Goal: Task Accomplishment & Management: Use online tool/utility

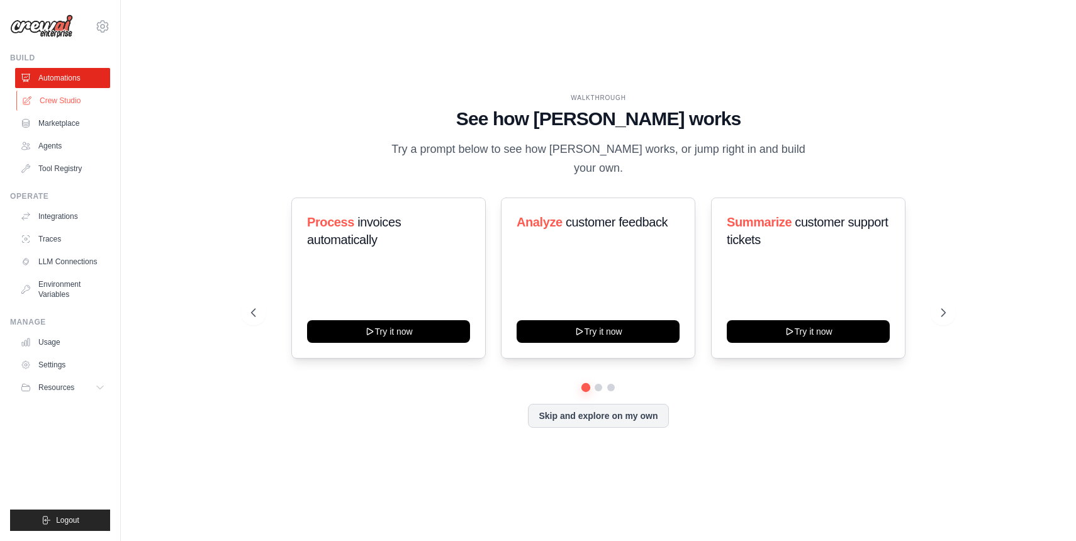
click at [63, 108] on link "Crew Studio" at bounding box center [63, 101] width 95 height 20
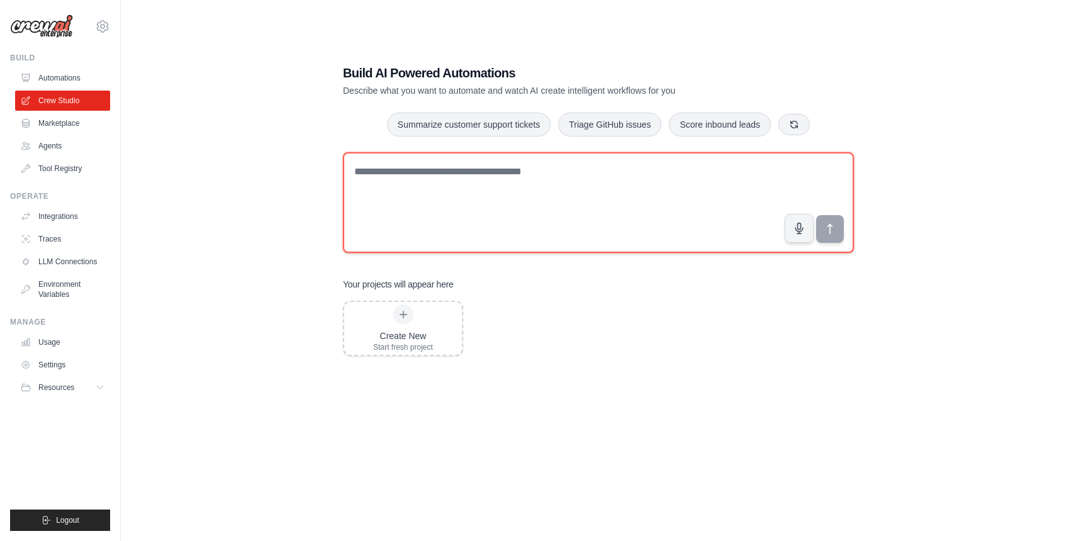
click at [590, 208] on textarea at bounding box center [598, 202] width 511 height 101
paste textarea "**********"
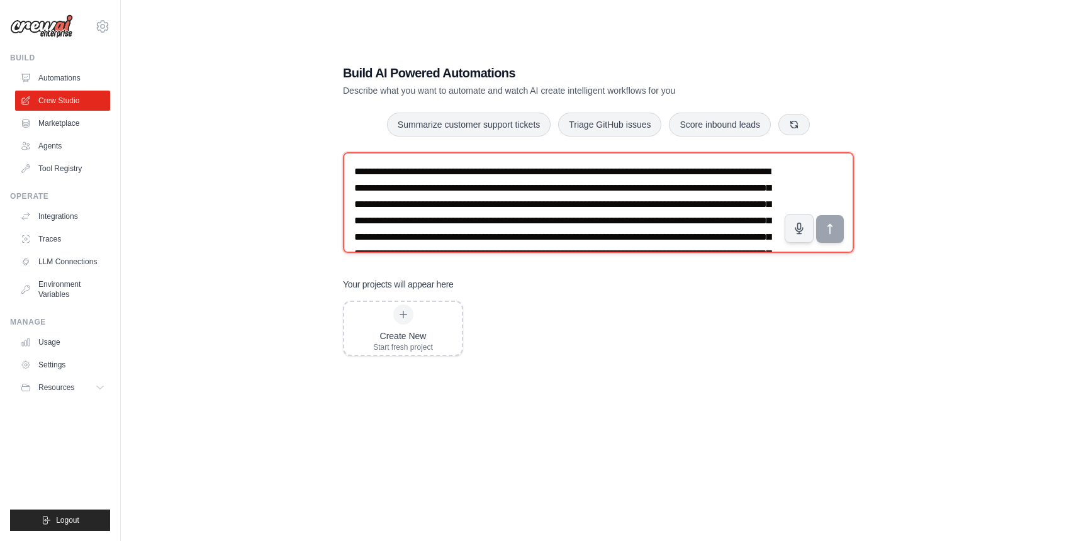
scroll to position [73, 0]
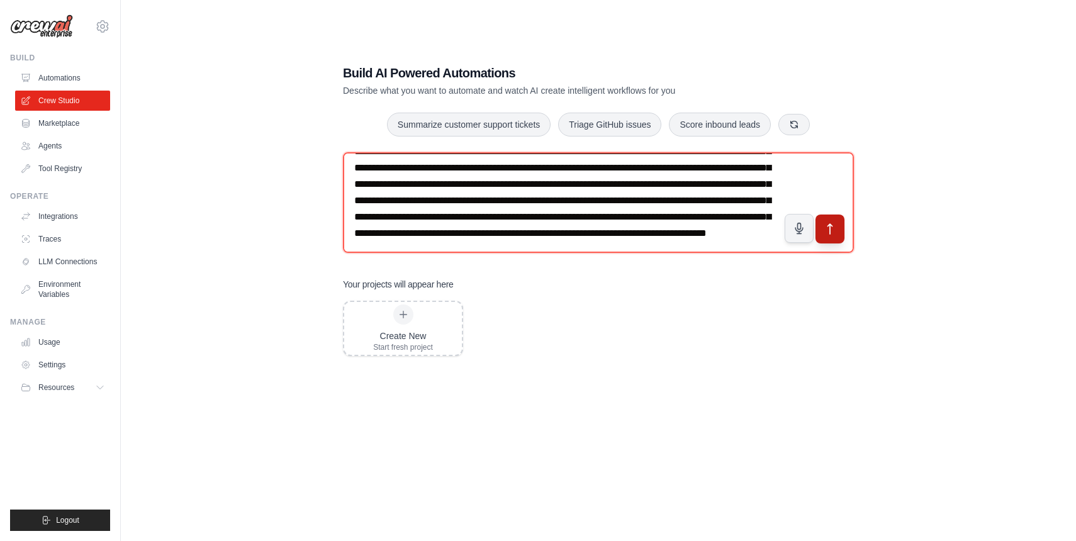
type textarea "**********"
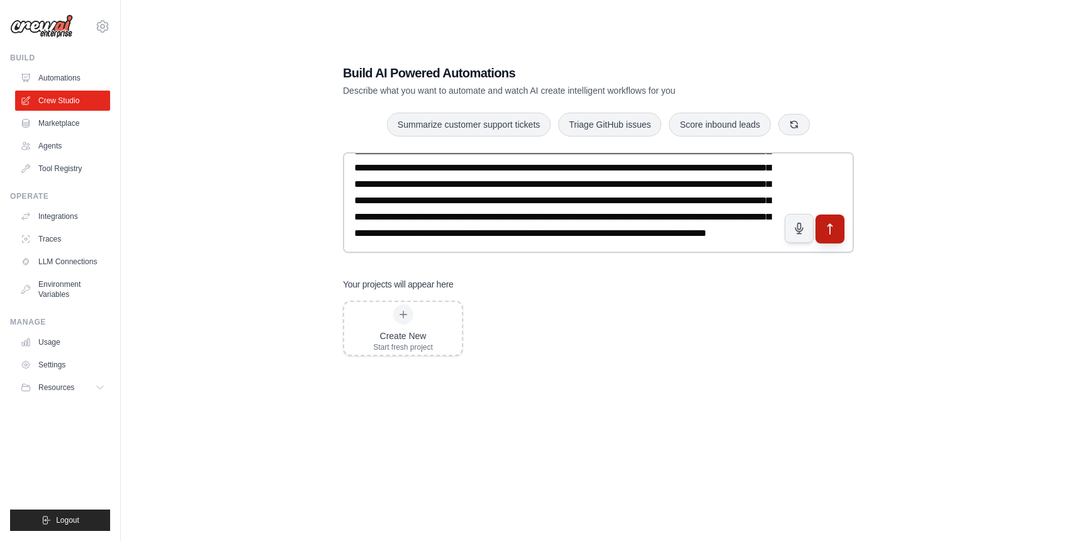
click at [837, 242] on button "submit" at bounding box center [829, 229] width 29 height 29
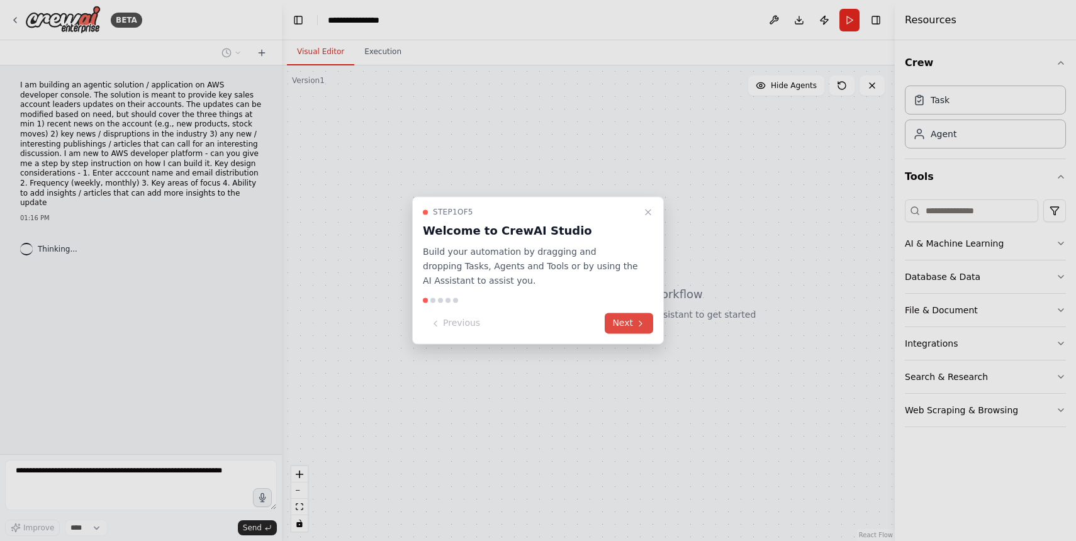
click at [634, 321] on button "Next" at bounding box center [629, 323] width 48 height 21
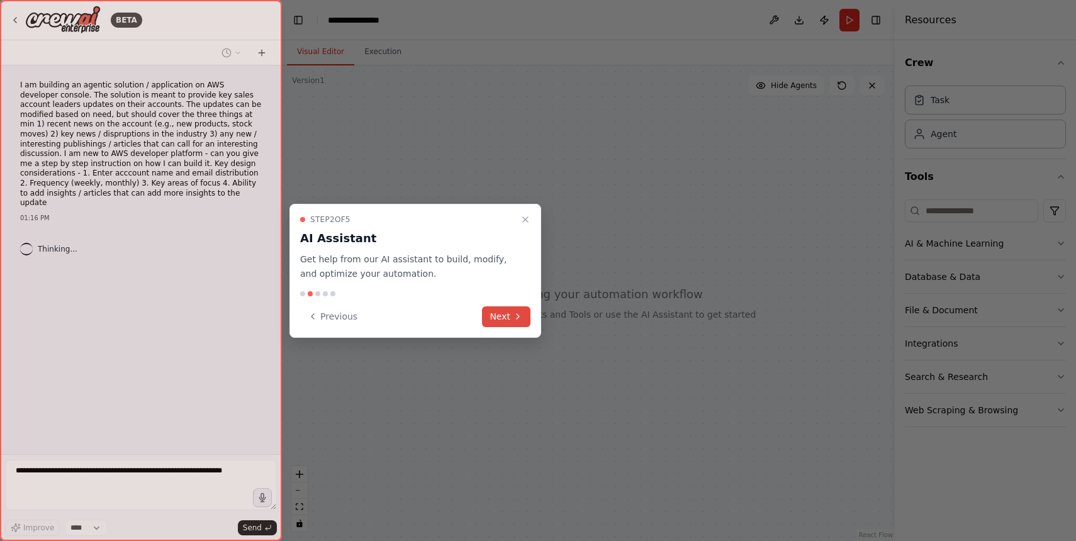
click at [501, 318] on button "Next" at bounding box center [506, 316] width 48 height 21
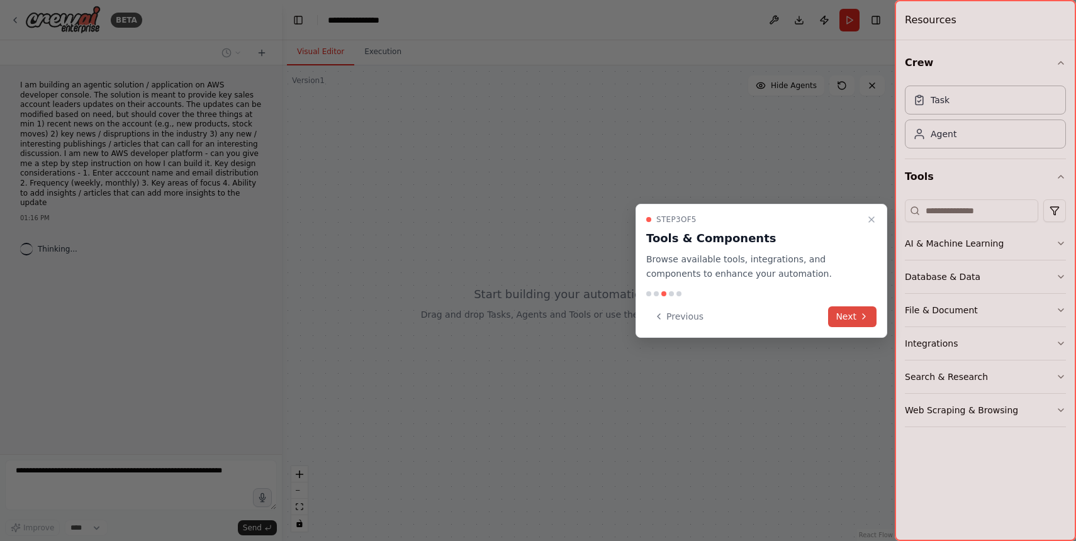
click at [843, 318] on button "Next" at bounding box center [852, 316] width 48 height 21
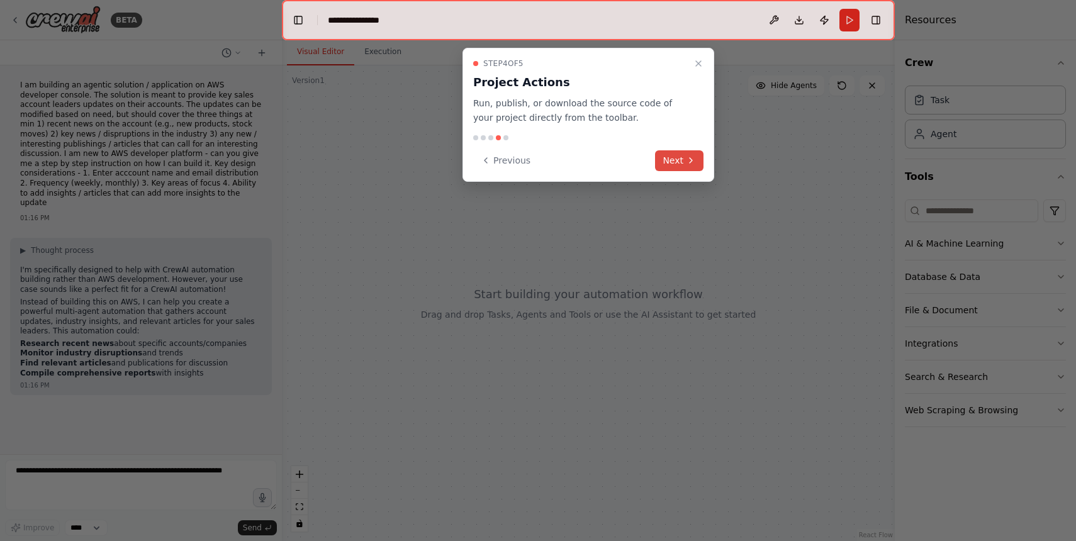
click at [683, 167] on button "Next" at bounding box center [679, 160] width 48 height 21
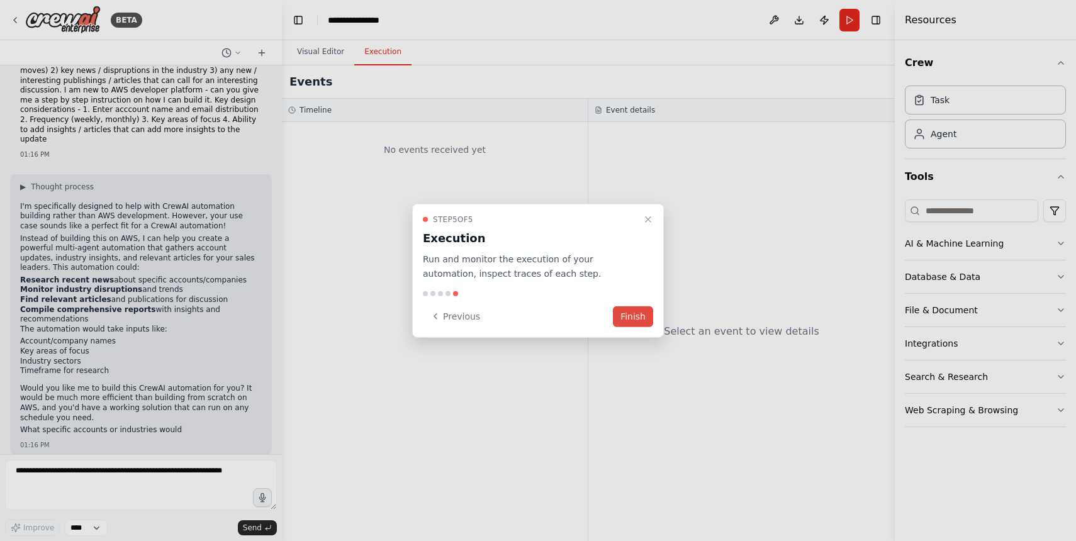
click at [628, 320] on button "Finish" at bounding box center [633, 316] width 40 height 21
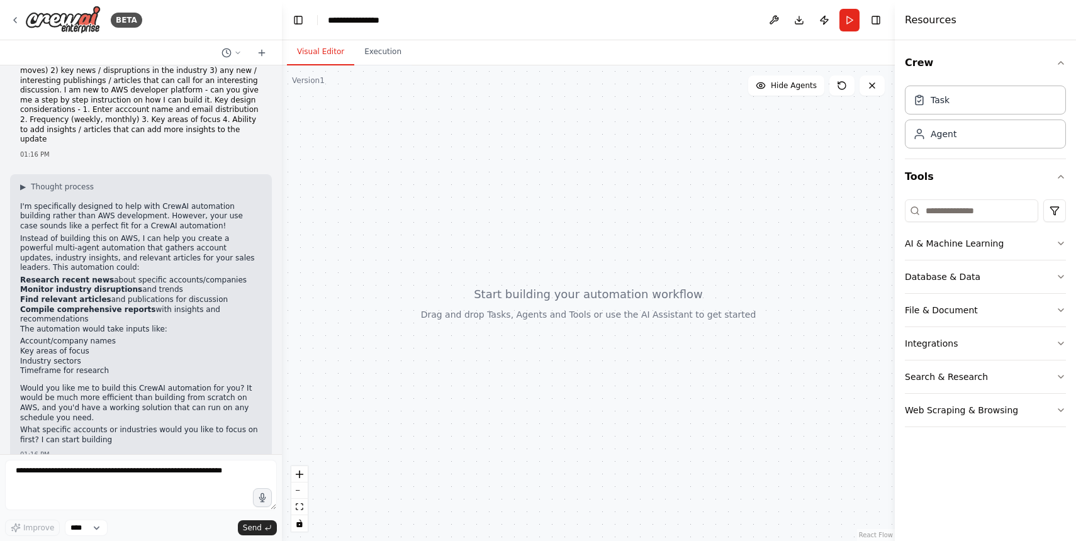
scroll to position [74, 0]
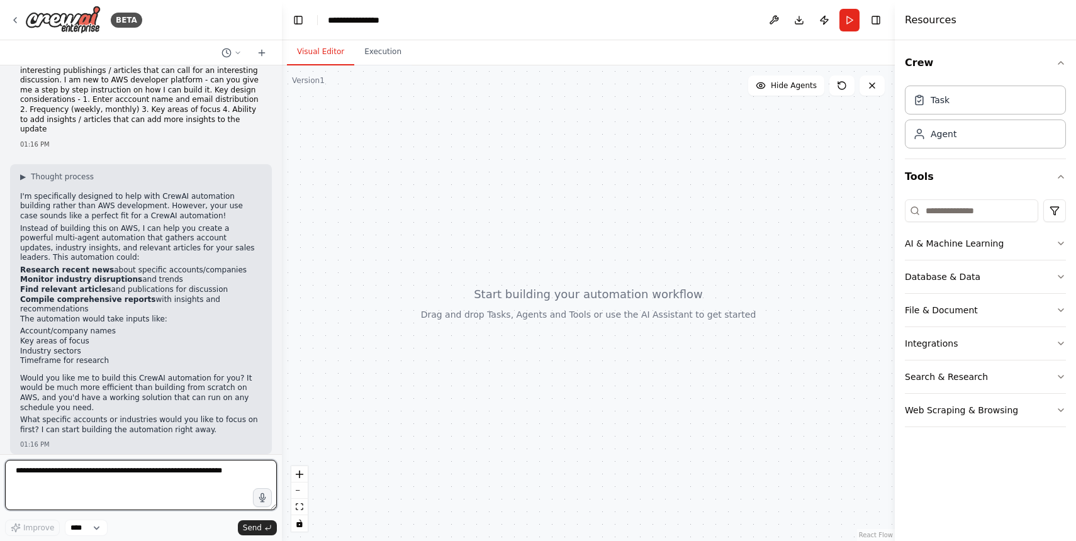
click at [111, 482] on textarea at bounding box center [141, 485] width 272 height 50
type textarea "**********"
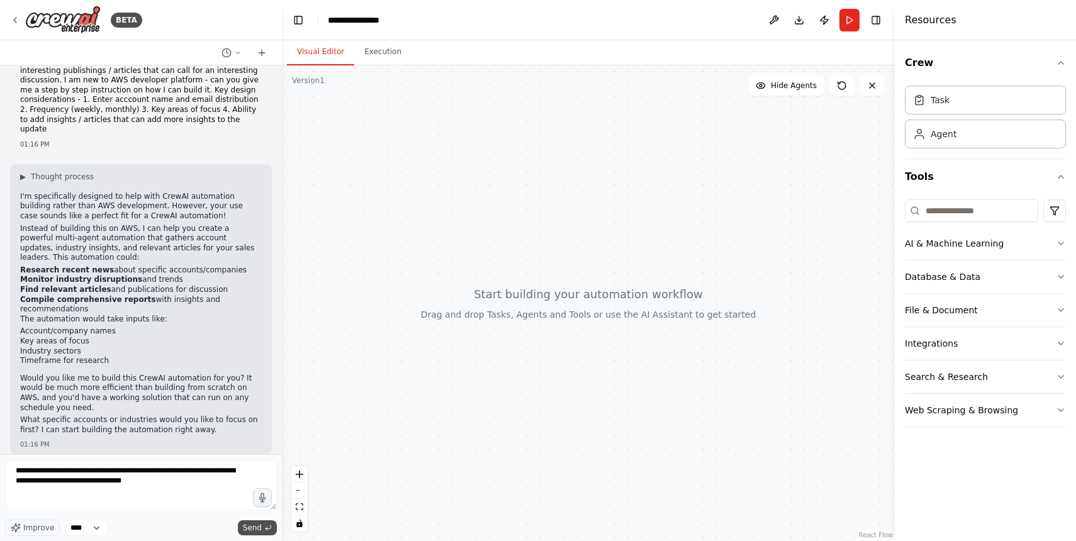
click at [250, 529] on span "Send" at bounding box center [252, 528] width 19 height 10
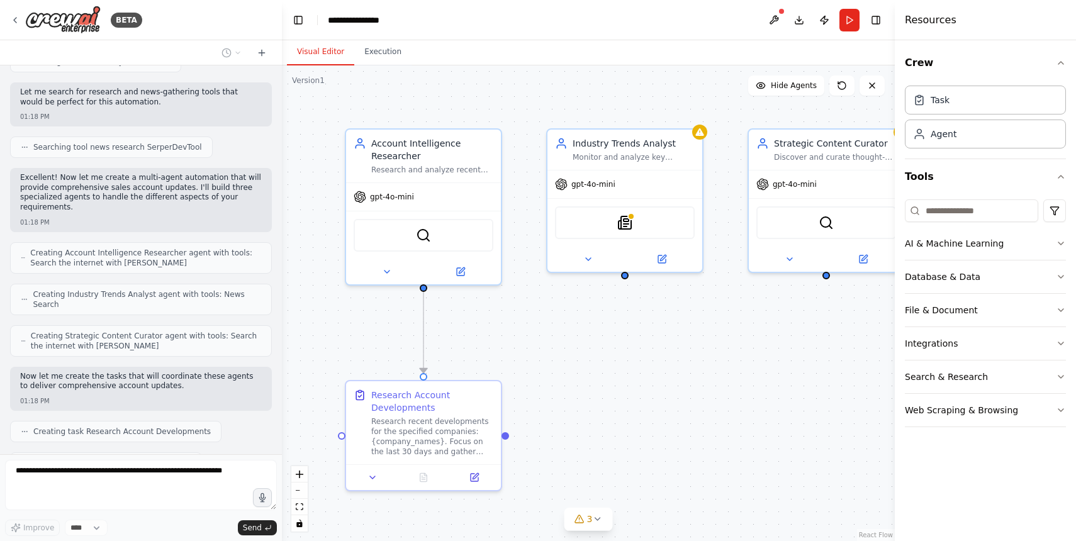
scroll to position [669, 0]
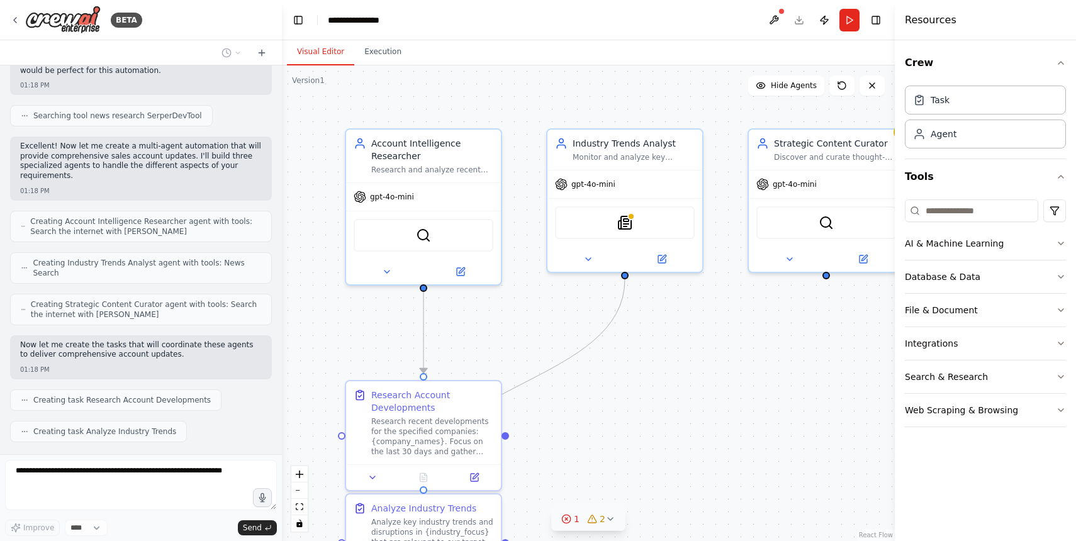
click at [610, 518] on icon at bounding box center [610, 519] width 10 height 10
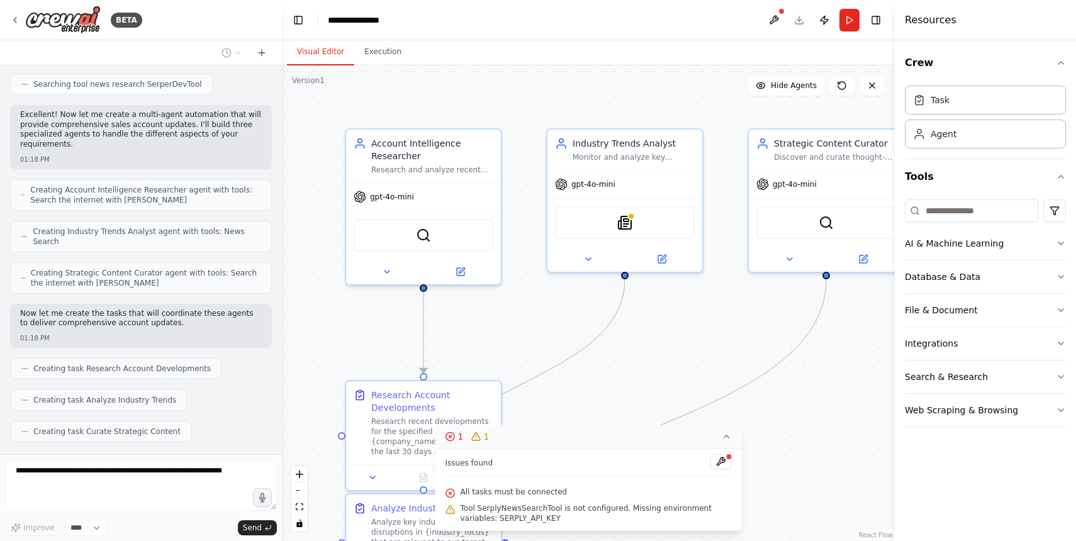
click at [615, 386] on div ".deletable-edge-delete-btn { width: 20px; height: 20px; border: 0px solid #ffff…" at bounding box center [588, 303] width 613 height 476
click at [725, 433] on icon at bounding box center [727, 437] width 10 height 10
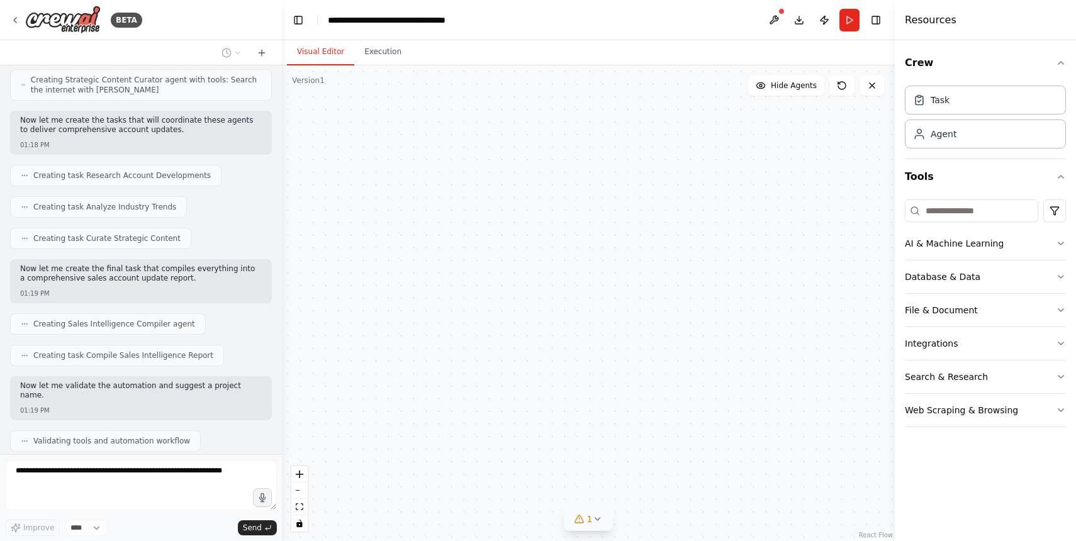
scroll to position [926, 0]
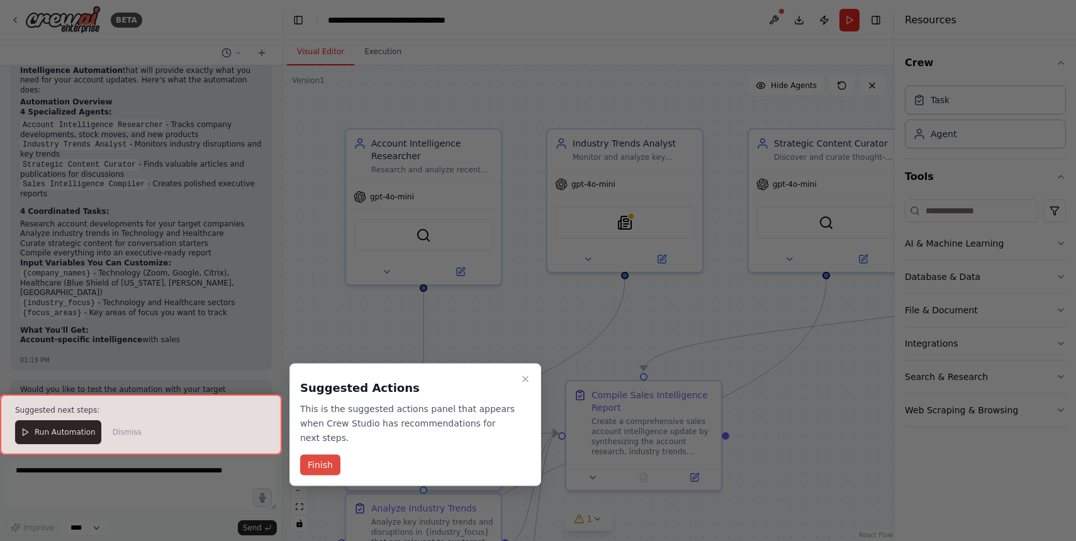
click at [329, 469] on button "Finish" at bounding box center [320, 465] width 40 height 21
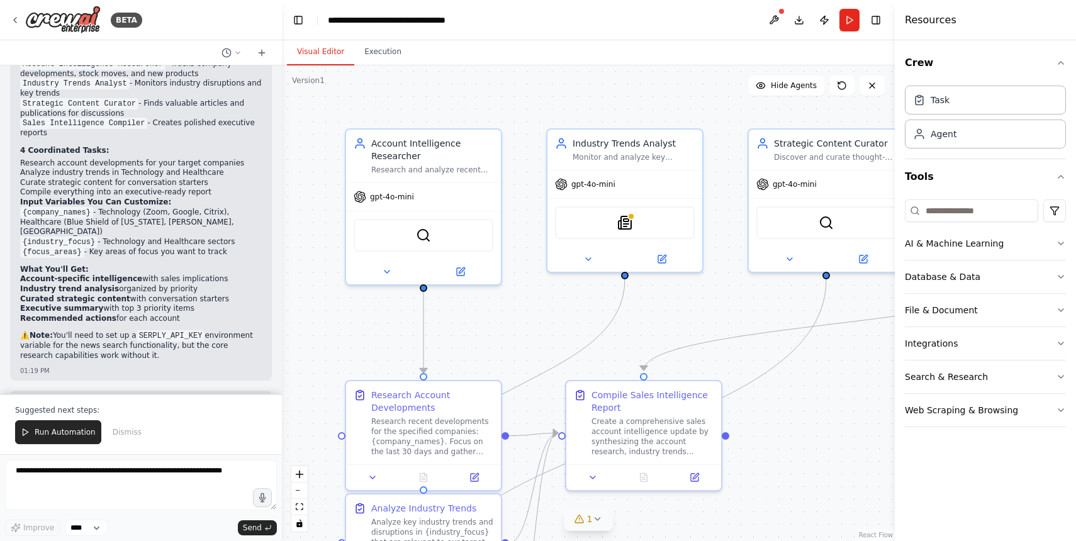
scroll to position [1398, 0]
click at [69, 436] on span "Run Automation" at bounding box center [65, 432] width 61 height 10
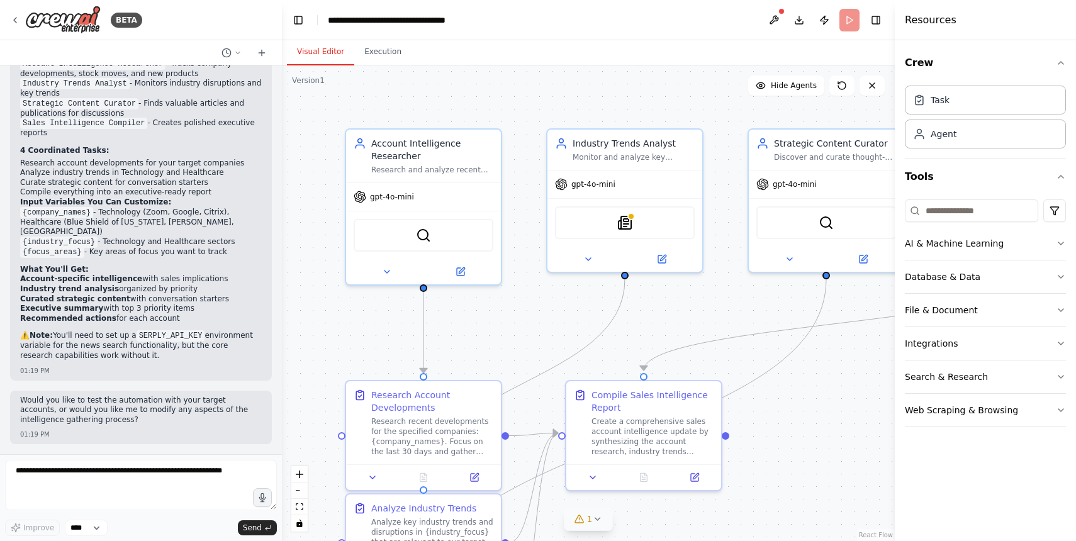
scroll to position [1338, 0]
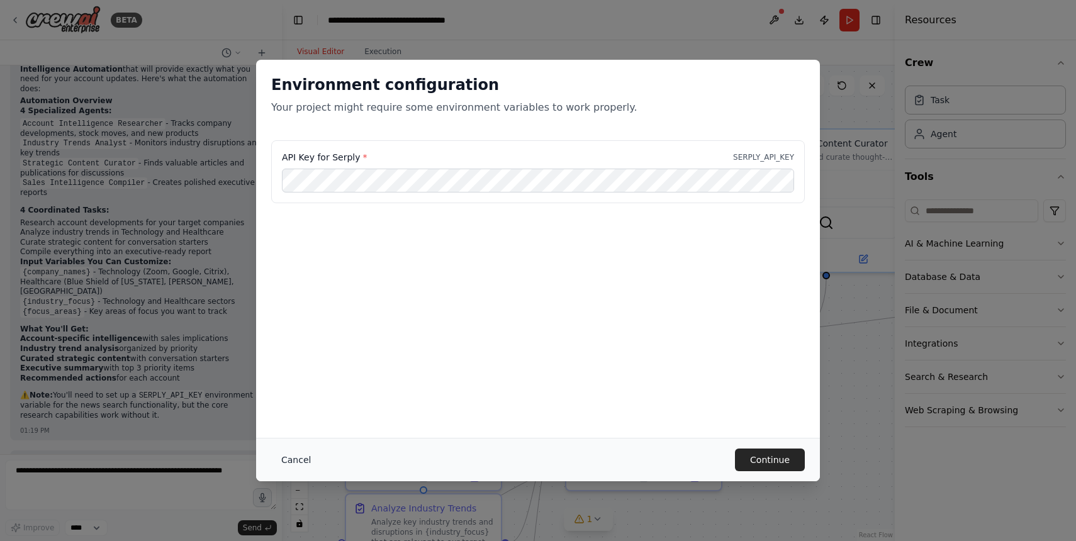
click at [299, 452] on button "Cancel" at bounding box center [296, 460] width 50 height 23
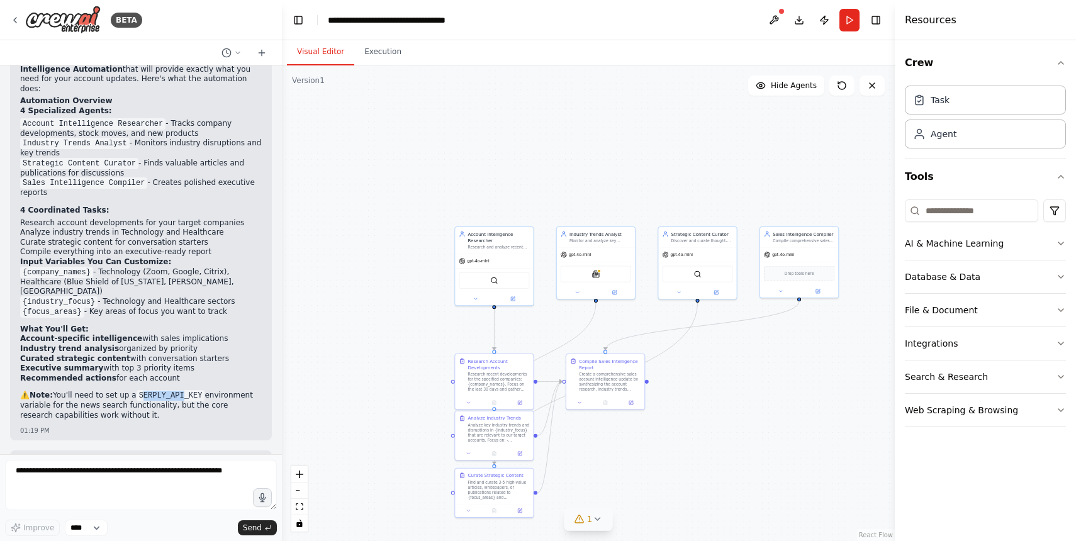
drag, startPoint x: 139, startPoint y: 336, endPoint x: 183, endPoint y: 333, distance: 44.1
click at [183, 390] on code "SERPLY_API_KEY" at bounding box center [171, 395] width 69 height 11
drag, startPoint x: 199, startPoint y: 335, endPoint x: 133, endPoint y: 337, distance: 65.5
click at [137, 390] on code "SERPLY_API_KEY" at bounding box center [171, 395] width 69 height 11
copy code "SERPLY_API_KEY"
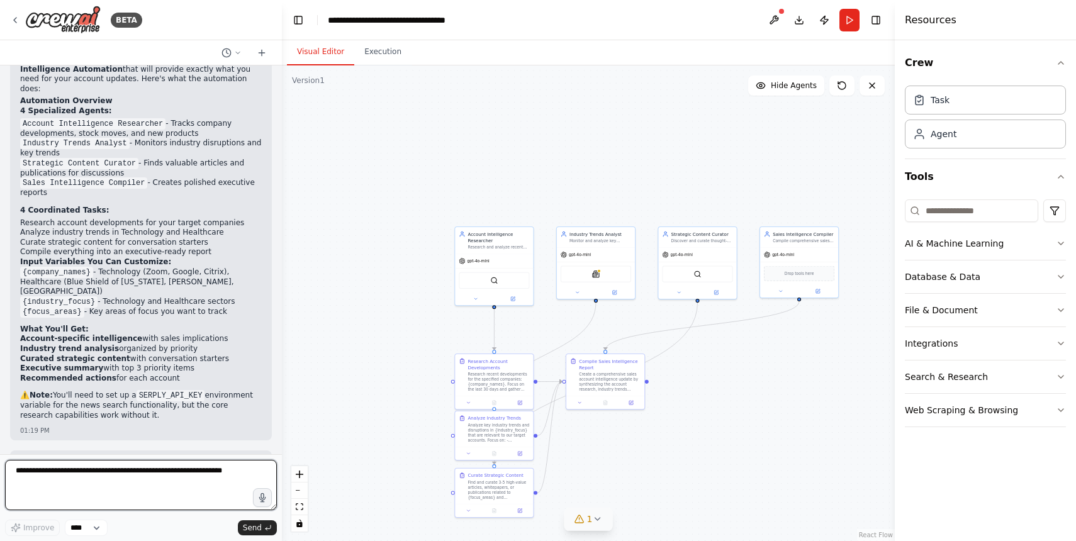
click at [115, 479] on textarea at bounding box center [141, 485] width 272 height 50
paste textarea "**********"
type textarea "**********"
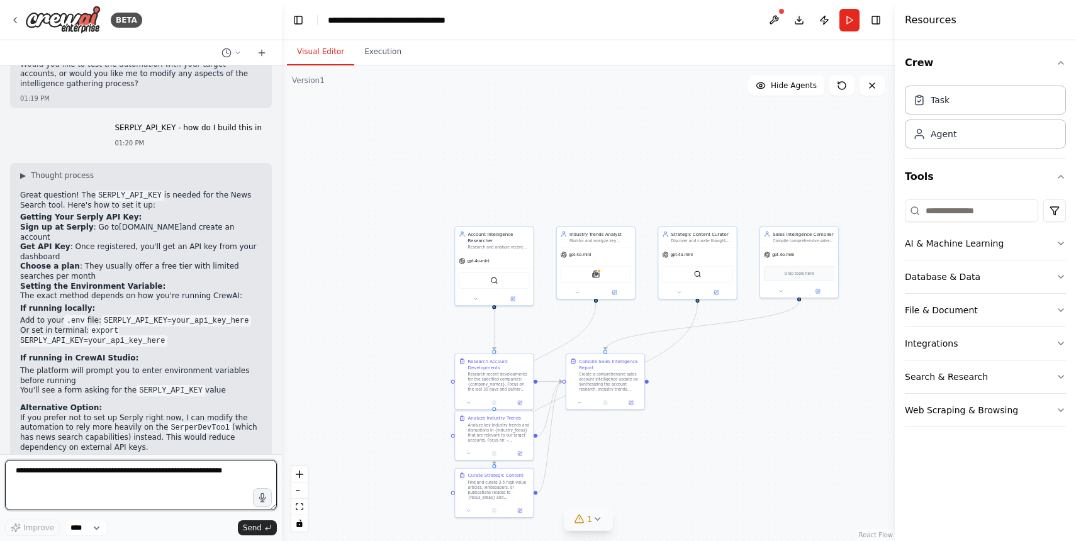
scroll to position [1755, 0]
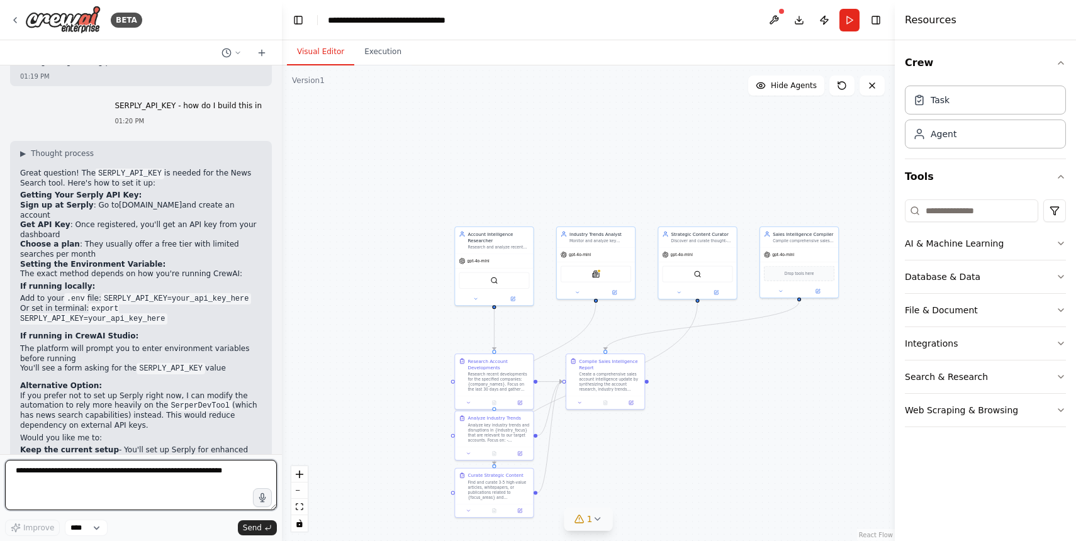
click at [76, 481] on textarea at bounding box center [141, 485] width 272 height 50
type textarea "**********"
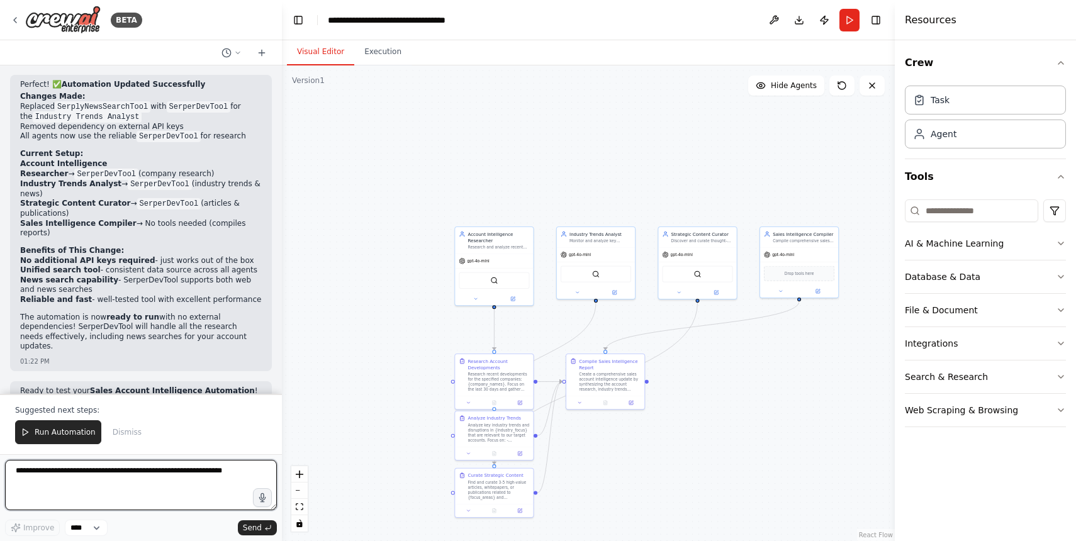
scroll to position [2604, 0]
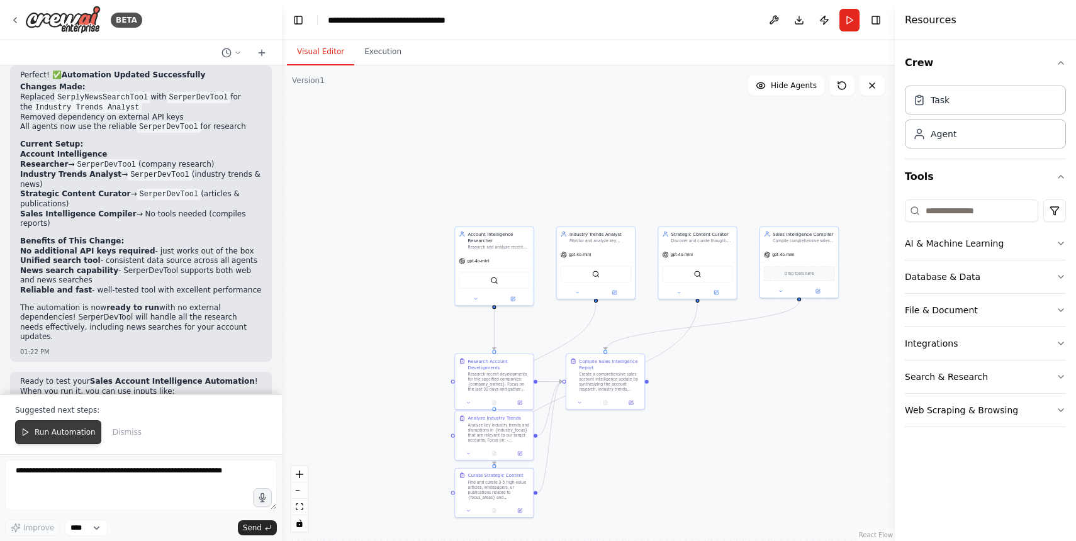
click at [55, 435] on span "Run Automation" at bounding box center [65, 432] width 61 height 10
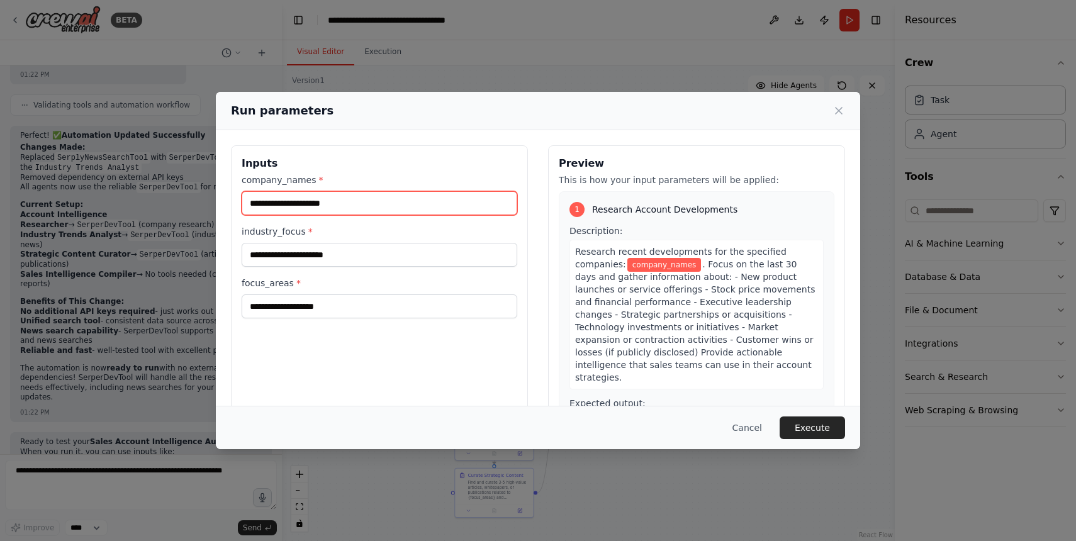
click at [287, 204] on input "company_names *" at bounding box center [380, 203] width 276 height 24
type input "****"
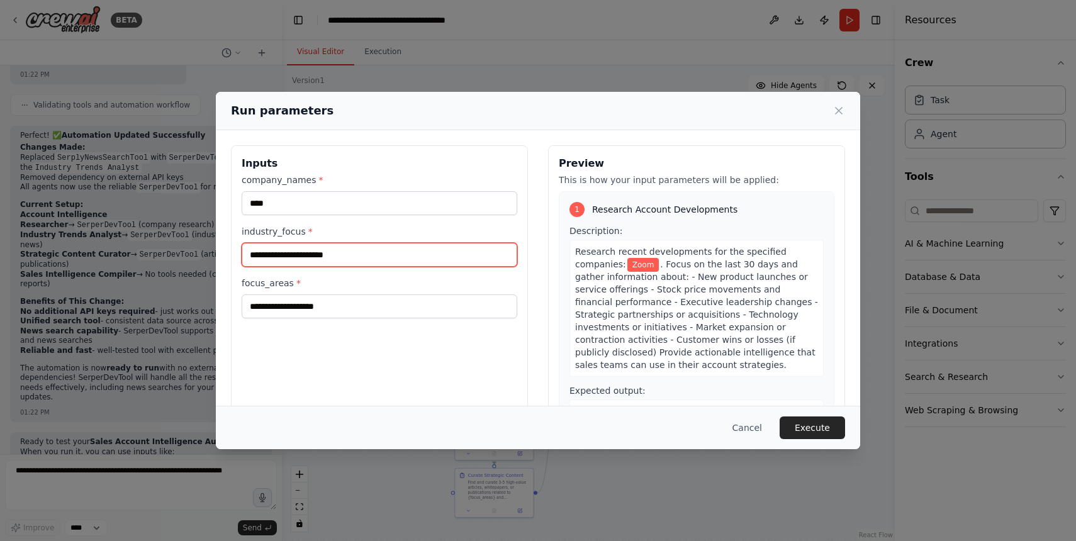
click at [293, 255] on input "industry_focus *" at bounding box center [380, 255] width 276 height 24
type input "*"
type input "**********"
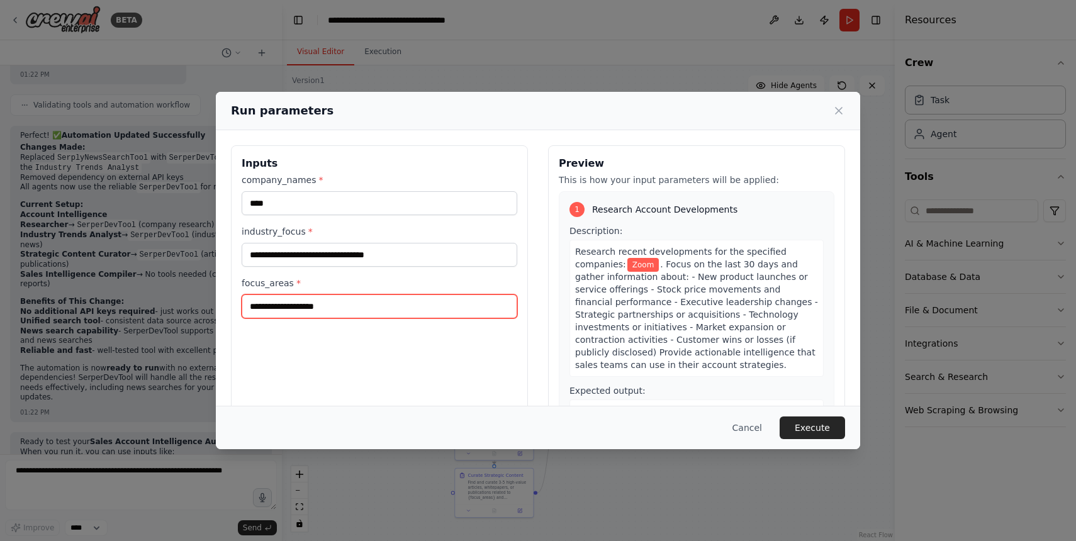
click at [278, 310] on input "focus_areas *" at bounding box center [380, 306] width 276 height 24
type input "**********"
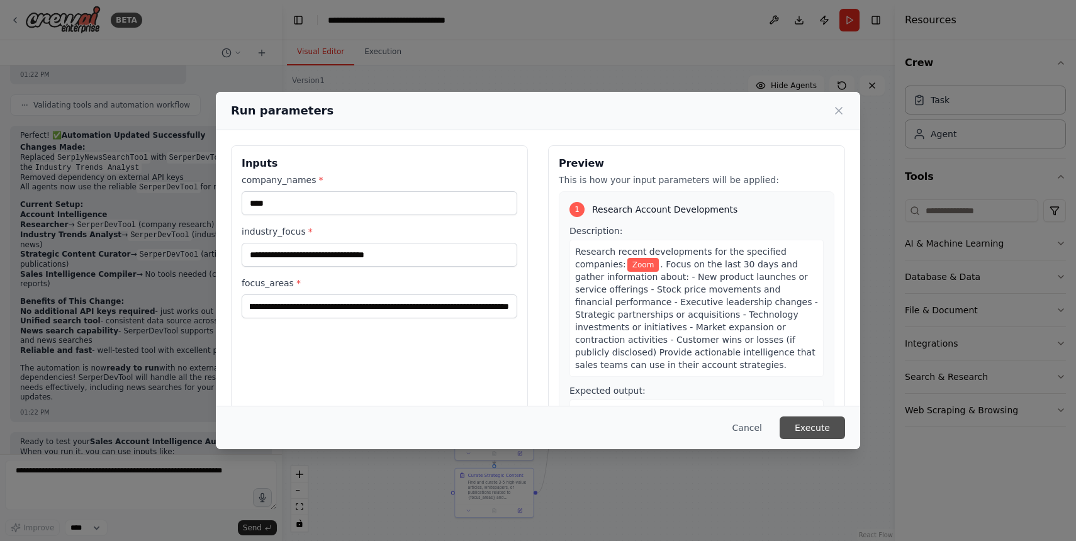
click at [819, 427] on button "Execute" at bounding box center [812, 428] width 65 height 23
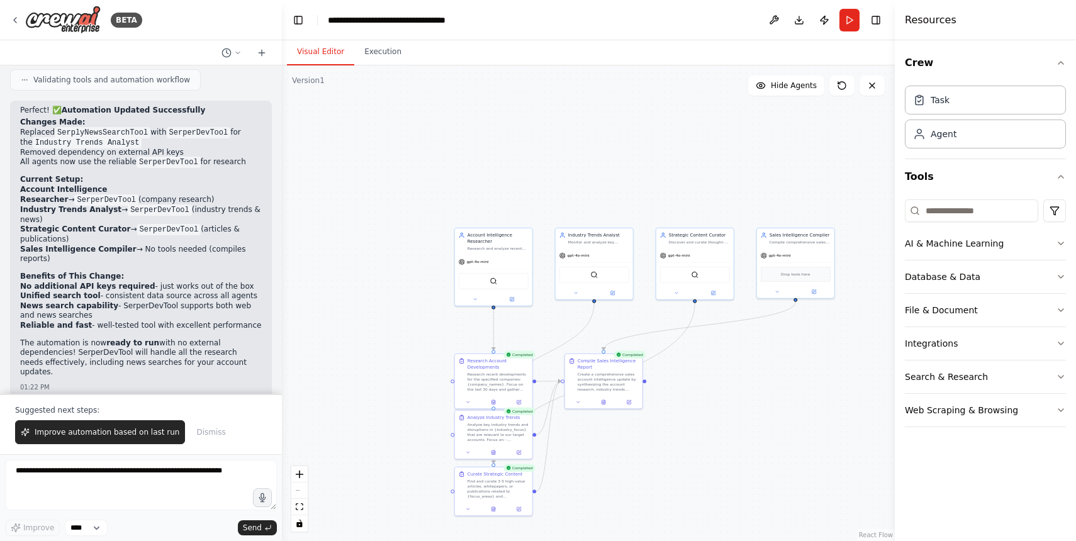
scroll to position [2604, 0]
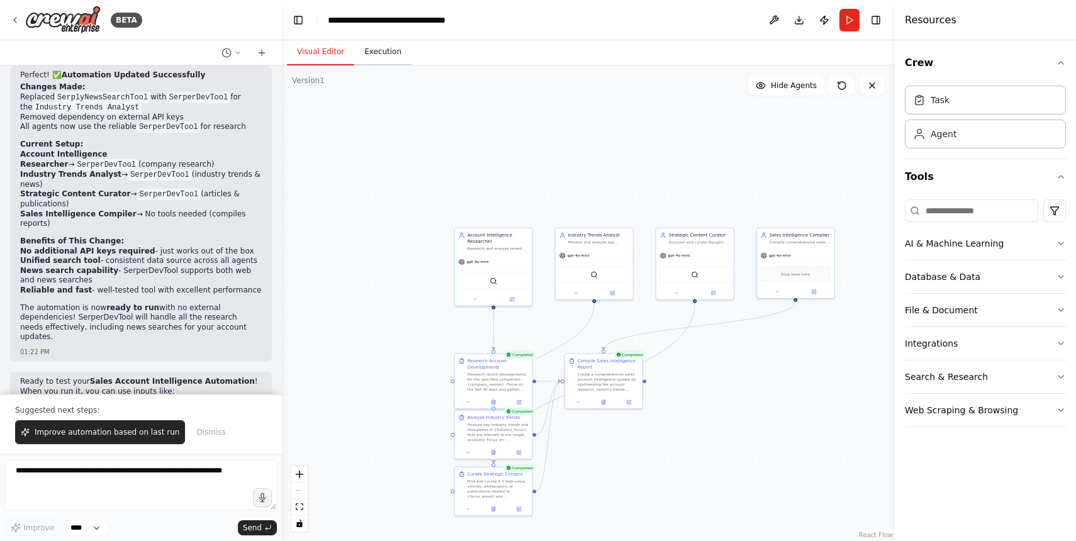
click at [396, 59] on button "Execution" at bounding box center [382, 52] width 57 height 26
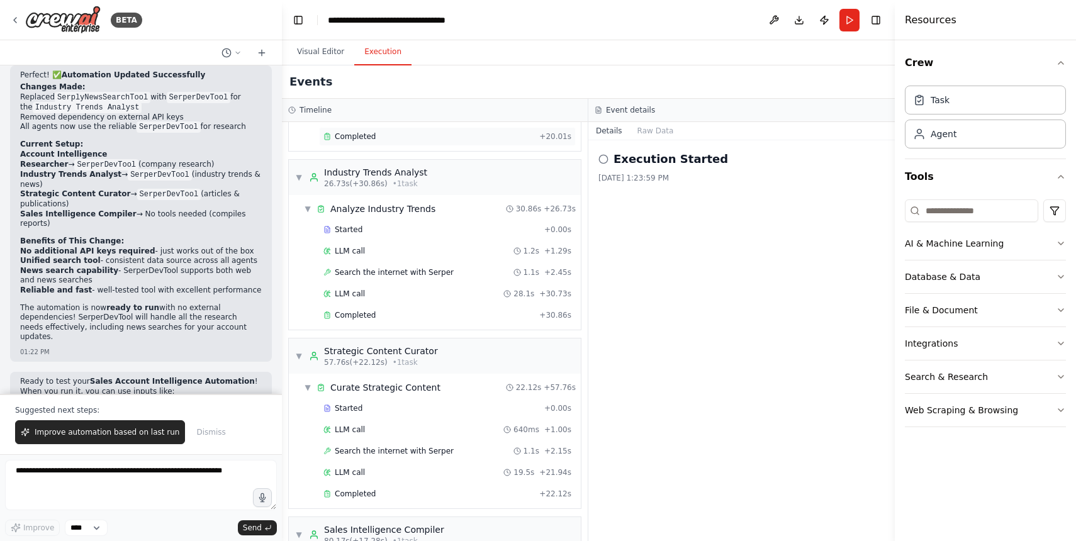
scroll to position [0, 0]
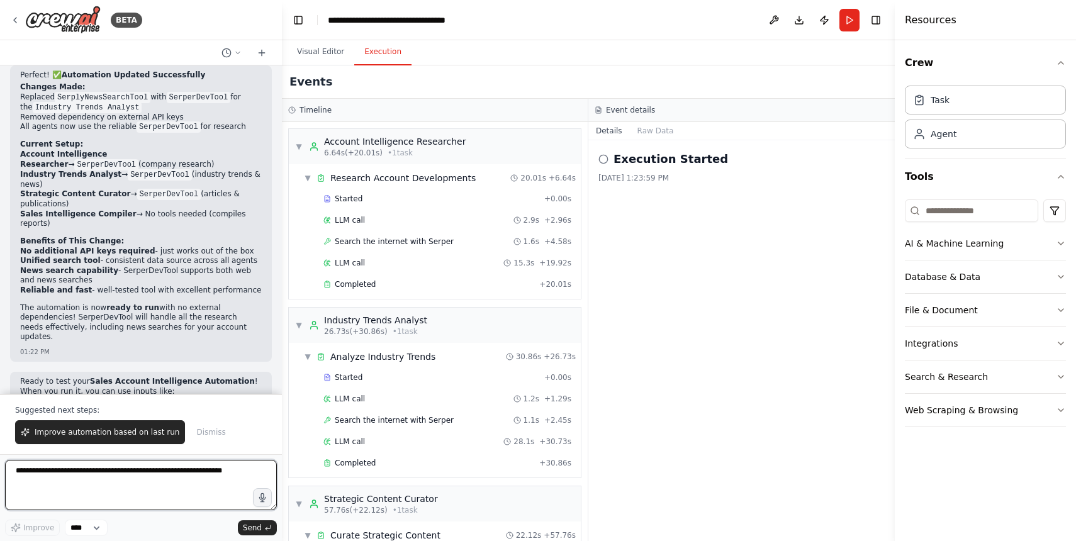
click at [101, 473] on textarea at bounding box center [141, 485] width 272 height 50
click at [147, 429] on li "focus_areas : "digital transformation, AI adoption, regulatory compliance"" at bounding box center [141, 439] width 242 height 20
click at [33, 456] on form "Improve **** Send" at bounding box center [141, 497] width 282 height 87
click at [308, 48] on button "Visual Editor" at bounding box center [320, 52] width 67 height 26
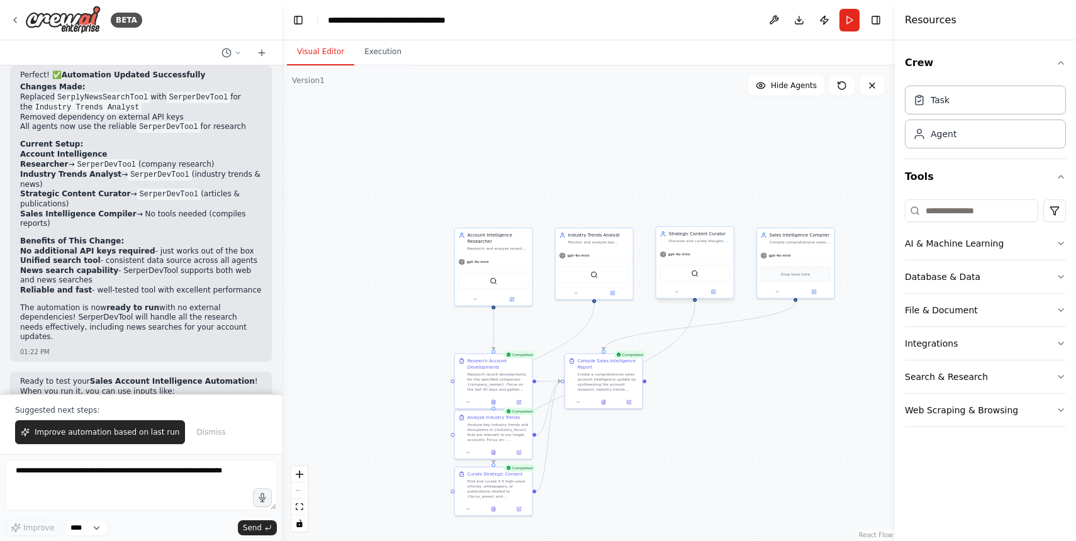
click at [703, 276] on div "SerperDevTool" at bounding box center [695, 274] width 70 height 16
click at [702, 277] on div "SerperDevTool" at bounding box center [695, 274] width 70 height 16
click at [731, 327] on div ".deletable-edge-delete-btn { width: 20px; height: 20px; border: 0px solid #ffff…" at bounding box center [588, 303] width 613 height 476
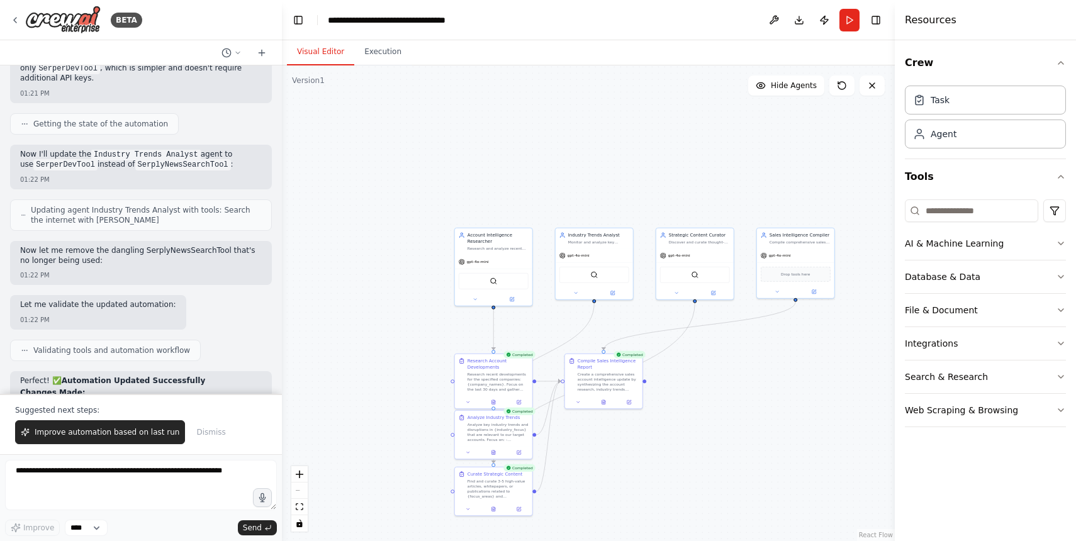
scroll to position [2604, 0]
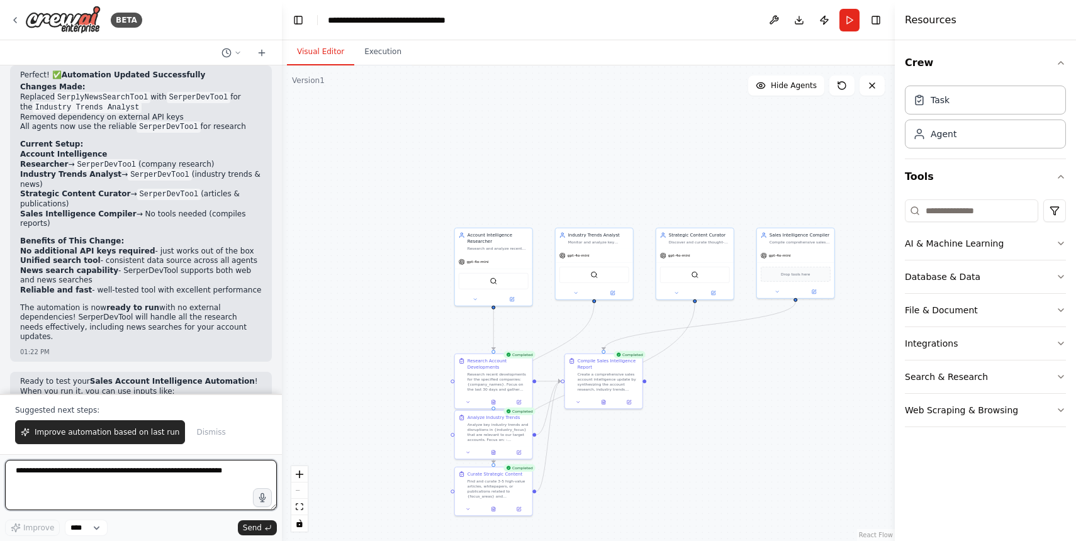
click at [99, 492] on textarea at bounding box center [141, 485] width 272 height 50
type textarea "*"
type textarea "**********"
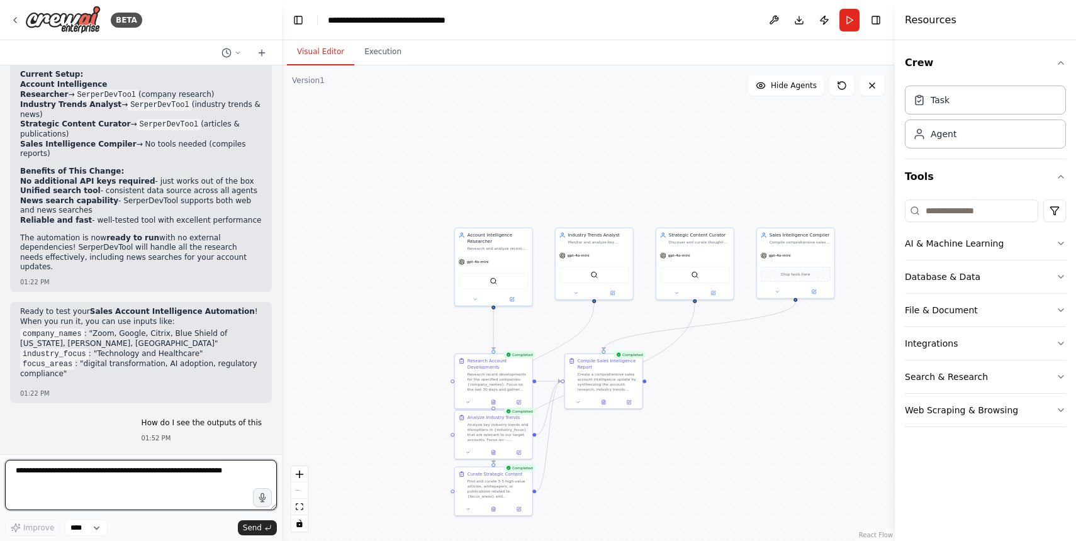
scroll to position [2974, 0]
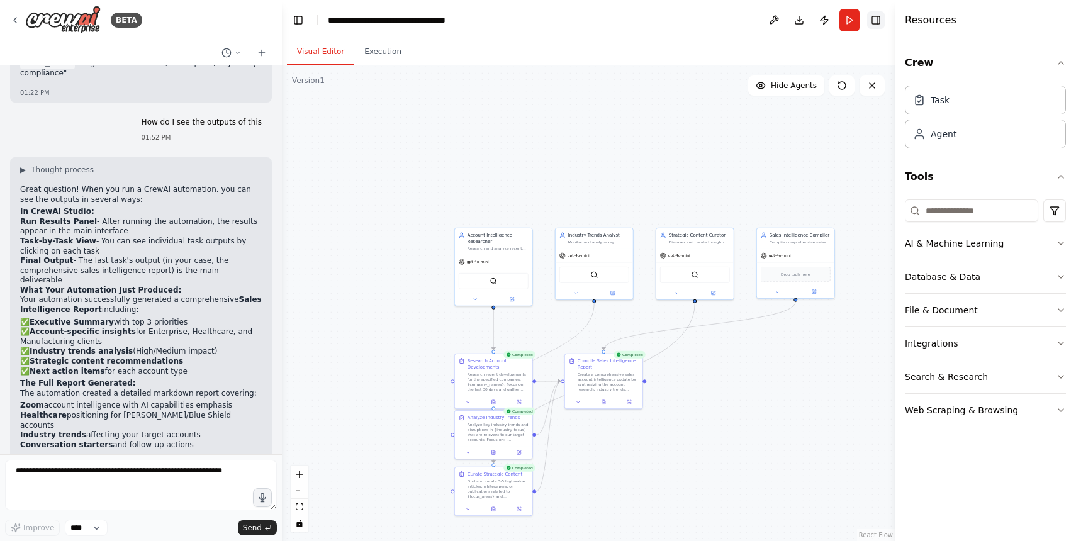
click at [876, 26] on button "Toggle Right Sidebar" at bounding box center [876, 20] width 18 height 18
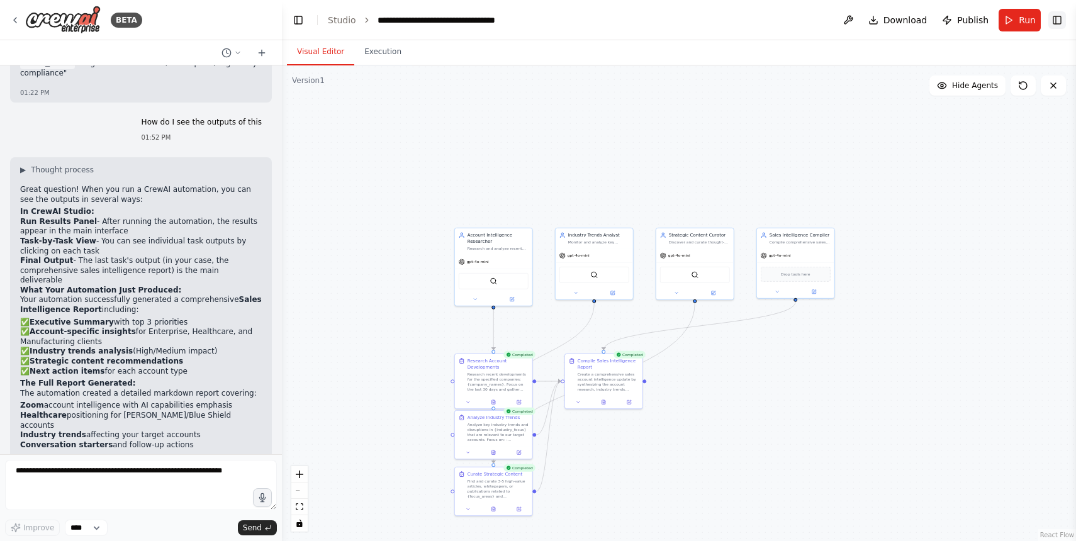
click at [1062, 21] on button "Toggle Right Sidebar" at bounding box center [1057, 20] width 18 height 18
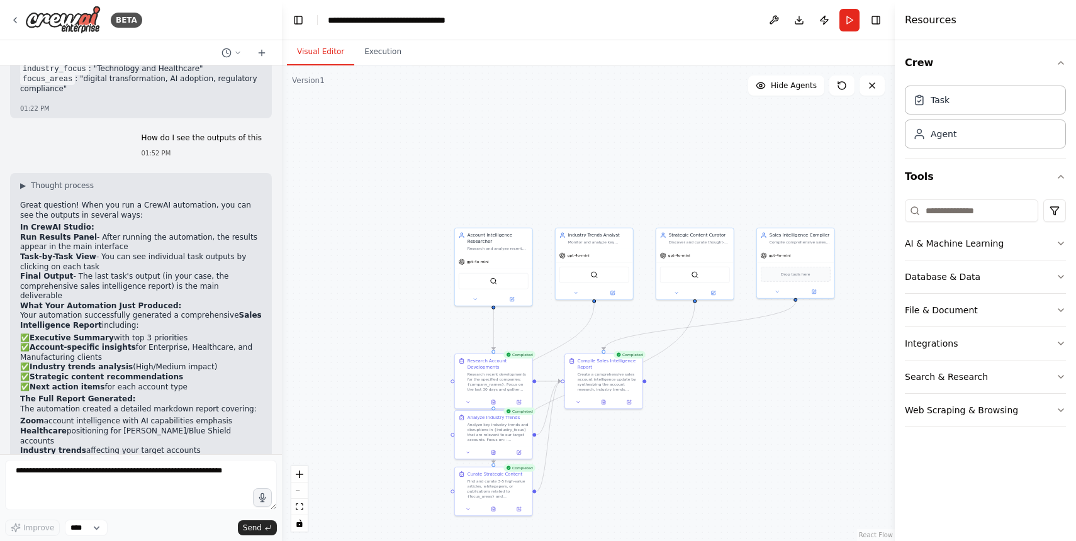
scroll to position [2958, 0]
click at [103, 481] on textarea at bounding box center [141, 485] width 272 height 50
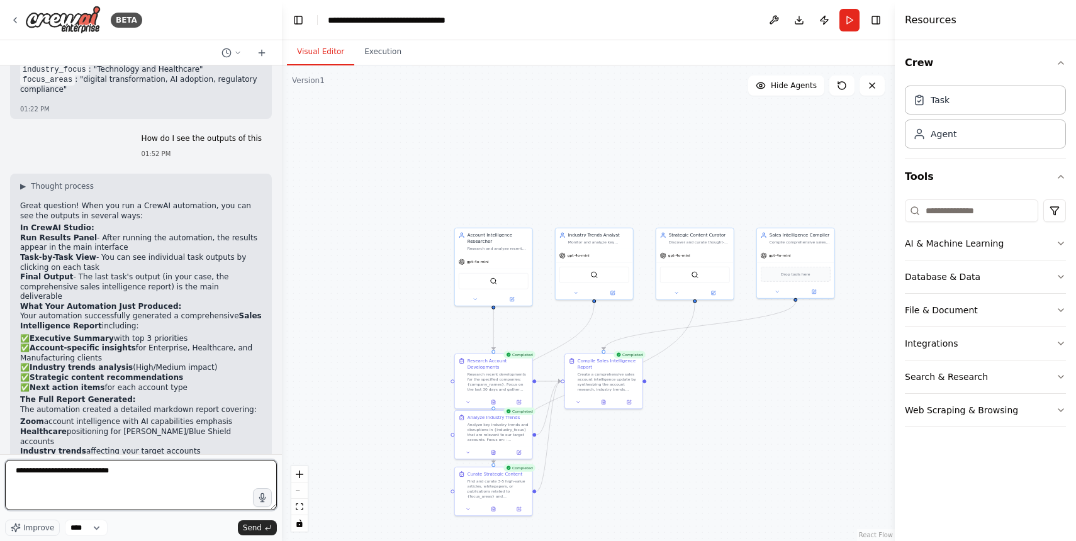
type textarea "**********"
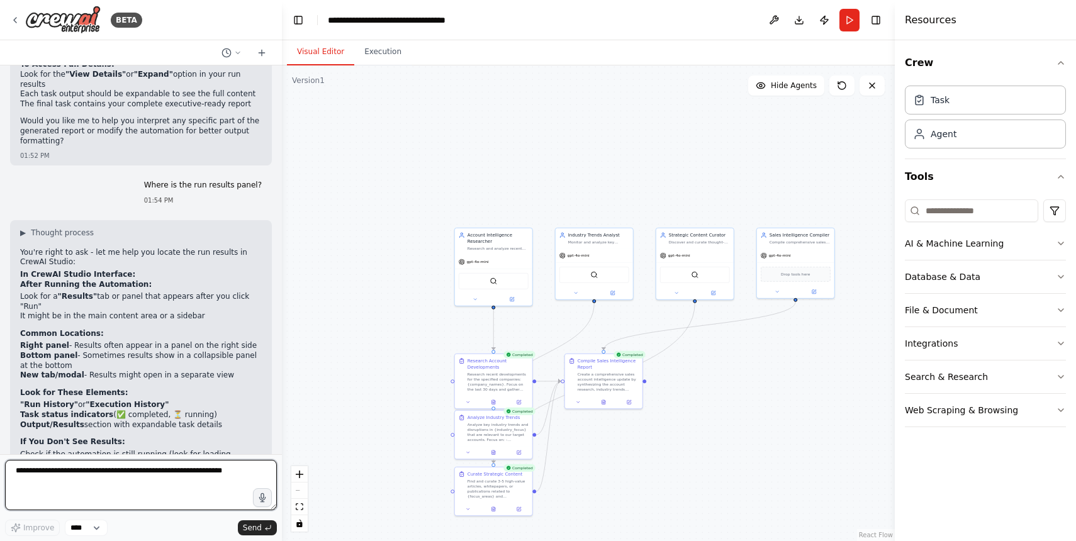
scroll to position [3381, 0]
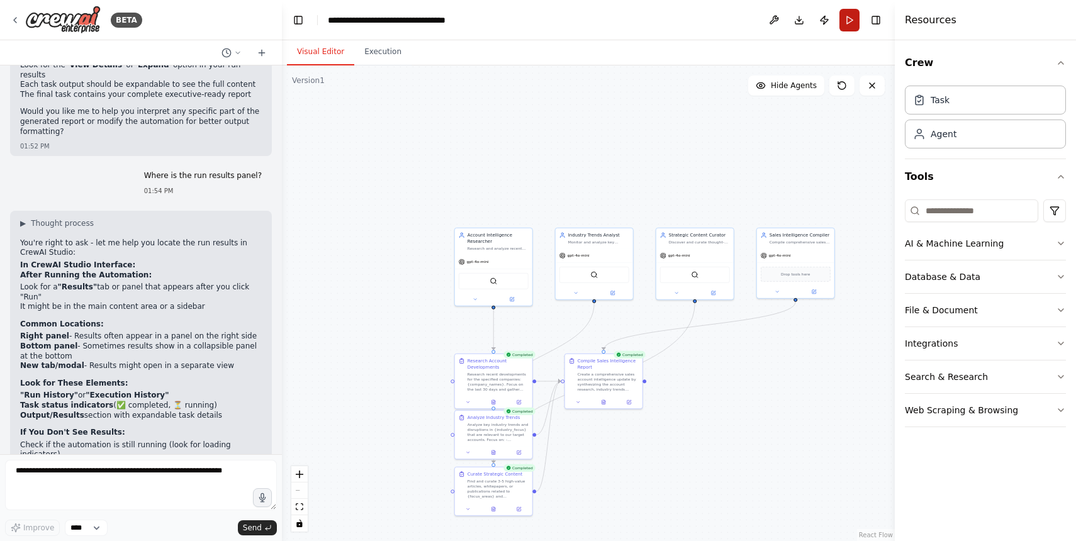
click at [848, 20] on button "Run" at bounding box center [849, 20] width 20 height 23
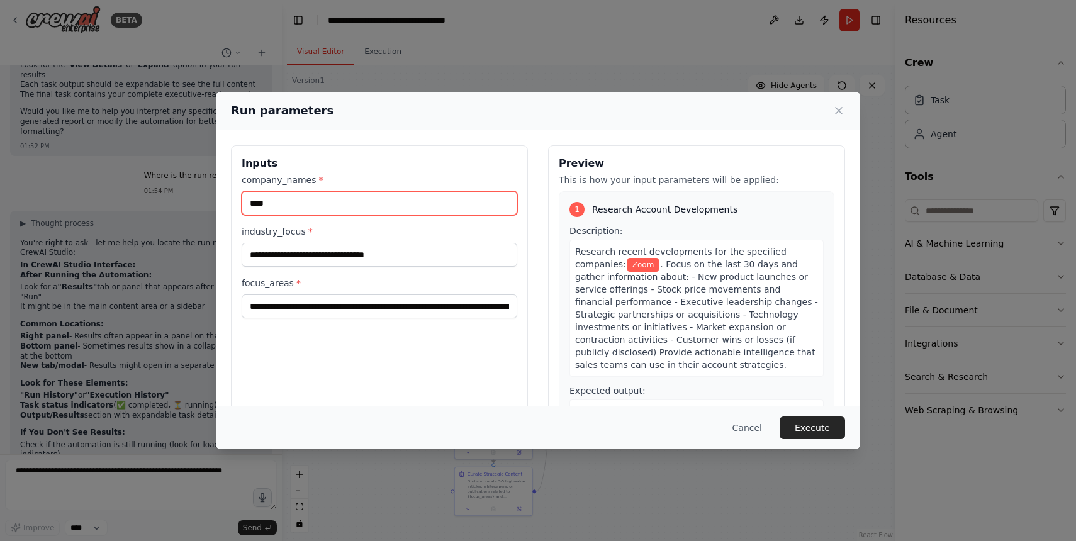
click at [347, 201] on input "****" at bounding box center [380, 203] width 276 height 24
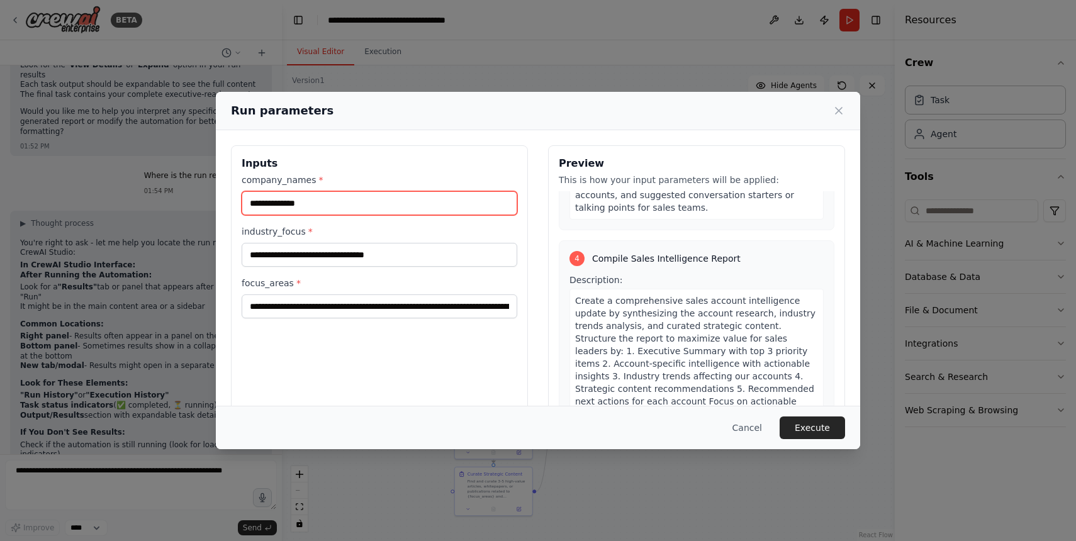
scroll to position [930, 0]
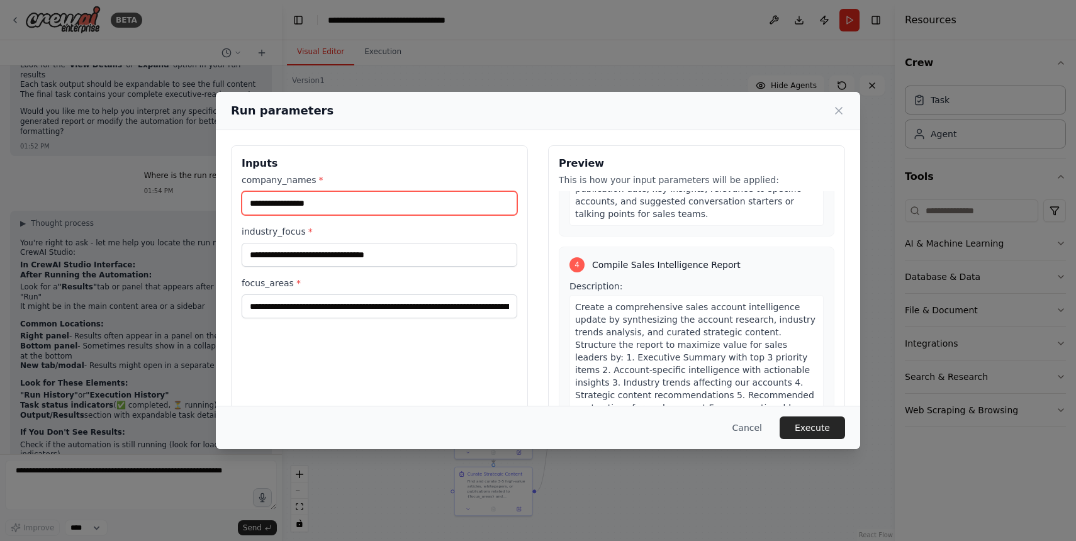
type input "**********"
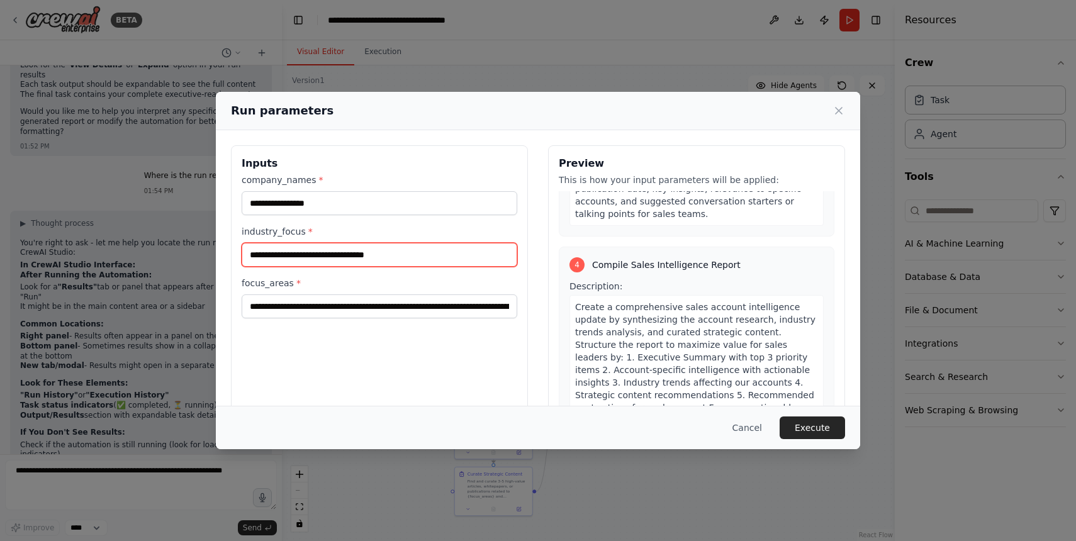
drag, startPoint x: 412, startPoint y: 257, endPoint x: 295, endPoint y: 254, distance: 117.1
click at [295, 254] on input "**********" at bounding box center [380, 255] width 276 height 24
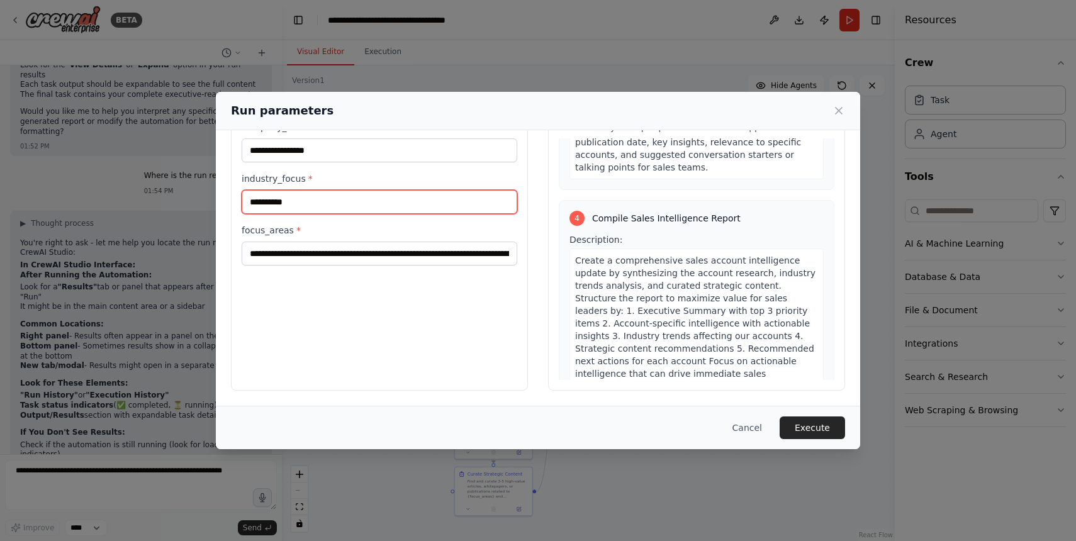
scroll to position [927, 0]
type input "**********"
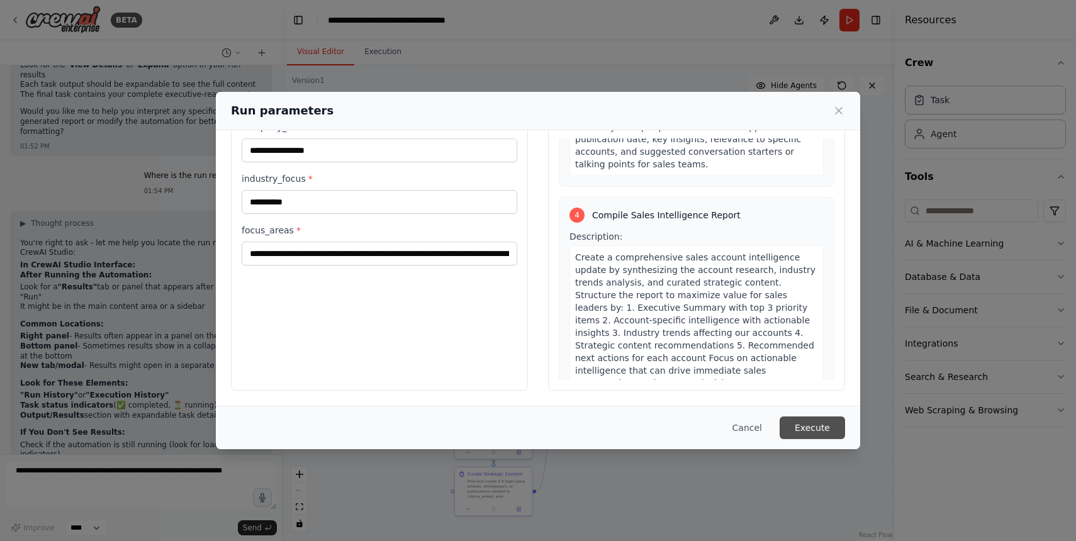
click at [810, 437] on button "Execute" at bounding box center [812, 428] width 65 height 23
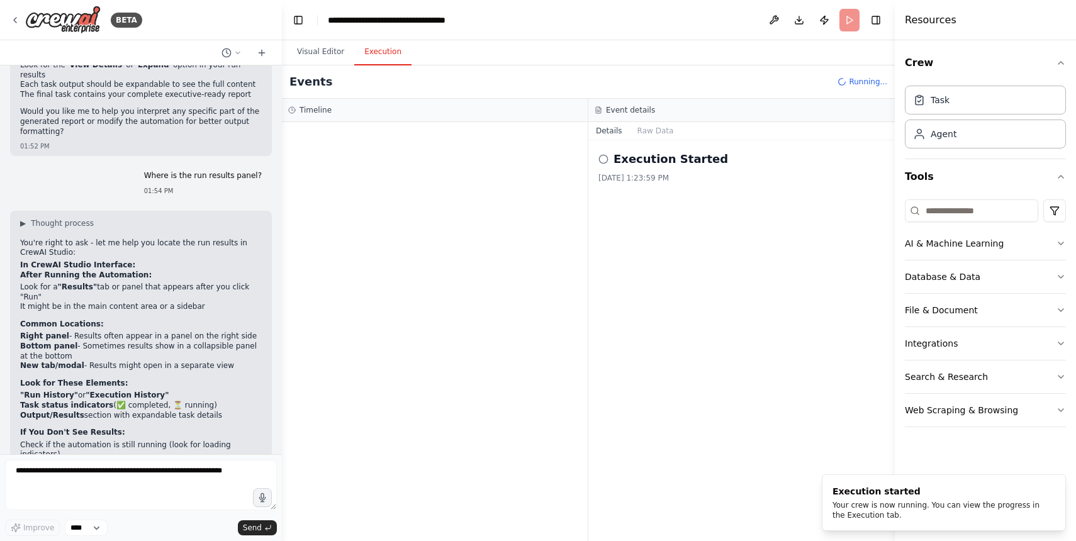
click at [378, 49] on button "Execution" at bounding box center [382, 52] width 57 height 26
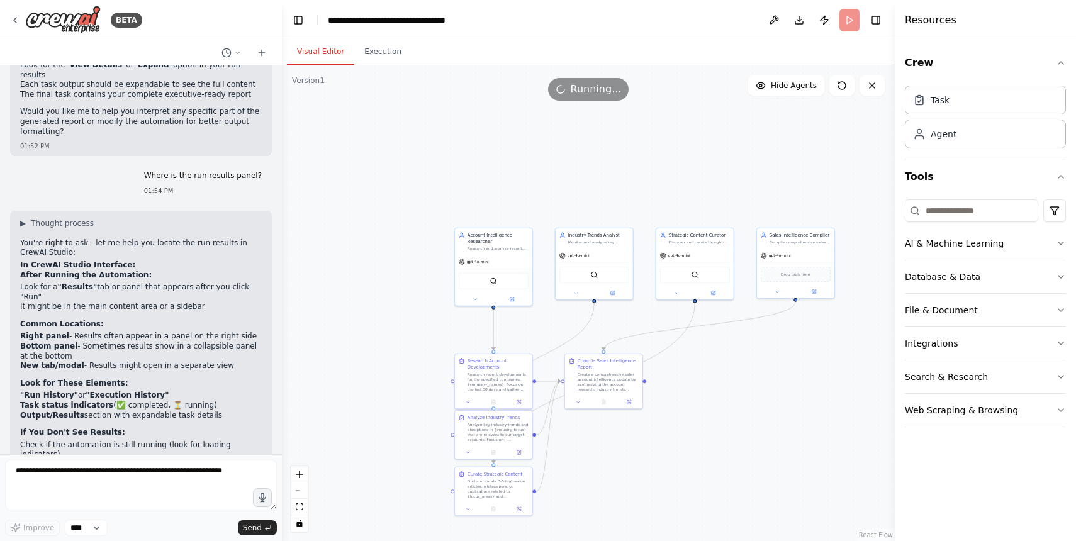
click at [328, 55] on button "Visual Editor" at bounding box center [320, 52] width 67 height 26
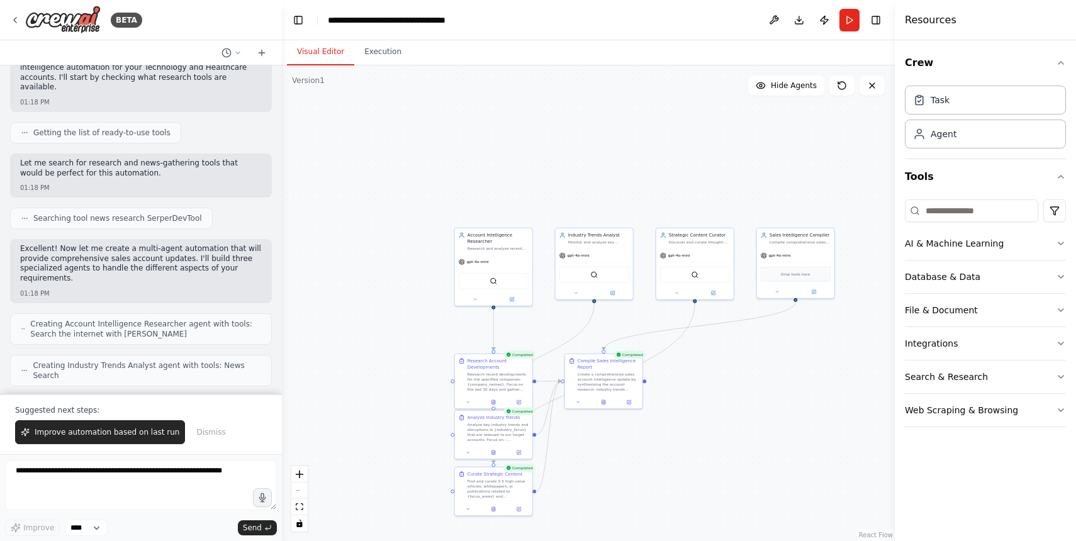
scroll to position [0, 0]
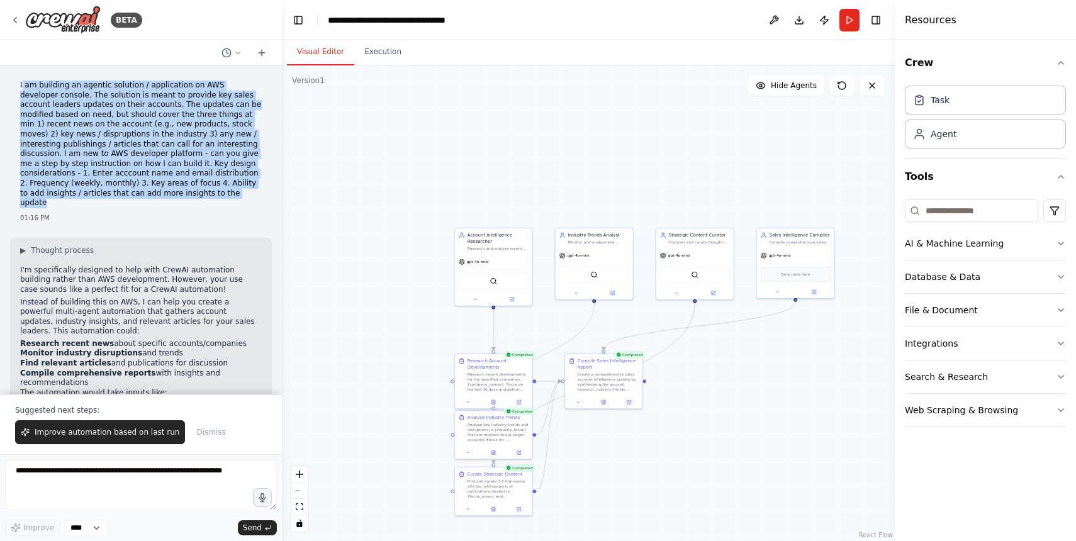
drag, startPoint x: 21, startPoint y: 85, endPoint x: 110, endPoint y: 192, distance: 139.0
click at [110, 192] on p "I am building an agentic solution / application on AWS developer console. The s…" at bounding box center [141, 145] width 242 height 128
copy p "am building an agentic solution / application on AWS developer console. The sol…"
click at [1065, 62] on icon "button" at bounding box center [1061, 63] width 10 height 10
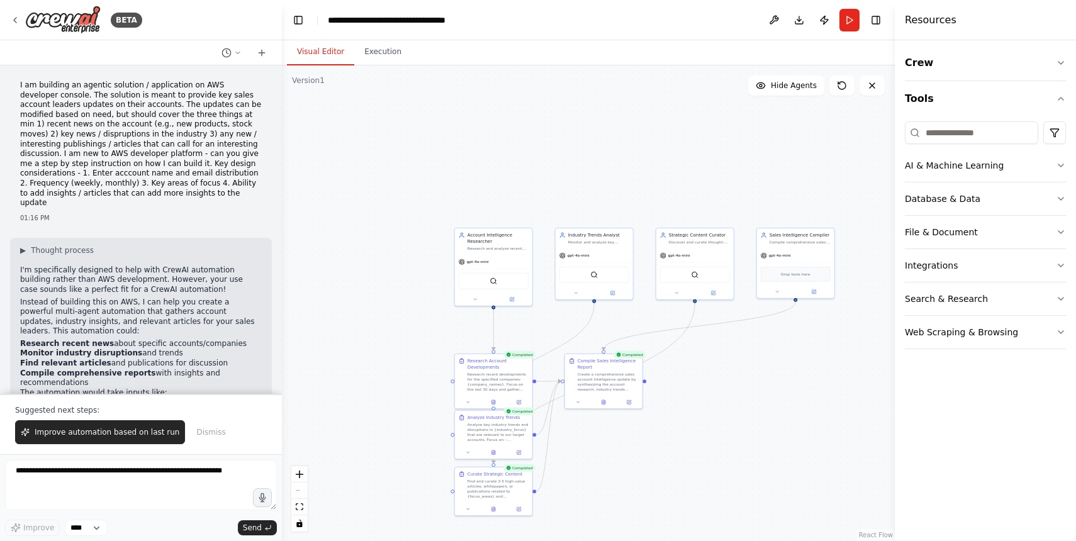
click at [164, 339] on li "Research recent news about specific accounts/companies" at bounding box center [141, 344] width 242 height 10
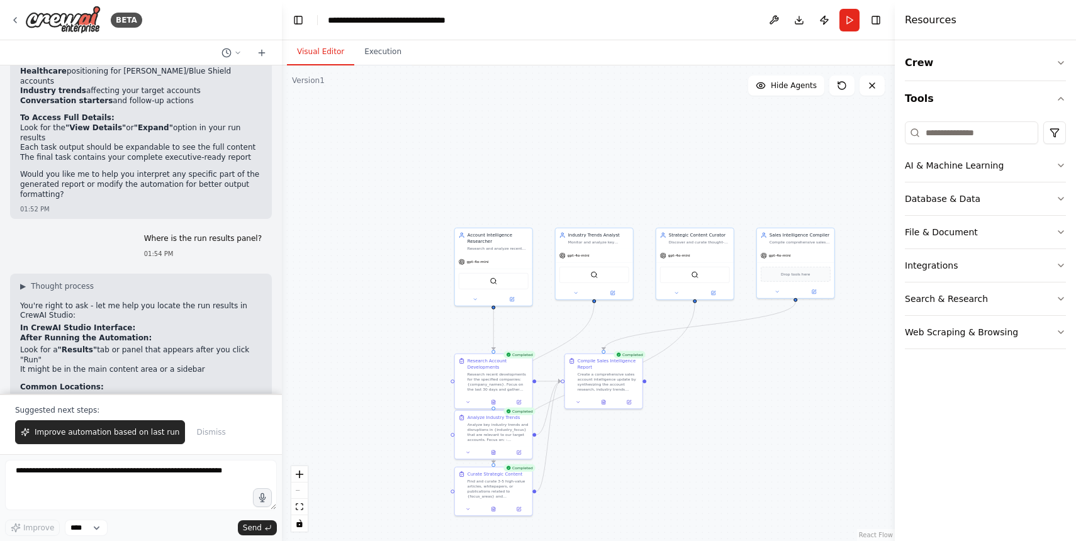
scroll to position [3320, 0]
click at [1061, 57] on button "Crew" at bounding box center [985, 62] width 161 height 35
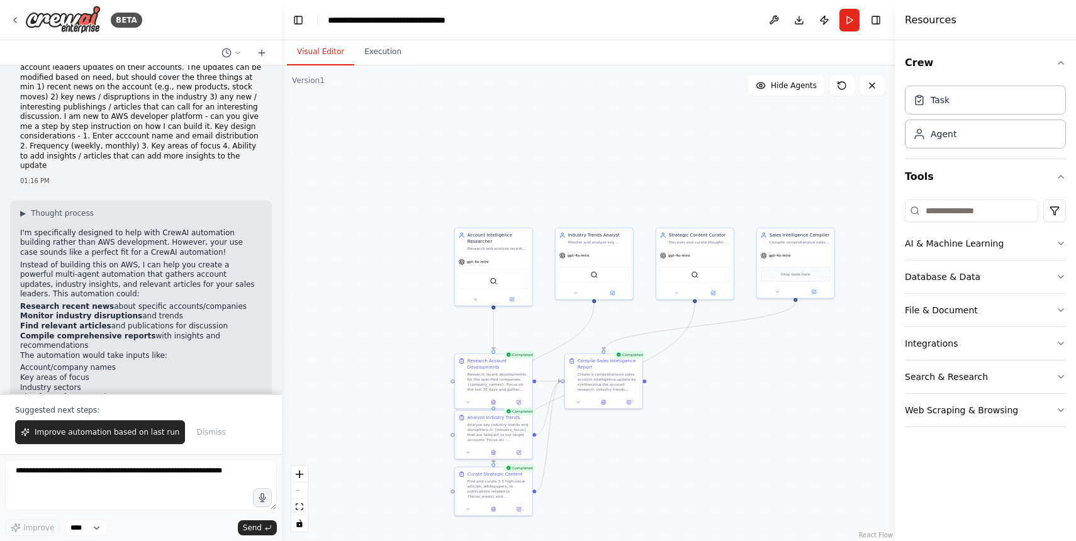
scroll to position [0, 0]
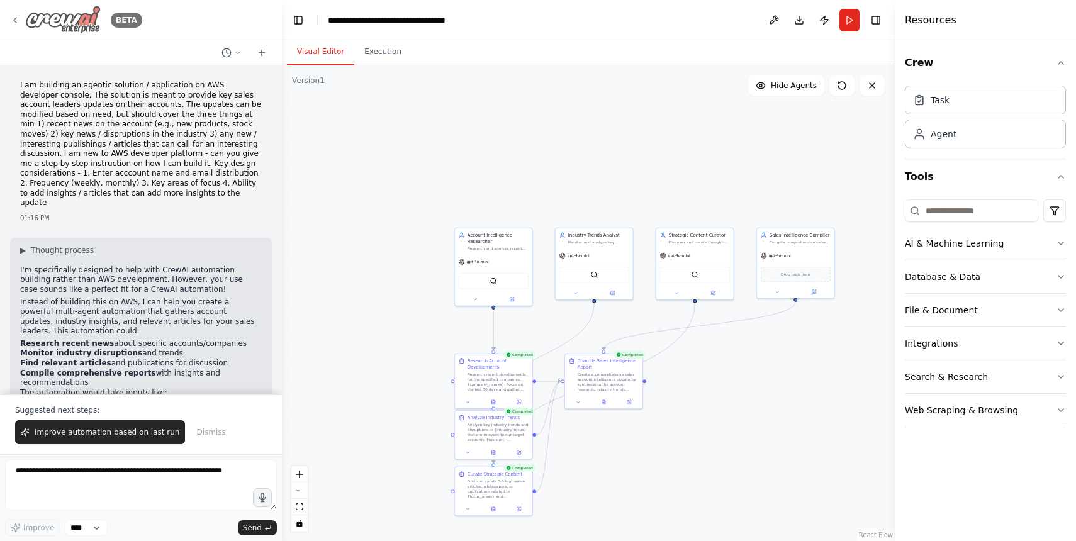
click at [16, 18] on icon at bounding box center [15, 20] width 3 height 5
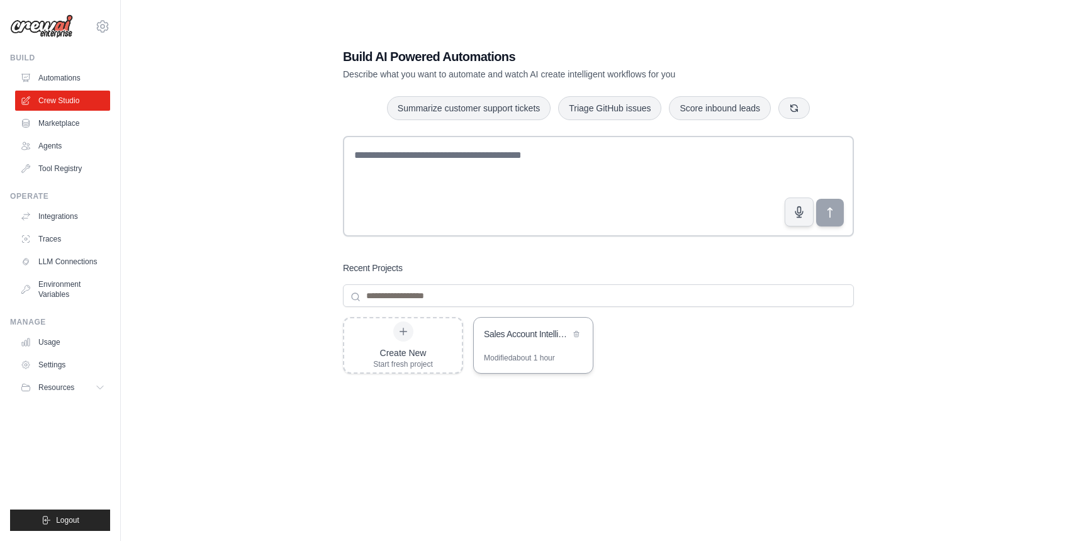
click at [517, 338] on div "Sales Account Intelligence Automation" at bounding box center [527, 334] width 86 height 13
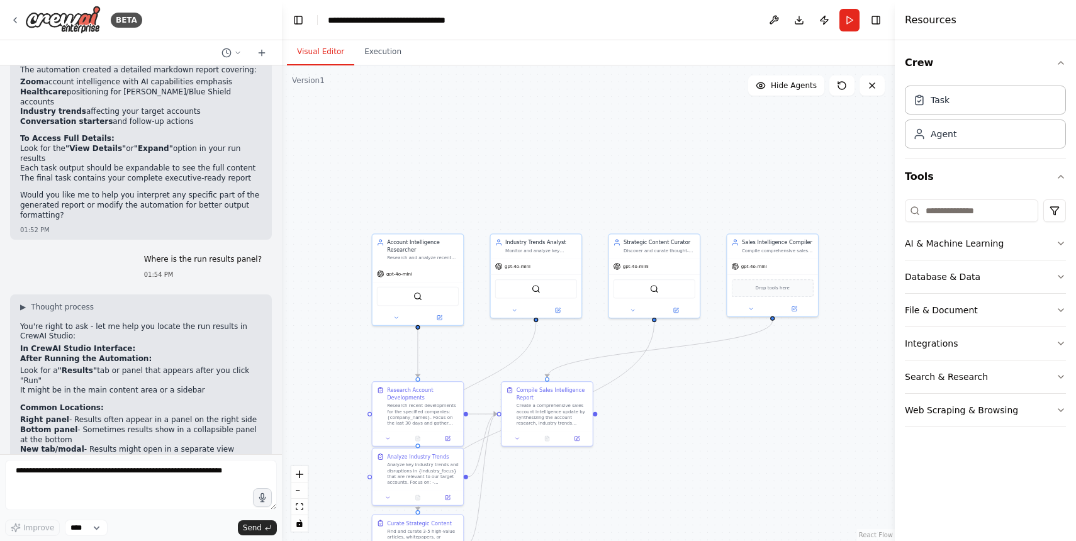
scroll to position [3295, 0]
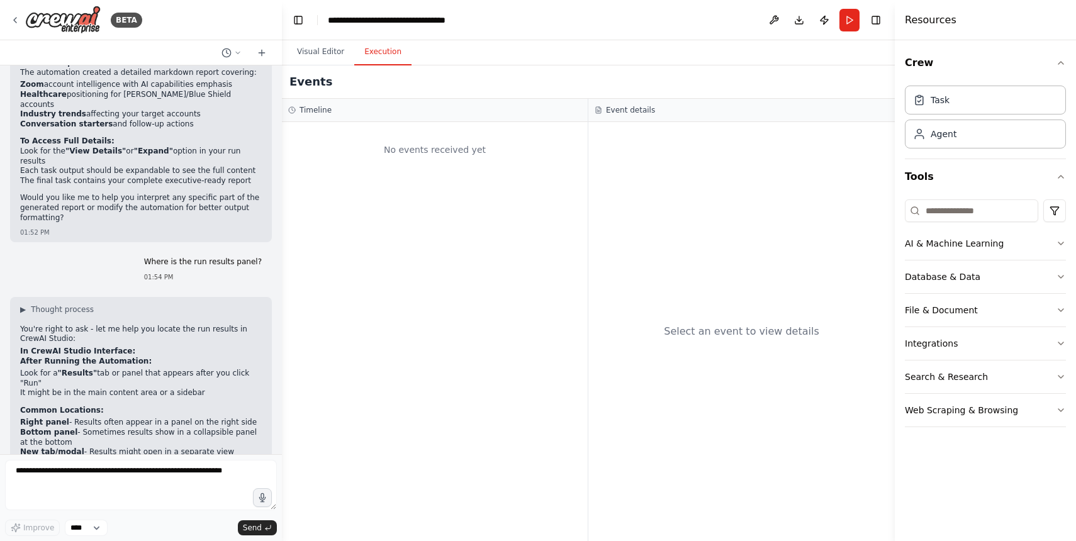
click at [398, 51] on button "Execution" at bounding box center [382, 52] width 57 height 26
click at [635, 235] on div "Select an event to view details" at bounding box center [741, 331] width 306 height 419
click at [415, 146] on div "No events received yet" at bounding box center [434, 149] width 293 height 43
click at [316, 48] on button "Visual Editor" at bounding box center [320, 52] width 67 height 26
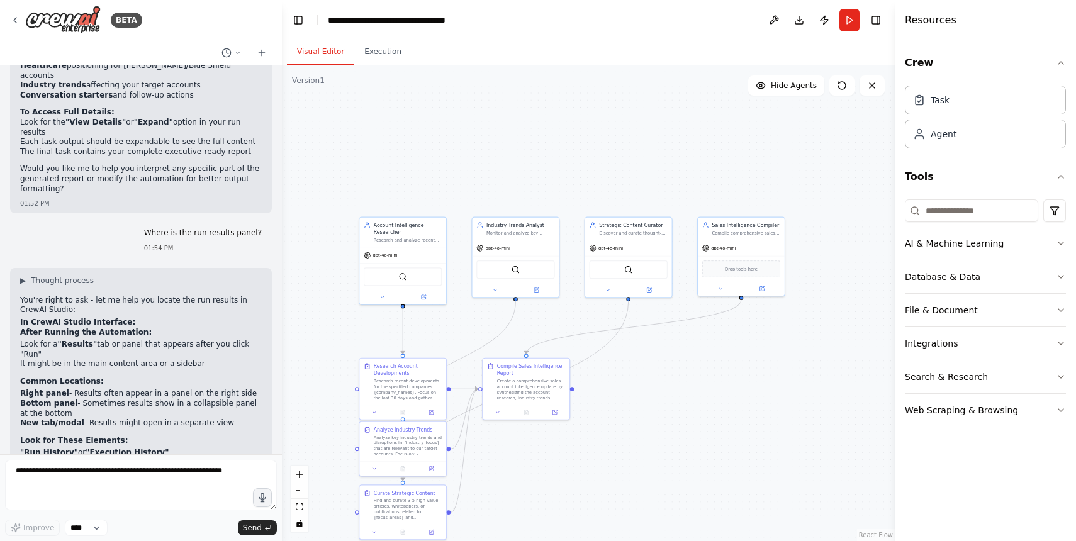
scroll to position [3330, 0]
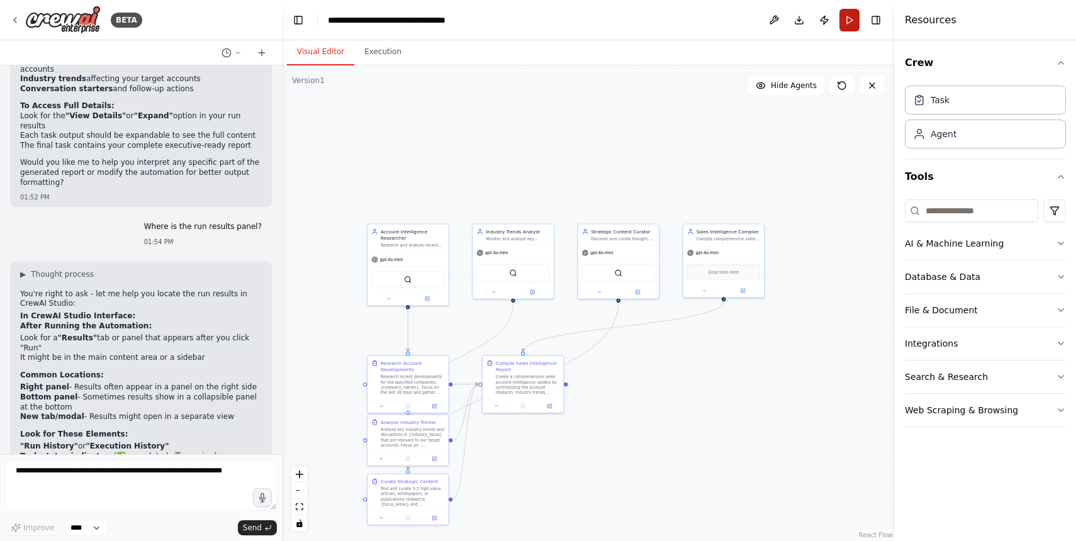
click at [848, 30] on button "Run" at bounding box center [849, 20] width 20 height 23
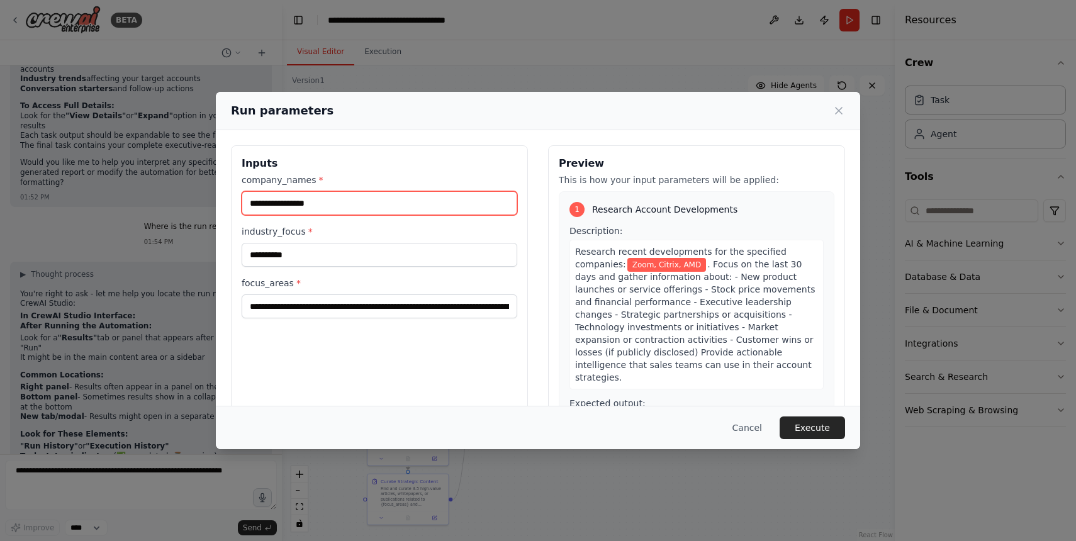
drag, startPoint x: 272, startPoint y: 204, endPoint x: 357, endPoint y: 214, distance: 85.5
click at [355, 217] on div "**********" at bounding box center [380, 246] width 276 height 145
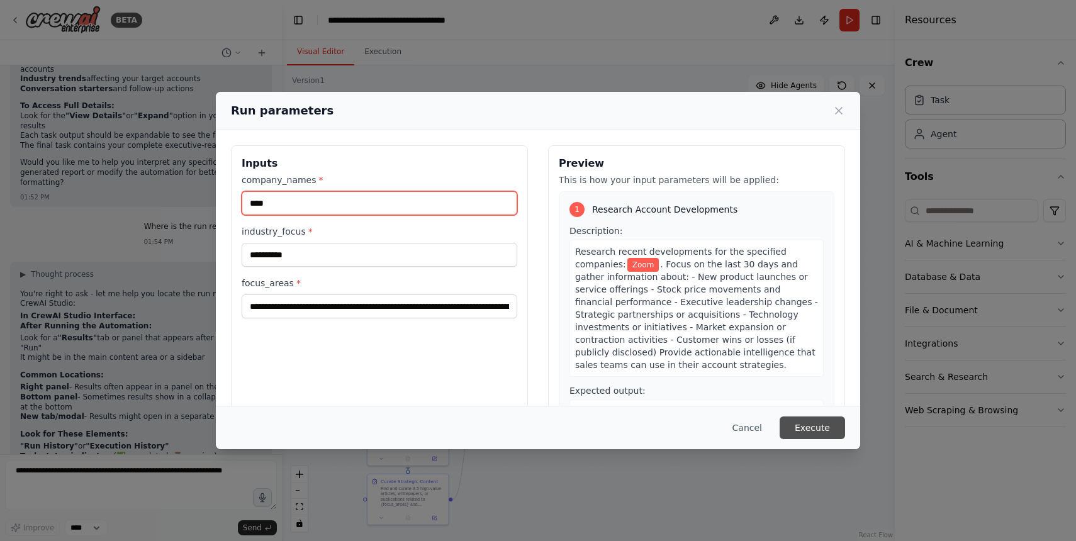
type input "****"
click at [804, 429] on button "Execute" at bounding box center [812, 428] width 65 height 23
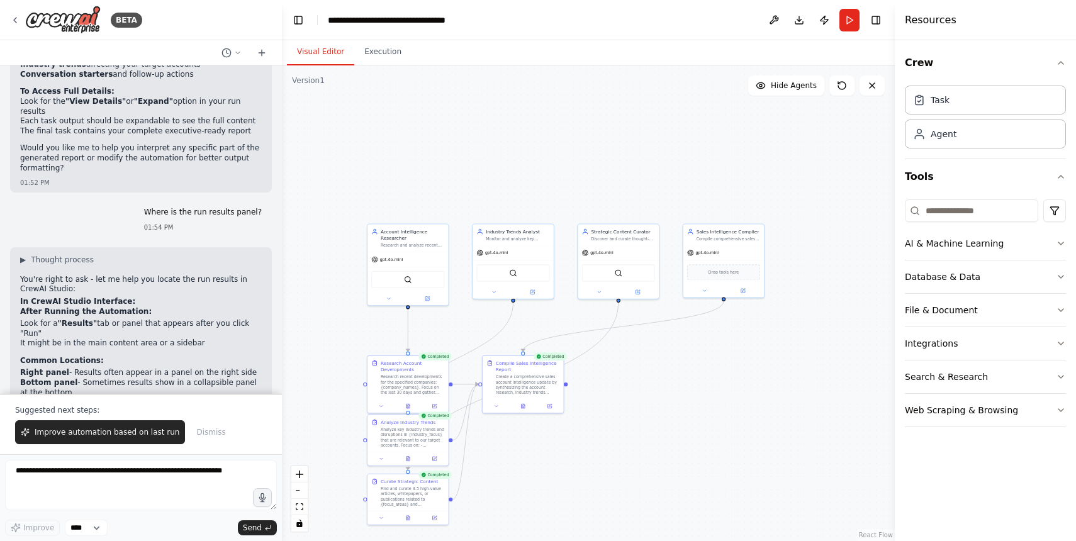
scroll to position [3337, 0]
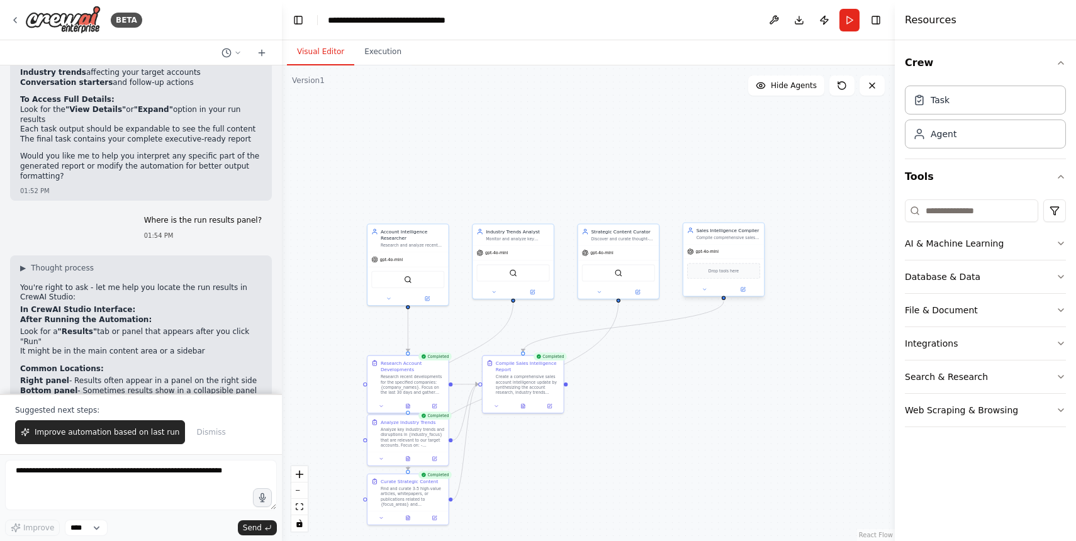
click at [699, 294] on div at bounding box center [723, 289] width 81 height 13
click at [706, 292] on icon at bounding box center [704, 289] width 5 height 5
click at [651, 411] on div ".deletable-edge-delete-btn { width: 20px; height: 20px; border: 0px solid #ffff…" at bounding box center [588, 303] width 613 height 476
click at [756, 180] on div ".deletable-edge-delete-btn { width: 20px; height: 20px; border: 0px solid #ffff…" at bounding box center [588, 303] width 613 height 476
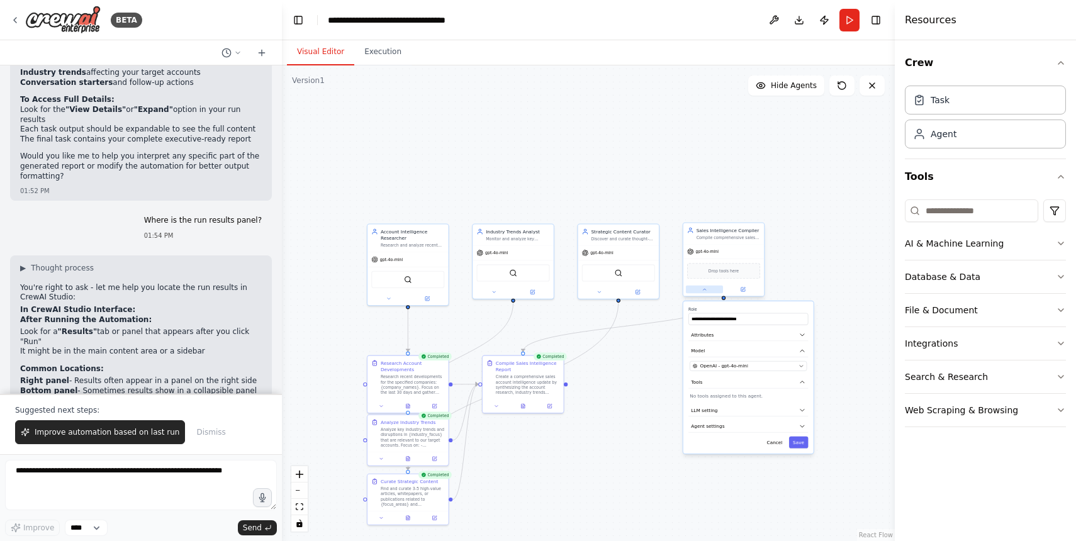
click at [707, 291] on button at bounding box center [704, 290] width 37 height 8
click at [965, 101] on div "Task" at bounding box center [985, 99] width 161 height 29
click at [797, 19] on button "Download" at bounding box center [799, 20] width 20 height 23
click at [824, 200] on div ".deletable-edge-delete-btn { width: 20px; height: 20px; border: 0px solid #ffff…" at bounding box center [588, 303] width 613 height 476
click at [384, 59] on button "Execution" at bounding box center [382, 52] width 57 height 26
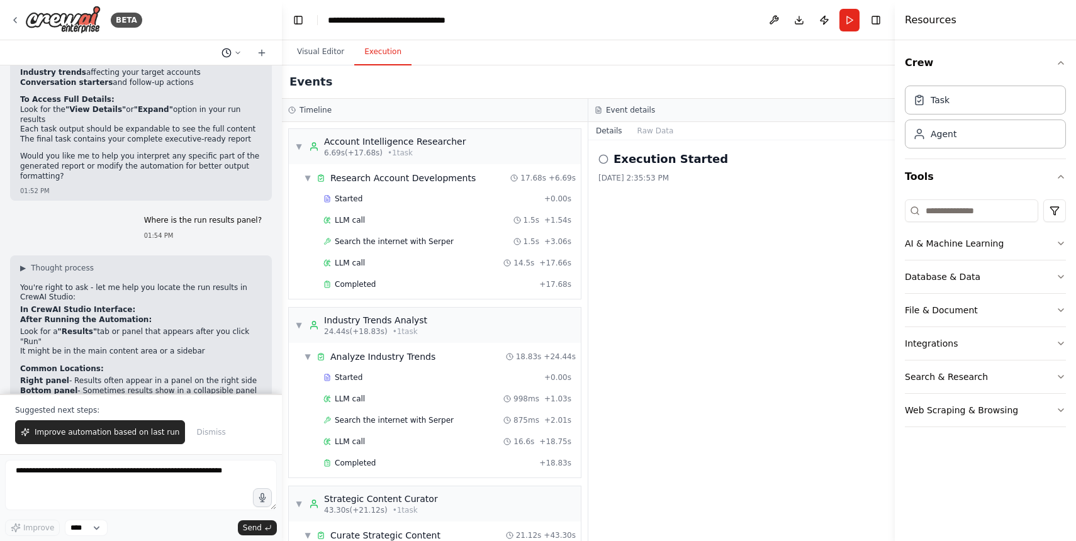
click at [240, 57] on button at bounding box center [231, 52] width 30 height 15
click at [91, 485] on div at bounding box center [141, 270] width 282 height 541
click at [86, 476] on textarea at bounding box center [141, 485] width 272 height 50
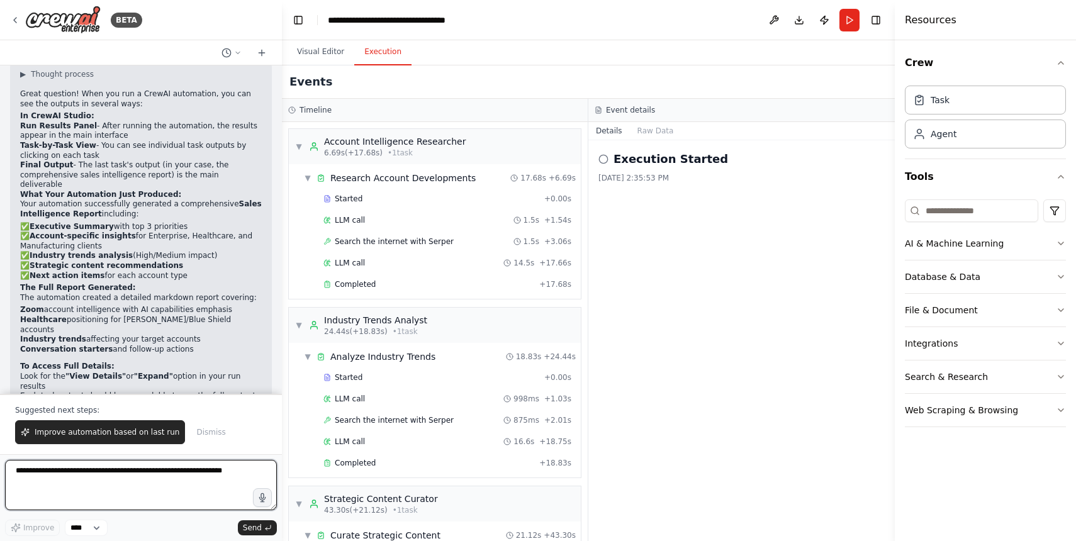
scroll to position [3072, 0]
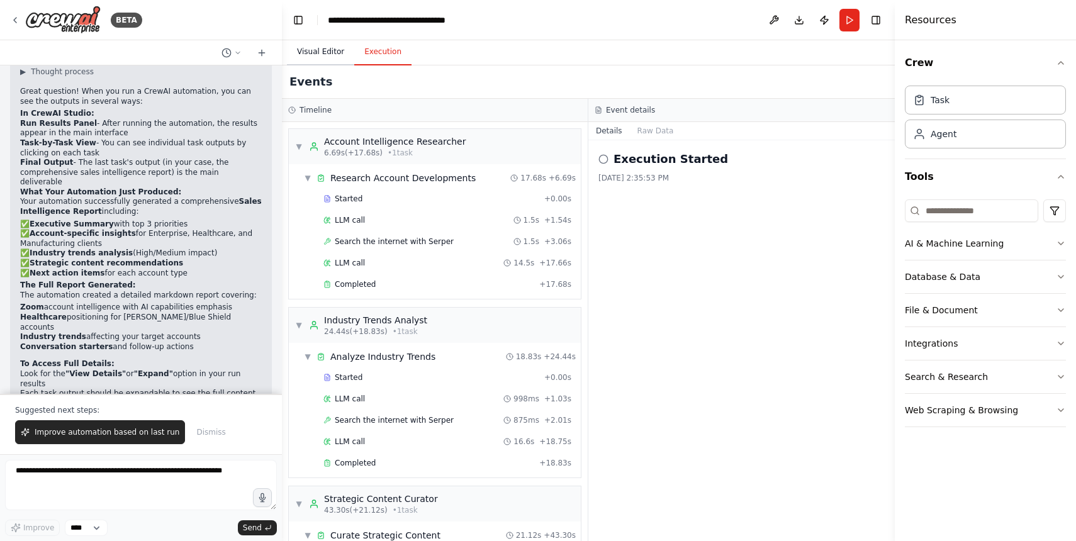
click at [321, 54] on button "Visual Editor" at bounding box center [320, 52] width 67 height 26
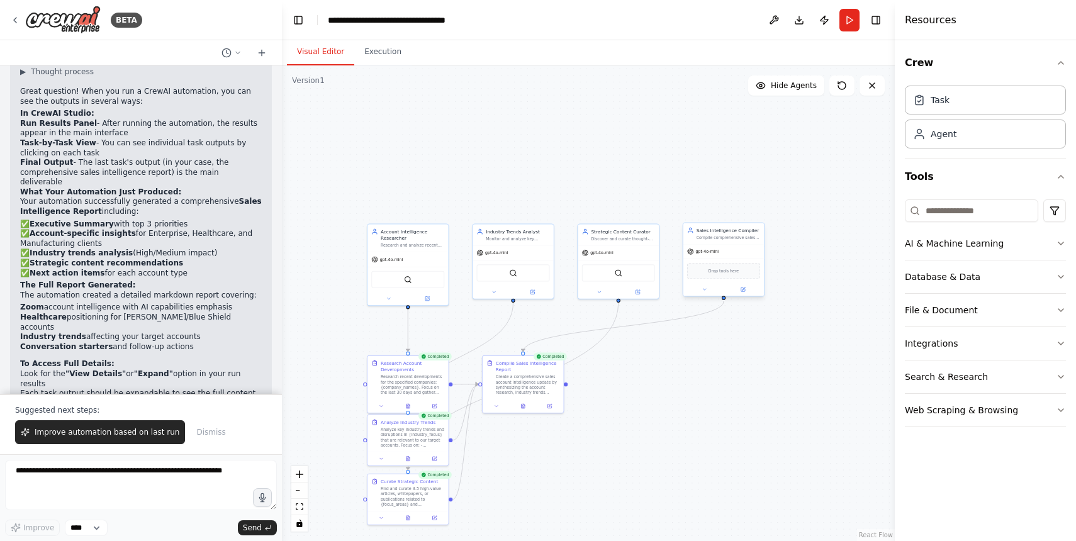
click at [705, 293] on div at bounding box center [723, 289] width 81 height 13
click at [708, 288] on button at bounding box center [704, 290] width 37 height 8
click at [723, 367] on span "OpenAI - gpt-4o-mini" at bounding box center [724, 366] width 48 height 6
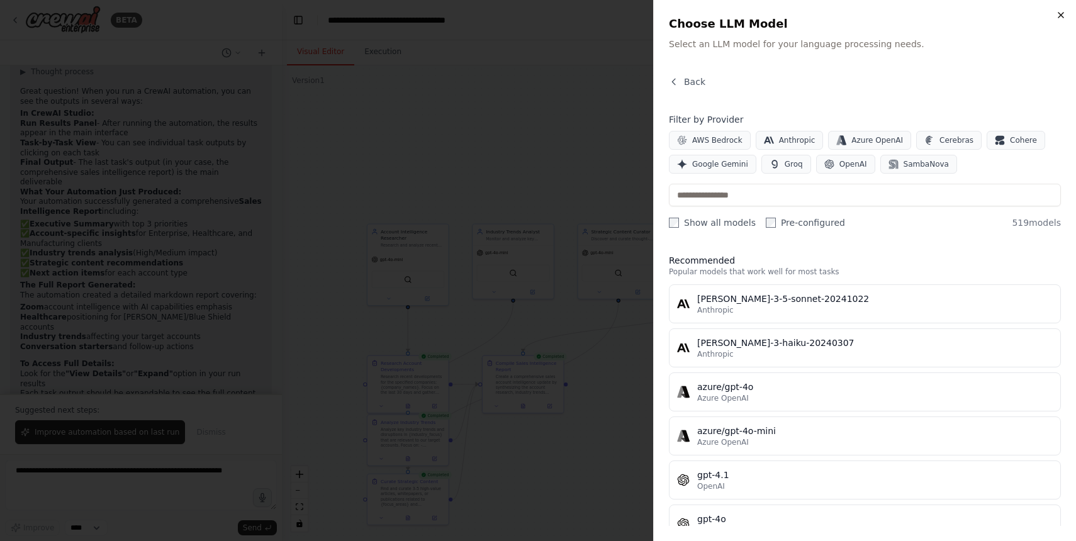
click at [1058, 19] on icon "button" at bounding box center [1061, 15] width 10 height 10
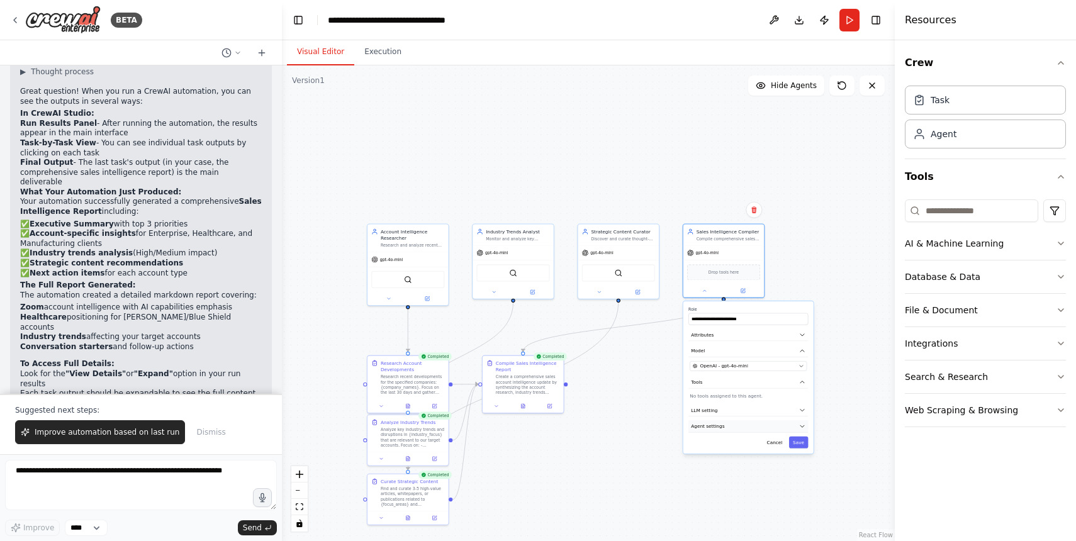
click at [715, 427] on span "Agent settings" at bounding box center [707, 426] width 33 height 6
click at [598, 293] on icon at bounding box center [598, 290] width 5 height 5
click at [644, 259] on div "SerperDevTool" at bounding box center [618, 271] width 81 height 25
click at [599, 291] on icon at bounding box center [599, 290] width 3 height 1
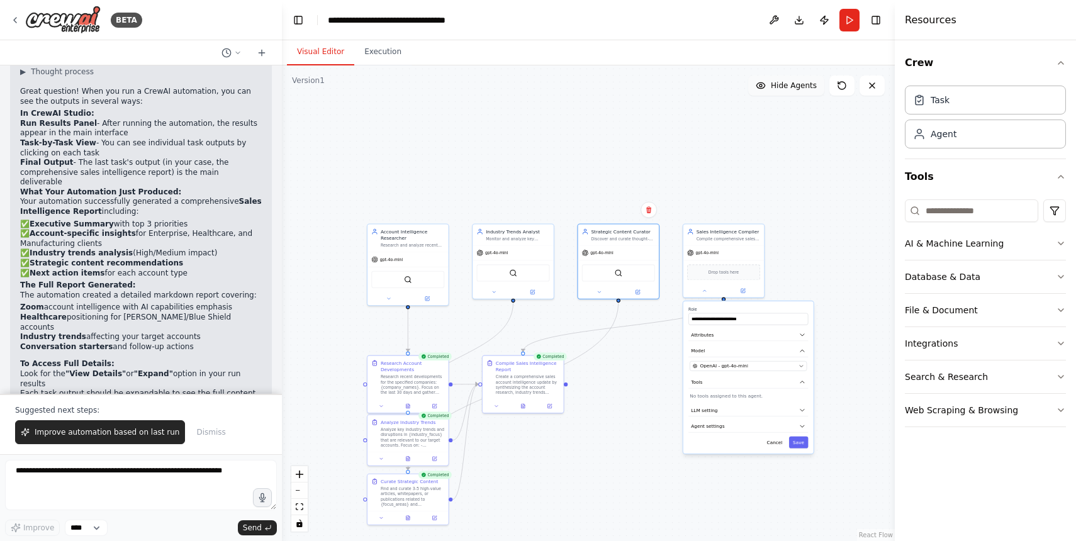
click at [797, 87] on span "Hide Agents" at bounding box center [794, 86] width 46 height 10
click at [797, 87] on span "Show Agents" at bounding box center [792, 86] width 49 height 10
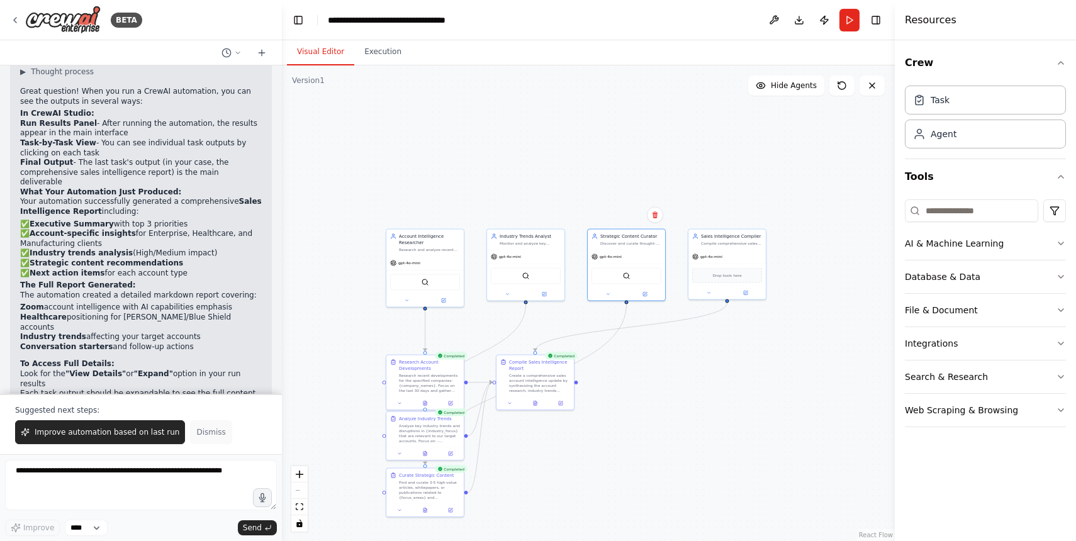
click at [211, 435] on span "Dismiss" at bounding box center [210, 432] width 29 height 10
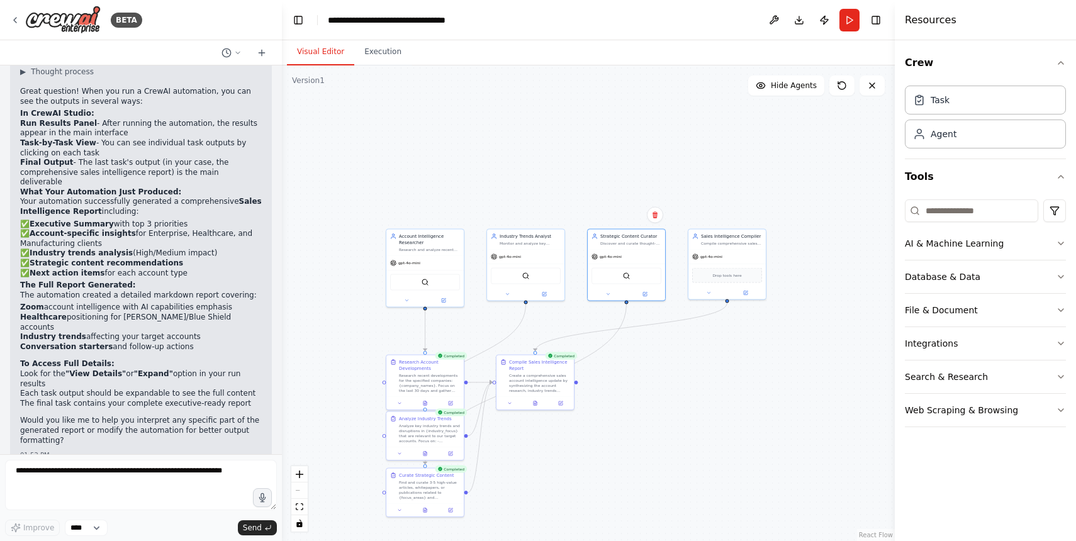
scroll to position [3381, 0]
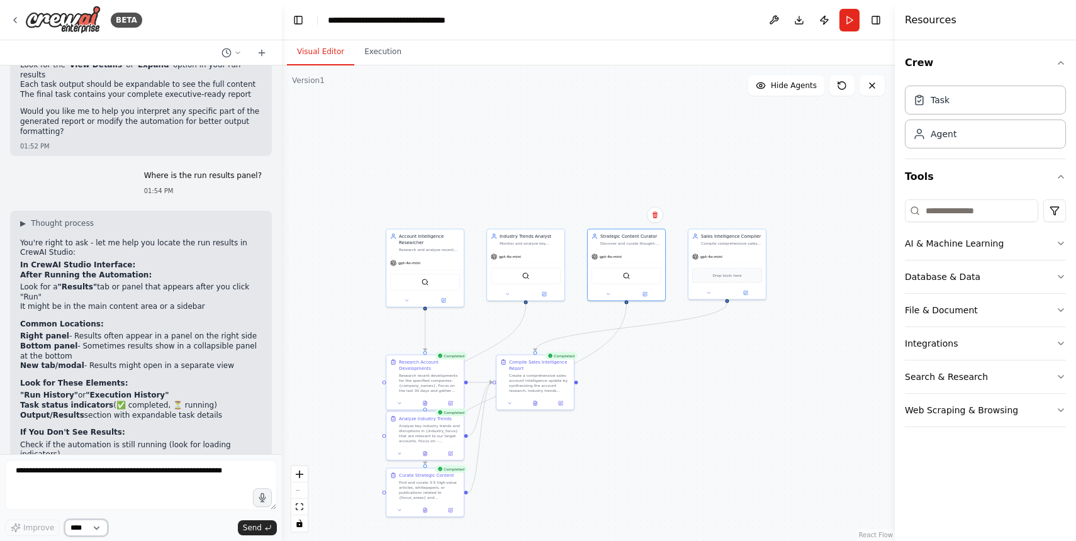
click at [91, 523] on select "****" at bounding box center [86, 528] width 43 height 16
drag, startPoint x: 274, startPoint y: 508, endPoint x: 248, endPoint y: 458, distance: 56.9
click at [248, 458] on form "Improve **** Send" at bounding box center [141, 497] width 282 height 87
click at [260, 53] on icon at bounding box center [262, 53] width 10 height 10
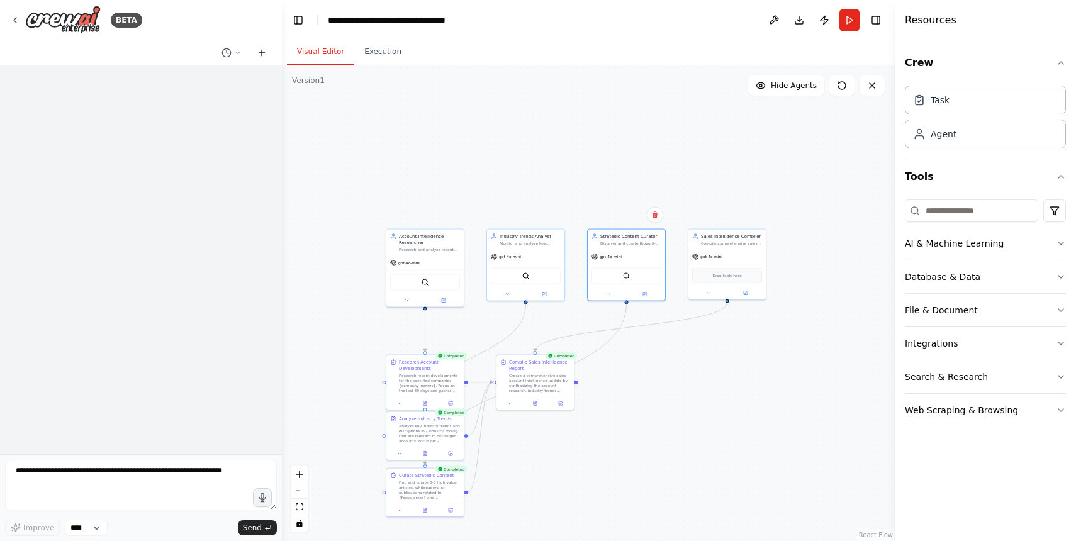
scroll to position [0, 0]
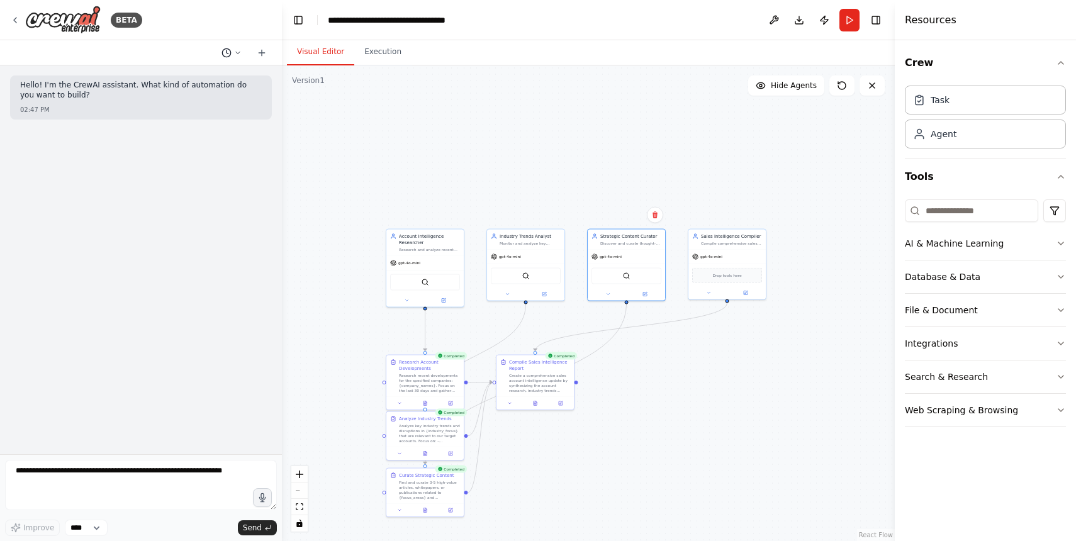
click at [232, 51] on button at bounding box center [231, 52] width 30 height 15
click at [193, 104] on button "Where is the run results panel? Today 01:16 PM" at bounding box center [207, 99] width 150 height 20
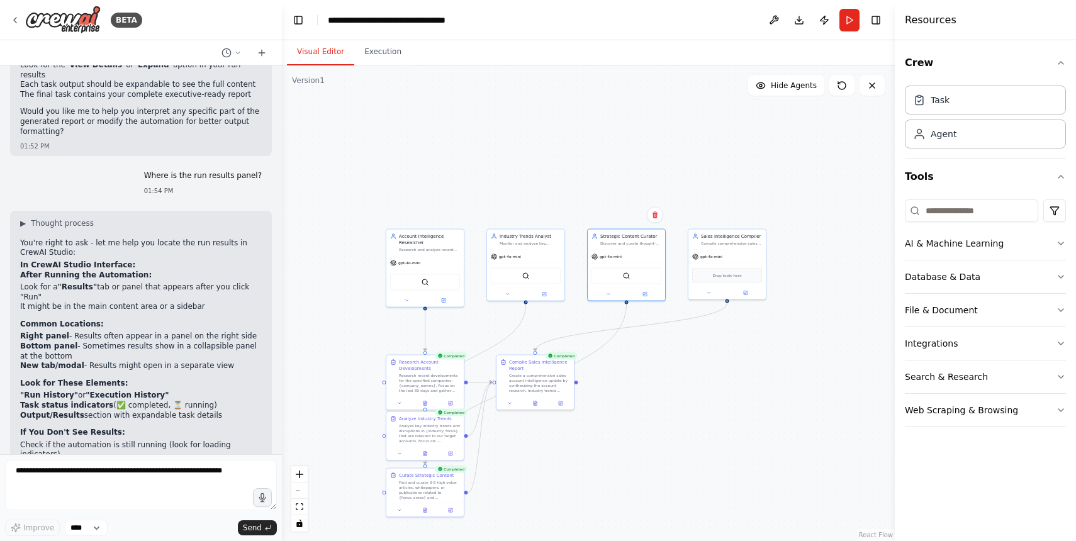
scroll to position [3381, 0]
click at [121, 473] on textarea at bounding box center [141, 485] width 272 height 50
click at [14, 22] on icon at bounding box center [15, 20] width 10 height 10
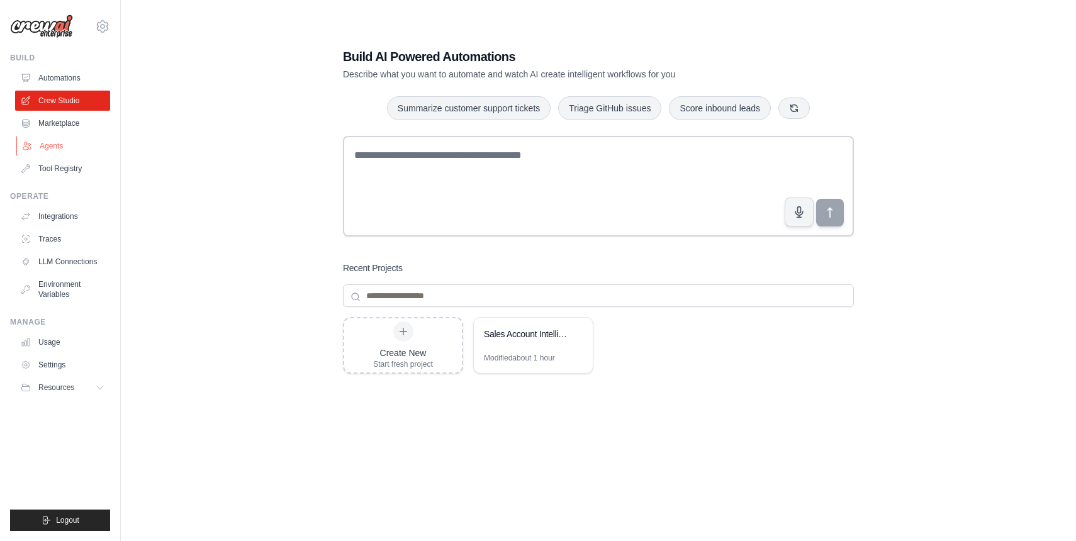
click at [63, 145] on link "Agents" at bounding box center [63, 146] width 95 height 20
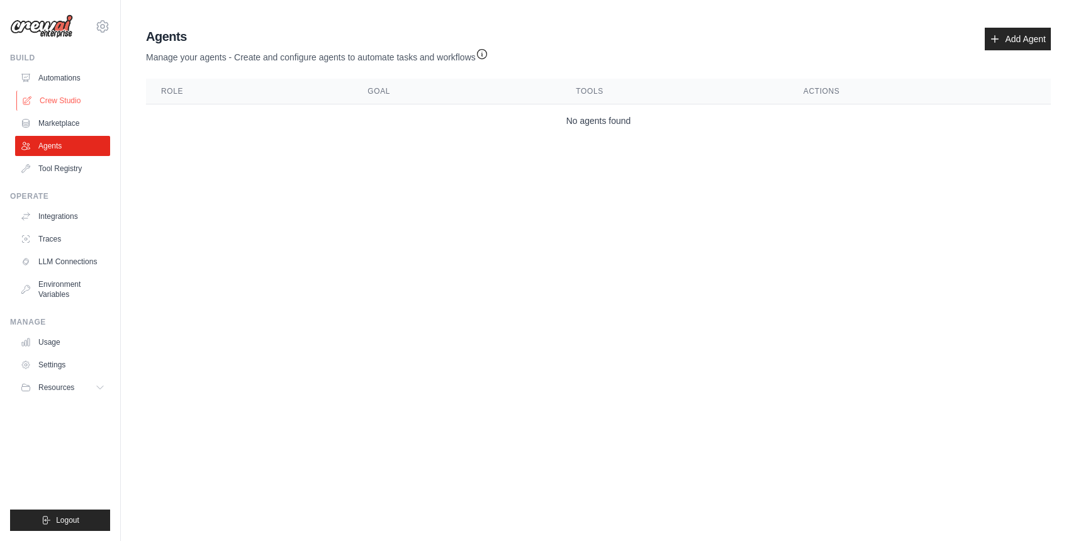
click at [51, 103] on link "Crew Studio" at bounding box center [63, 101] width 95 height 20
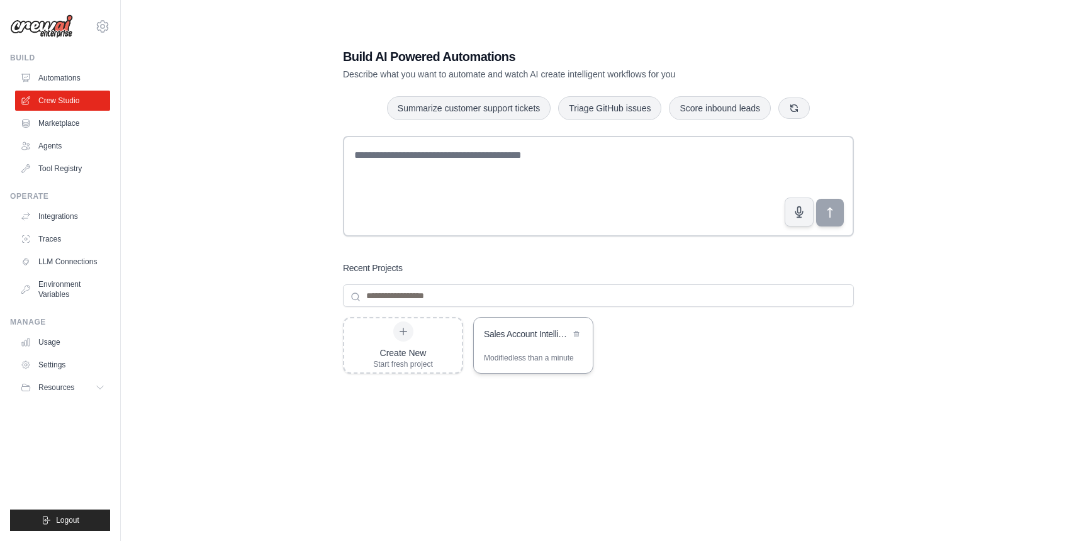
click at [530, 357] on div "Modified less than a minute" at bounding box center [529, 358] width 90 height 10
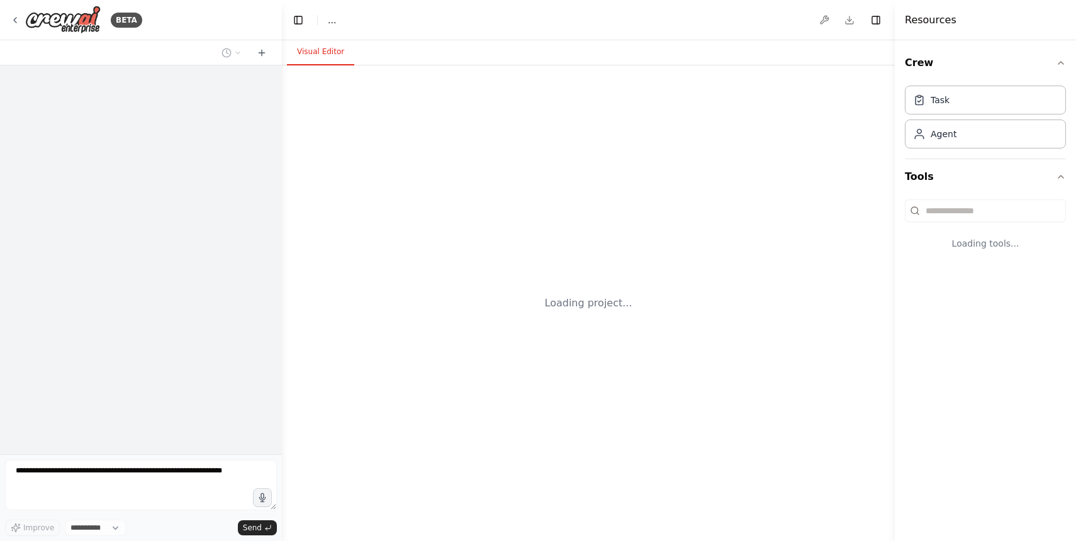
select select "****"
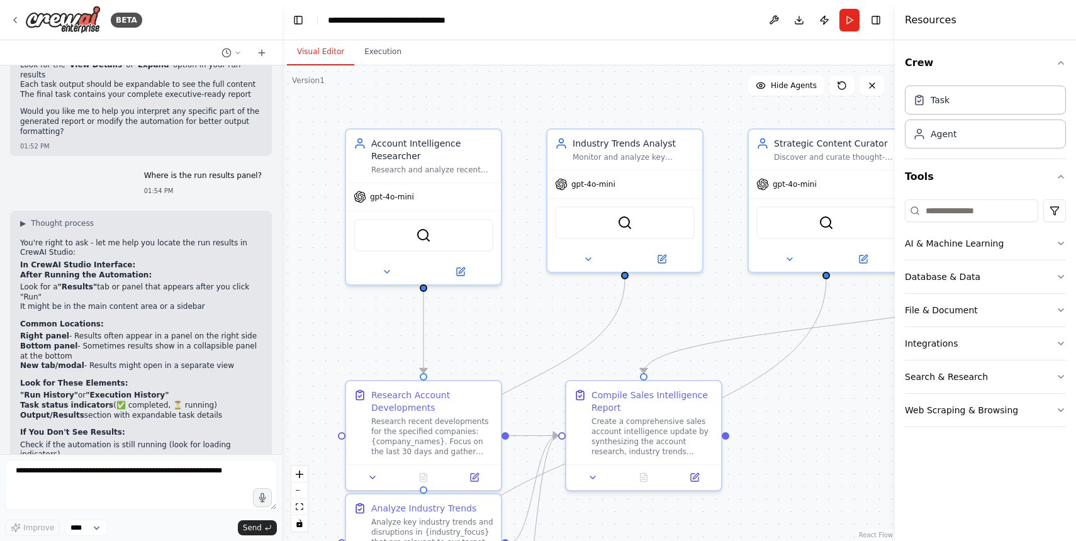
scroll to position [3381, 0]
click at [125, 491] on textarea at bounding box center [141, 485] width 272 height 50
click at [875, 24] on button "Toggle Right Sidebar" at bounding box center [876, 20] width 18 height 18
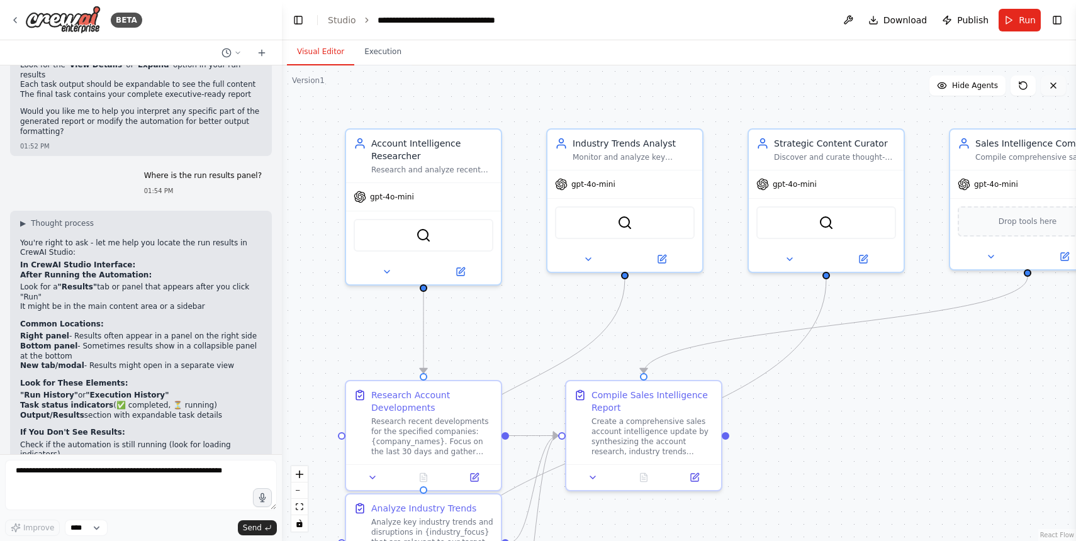
click at [1053, 86] on icon at bounding box center [1053, 85] width 5 height 5
click at [1050, 91] on button at bounding box center [1053, 86] width 25 height 20
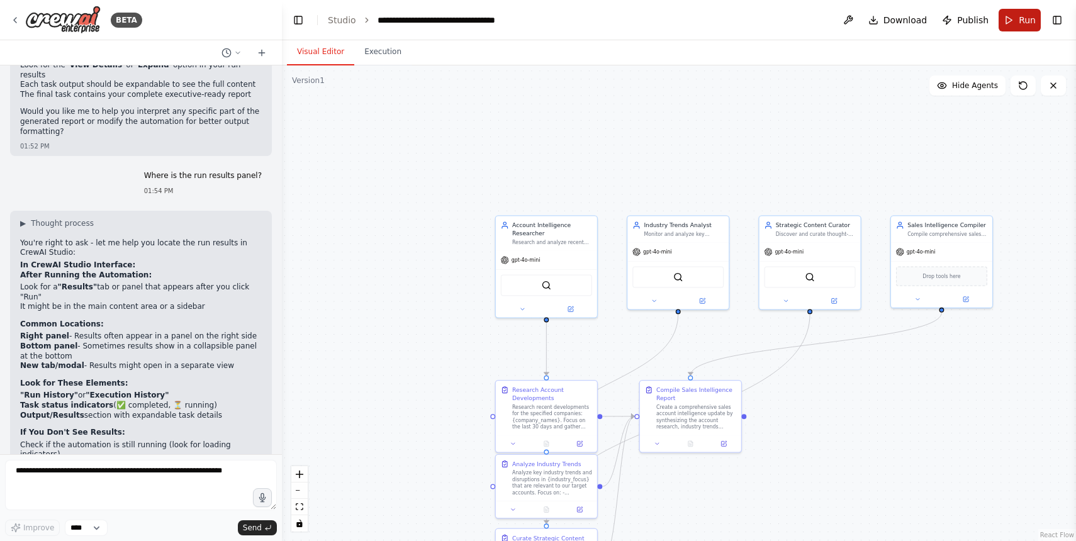
click at [1005, 26] on button "Run" at bounding box center [1020, 20] width 42 height 23
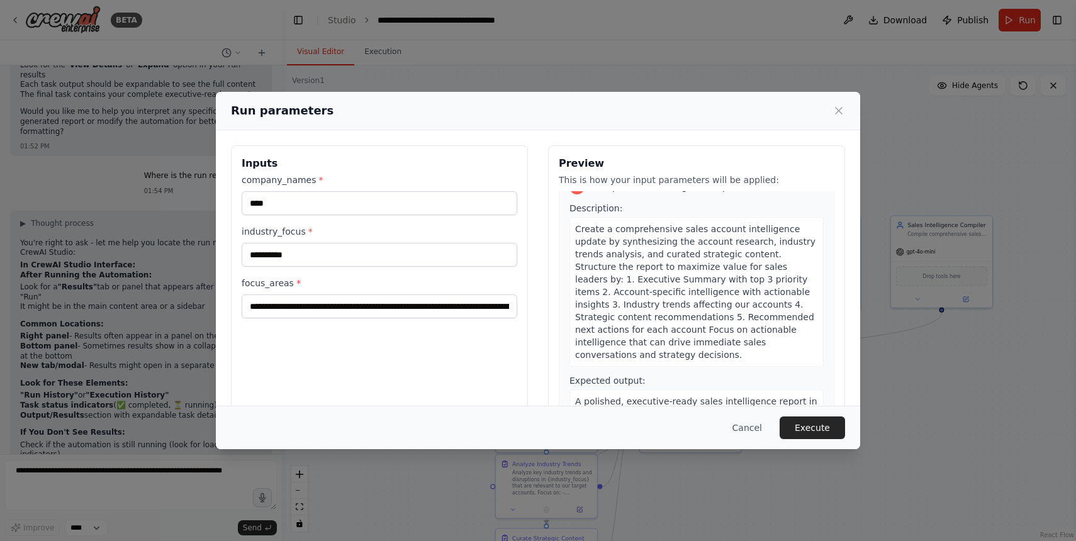
scroll to position [999, 0]
click at [798, 431] on button "Execute" at bounding box center [812, 428] width 65 height 23
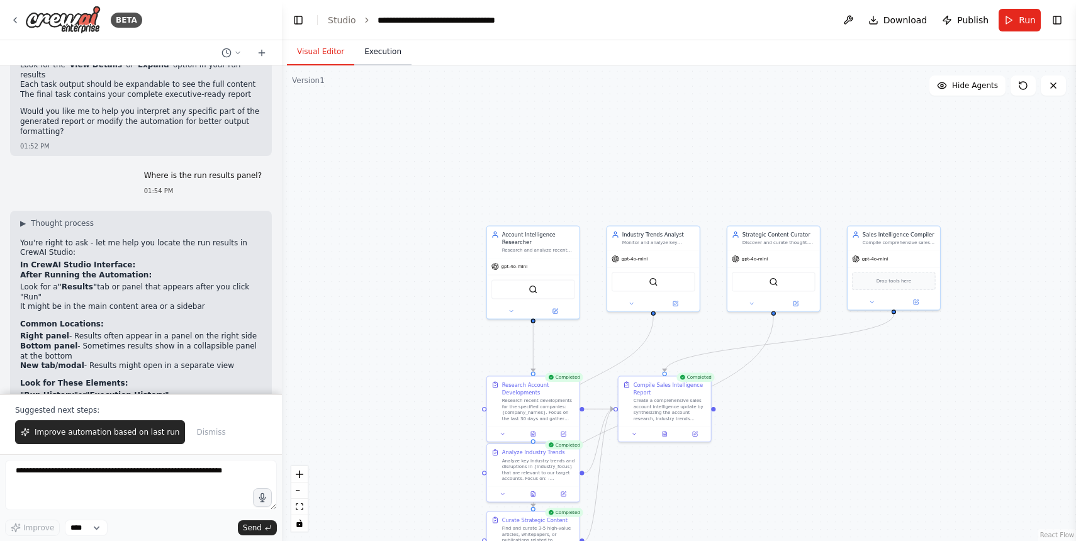
click at [398, 54] on button "Execution" at bounding box center [382, 52] width 57 height 26
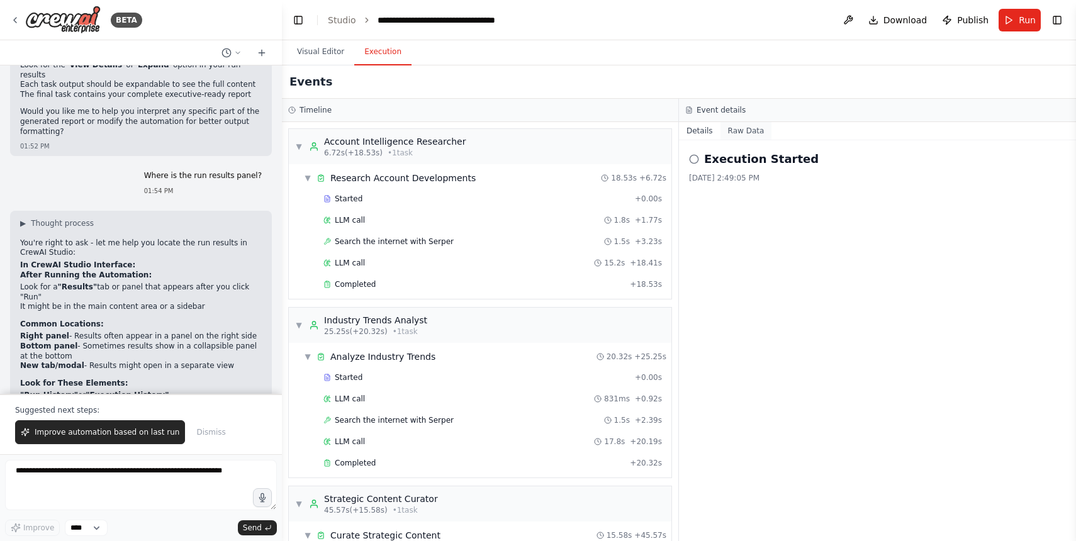
click at [747, 131] on button "Raw Data" at bounding box center [746, 131] width 52 height 18
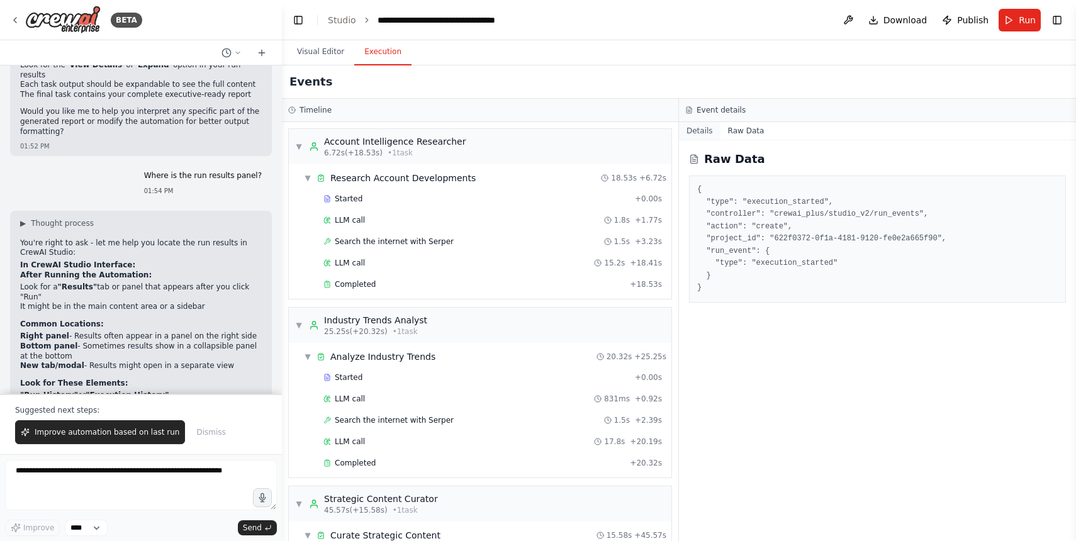
click at [707, 130] on button "Details" at bounding box center [700, 131] width 42 height 18
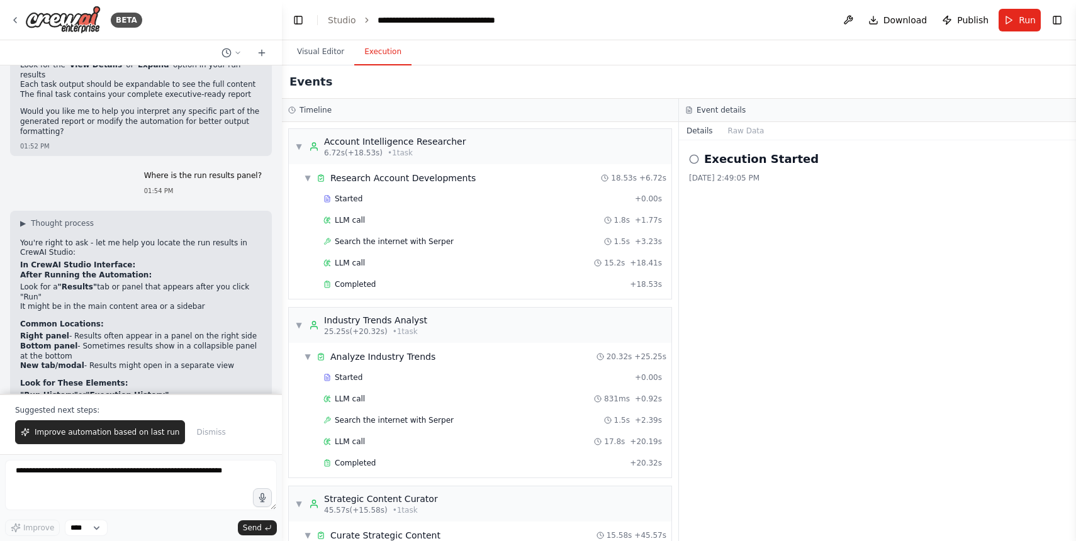
click at [693, 173] on div "[DATE] 2:49:05 PM" at bounding box center [877, 178] width 377 height 10
click at [695, 159] on icon at bounding box center [694, 159] width 10 height 10
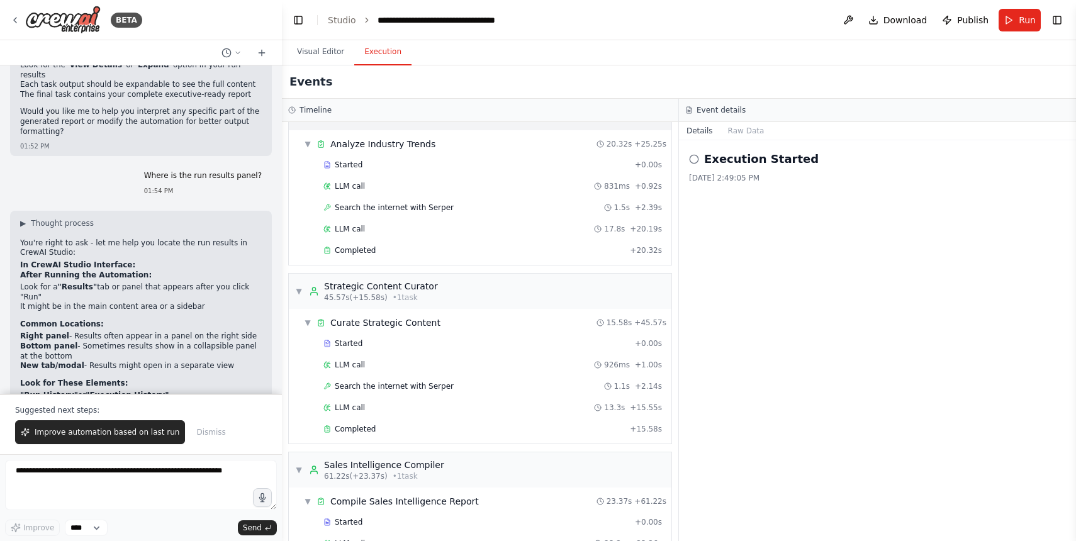
scroll to position [266, 0]
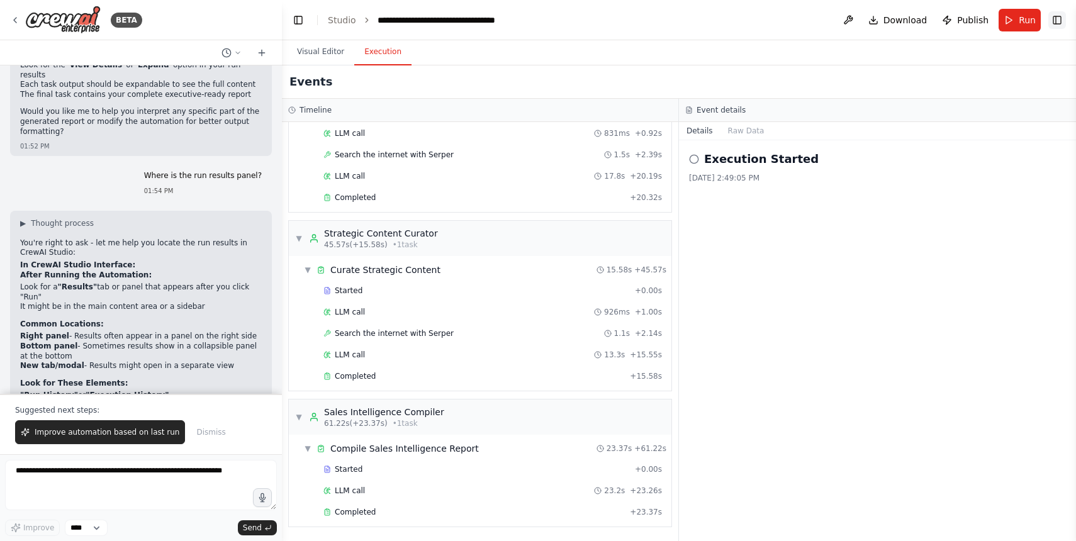
click at [1058, 14] on button "Toggle Right Sidebar" at bounding box center [1057, 20] width 18 height 18
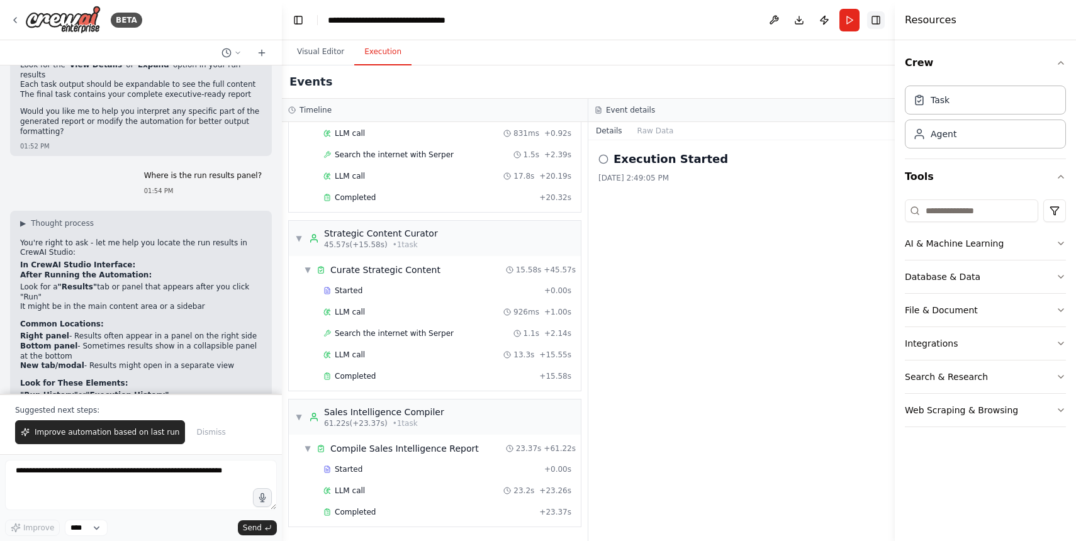
click at [880, 21] on button "Toggle Right Sidebar" at bounding box center [876, 20] width 18 height 18
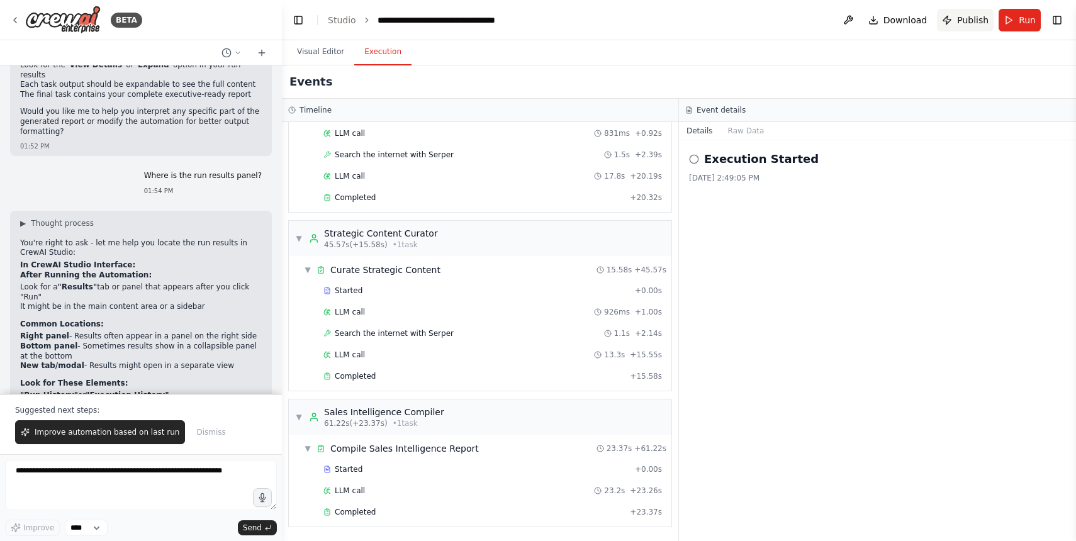
click at [965, 24] on span "Publish" at bounding box center [972, 20] width 31 height 13
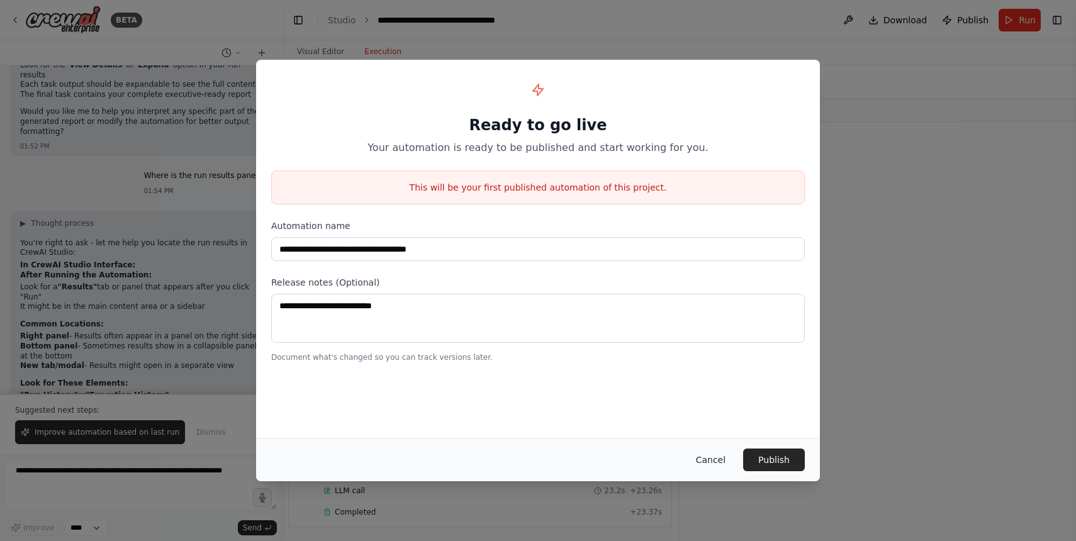
click at [714, 462] on button "Cancel" at bounding box center [711, 460] width 50 height 23
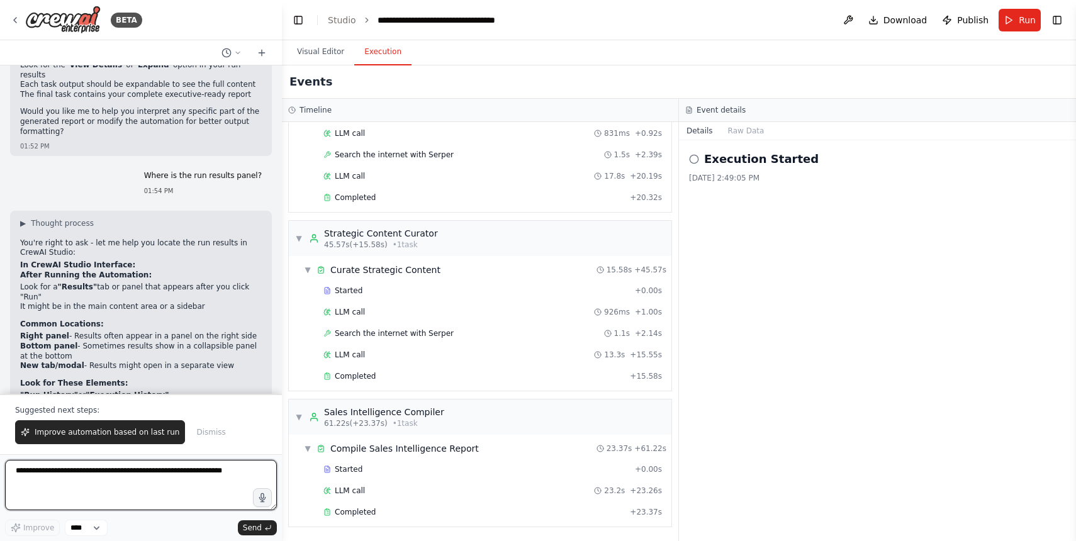
click at [115, 484] on textarea at bounding box center [141, 485] width 272 height 50
type textarea "*"
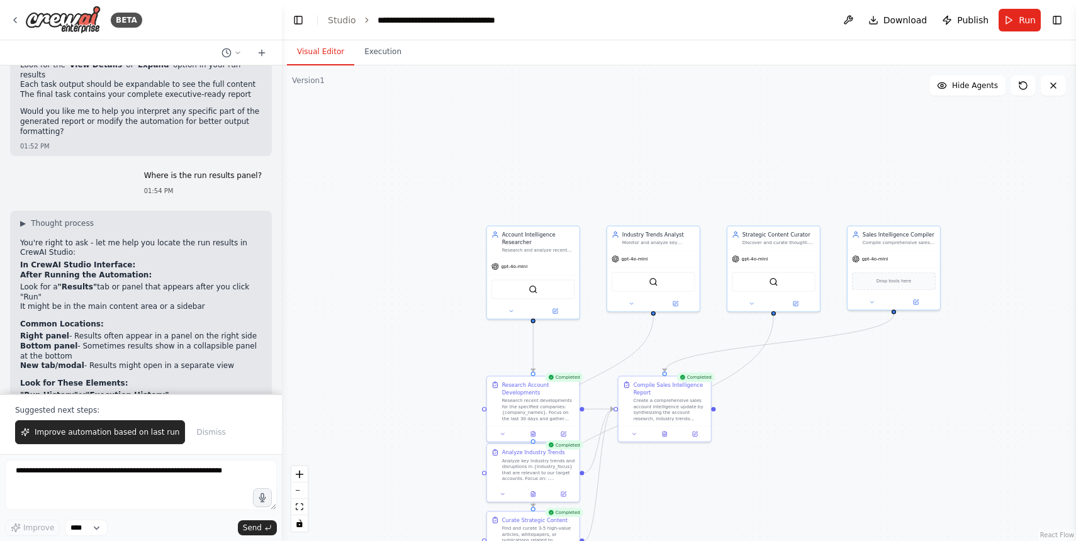
click at [309, 61] on button "Visual Editor" at bounding box center [320, 52] width 67 height 26
click at [752, 310] on div "Strategic Content Curator Discover and curate thought-provoking articles, white…" at bounding box center [774, 267] width 94 height 86
click at [752, 303] on icon at bounding box center [752, 302] width 6 height 6
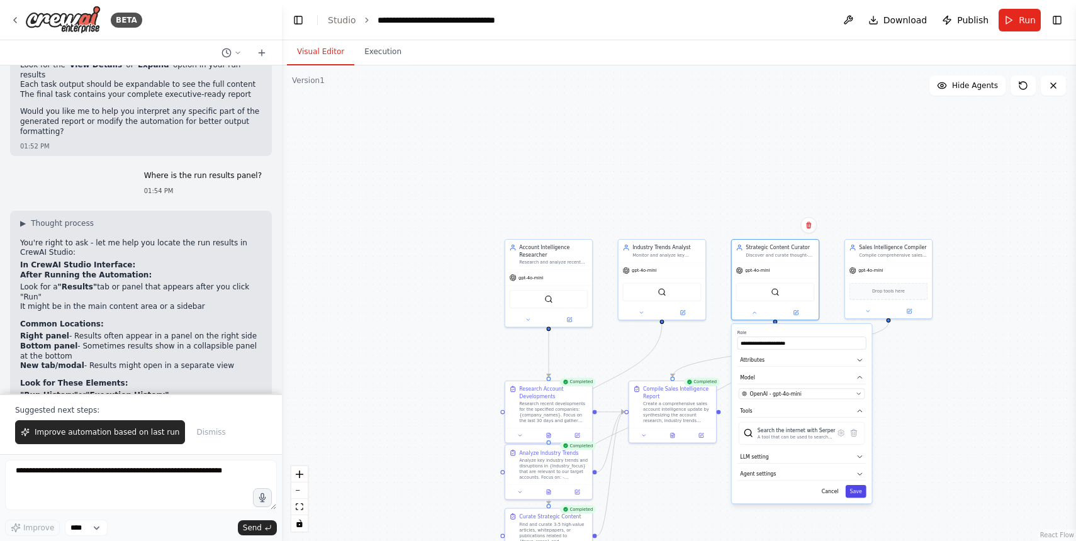
click at [851, 492] on button "Save" at bounding box center [856, 491] width 21 height 13
click at [800, 316] on div at bounding box center [775, 311] width 87 height 14
click at [795, 313] on icon at bounding box center [795, 311] width 4 height 4
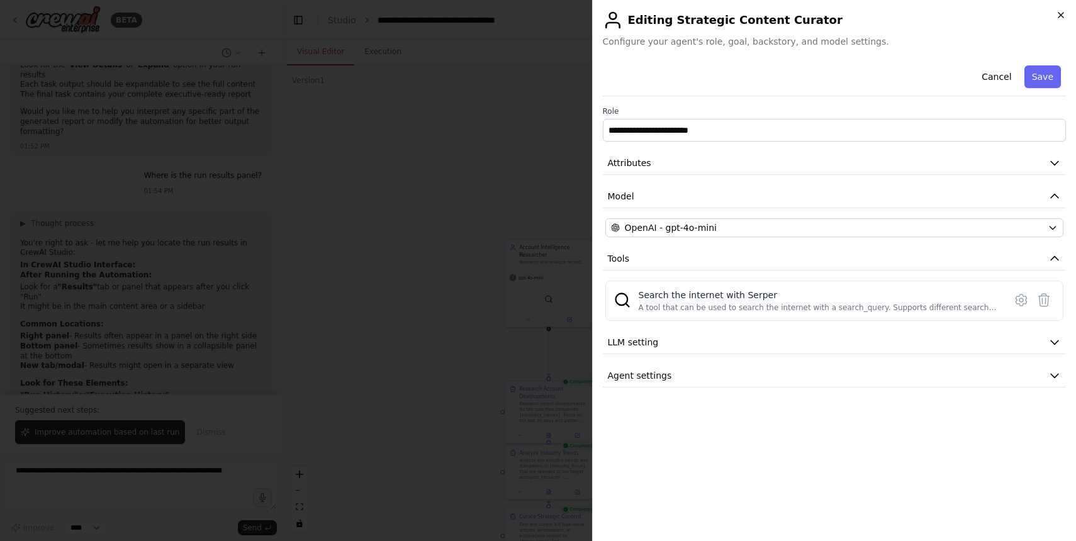
click at [1060, 15] on icon "button" at bounding box center [1060, 15] width 5 height 5
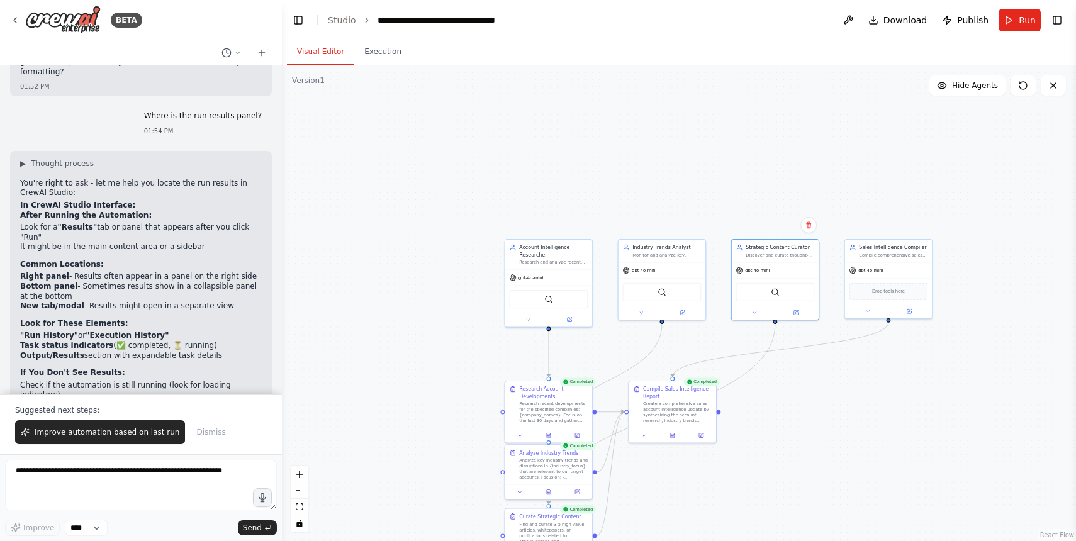
scroll to position [3442, 0]
click at [556, 300] on div "SerperDevTool" at bounding box center [548, 298] width 78 height 18
click at [531, 300] on div "SerperDevTool" at bounding box center [548, 298] width 78 height 18
click at [571, 320] on icon at bounding box center [569, 319] width 6 height 6
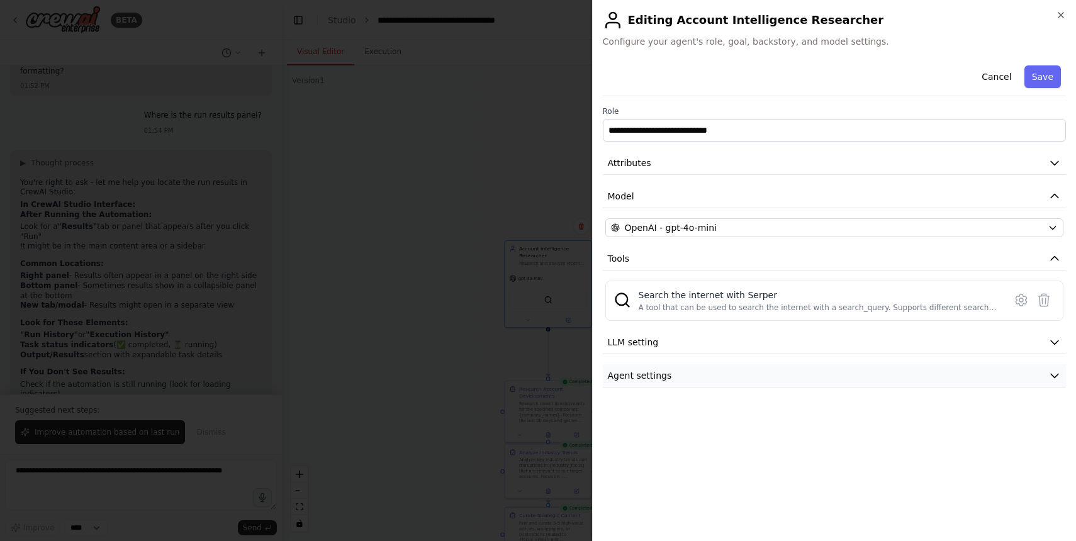
click at [643, 372] on span "Agent settings" at bounding box center [640, 375] width 64 height 13
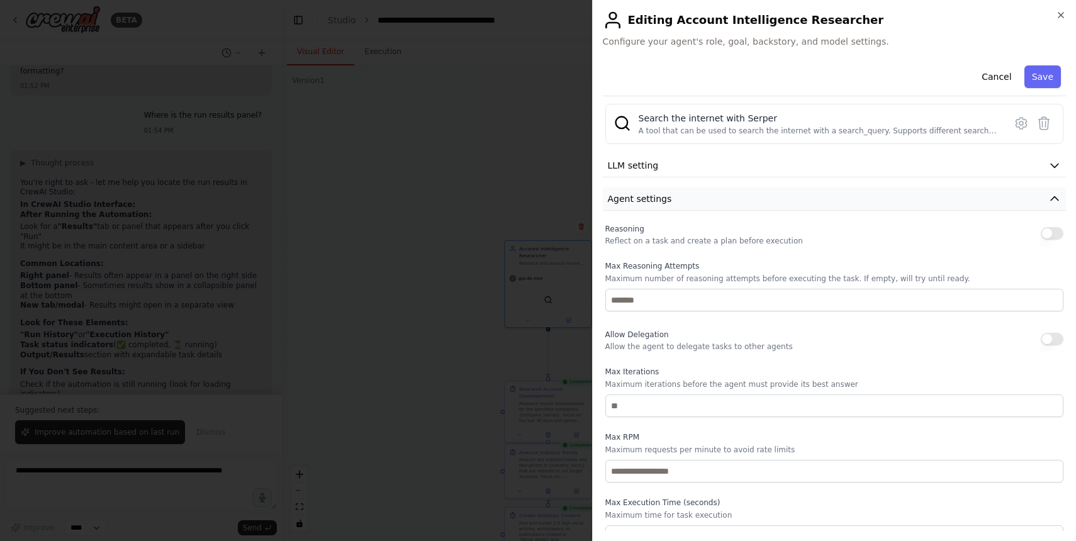
scroll to position [194, 0]
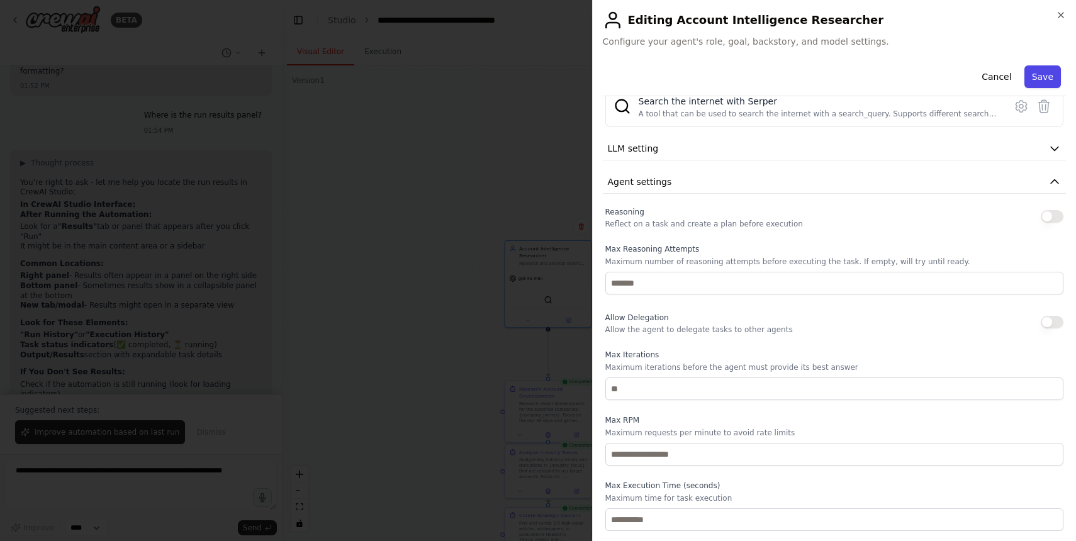
click at [1041, 79] on button "Save" at bounding box center [1042, 76] width 36 height 23
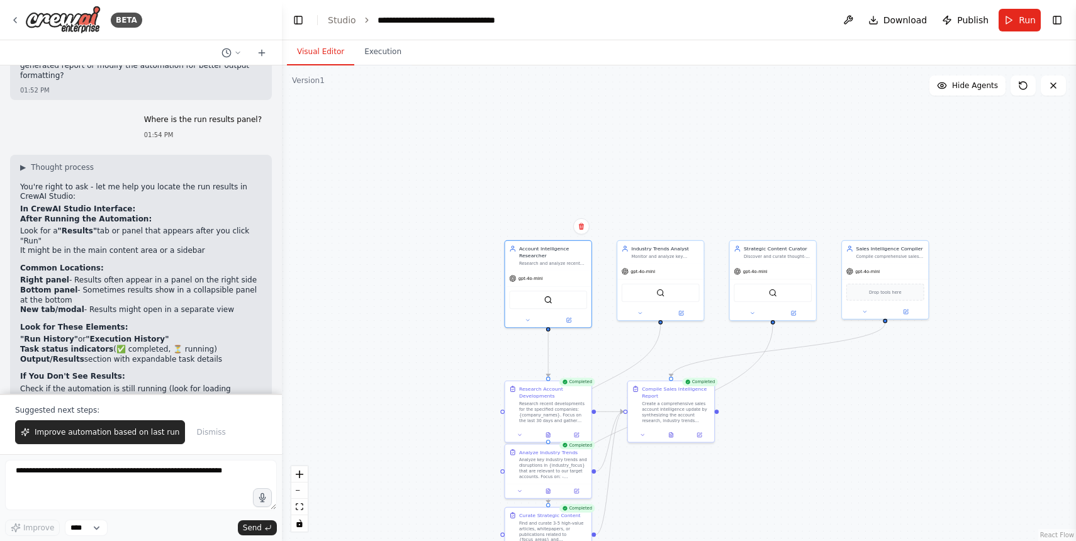
scroll to position [3442, 0]
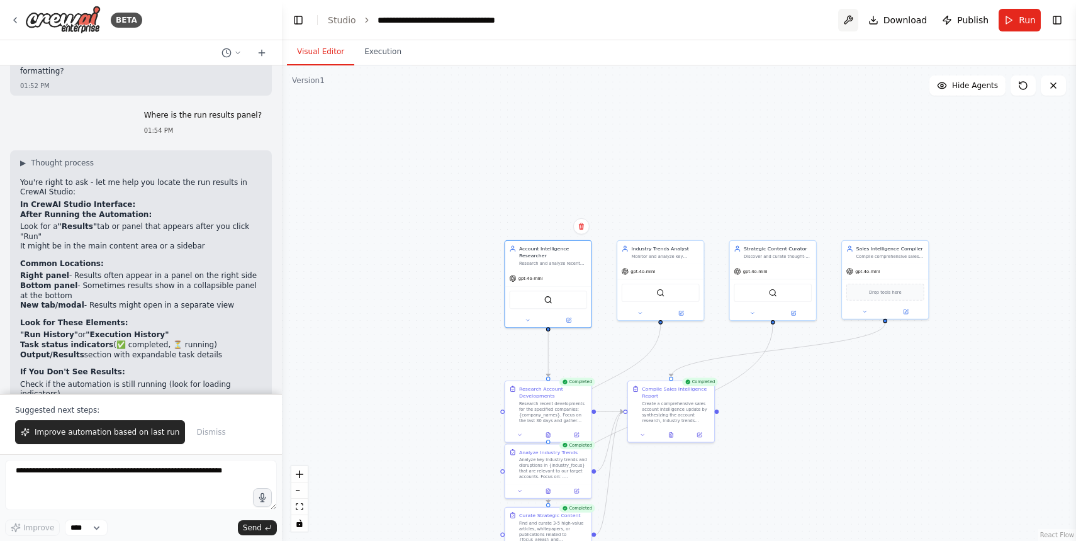
click at [854, 19] on button at bounding box center [848, 20] width 20 height 23
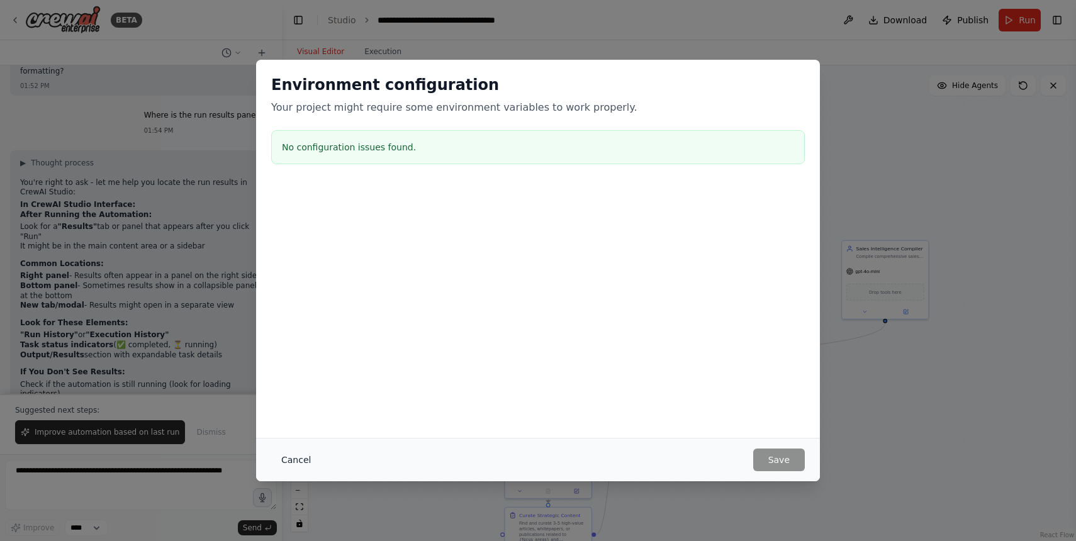
click at [298, 456] on button "Cancel" at bounding box center [296, 460] width 50 height 23
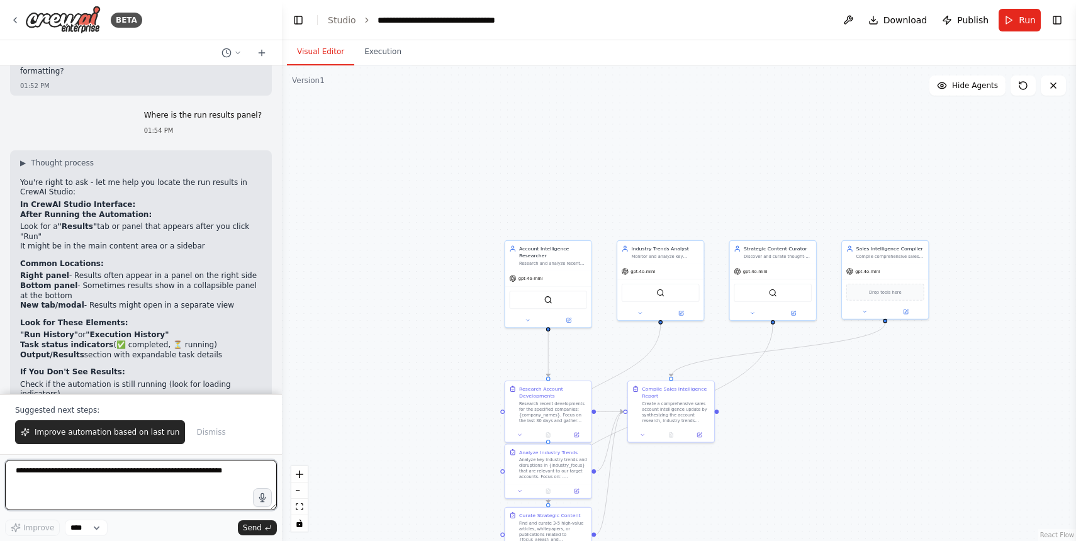
click at [121, 488] on textarea at bounding box center [141, 485] width 272 height 50
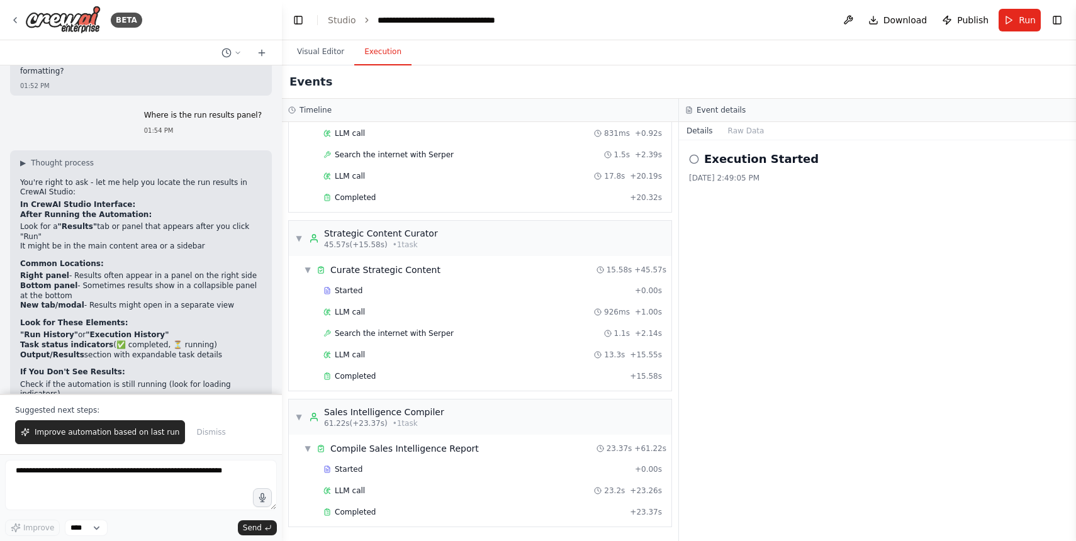
click at [376, 53] on button "Execution" at bounding box center [382, 52] width 57 height 26
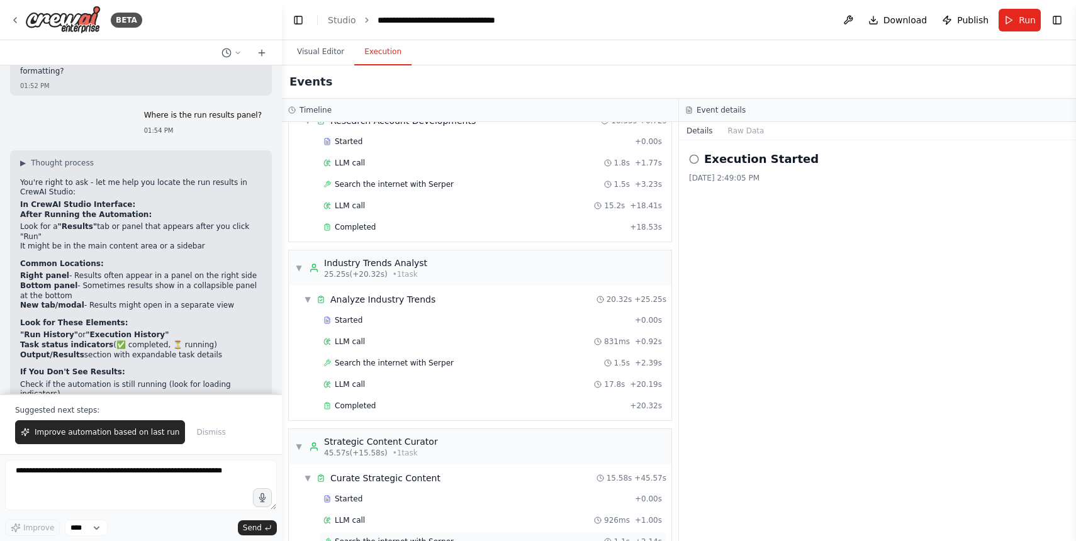
scroll to position [0, 0]
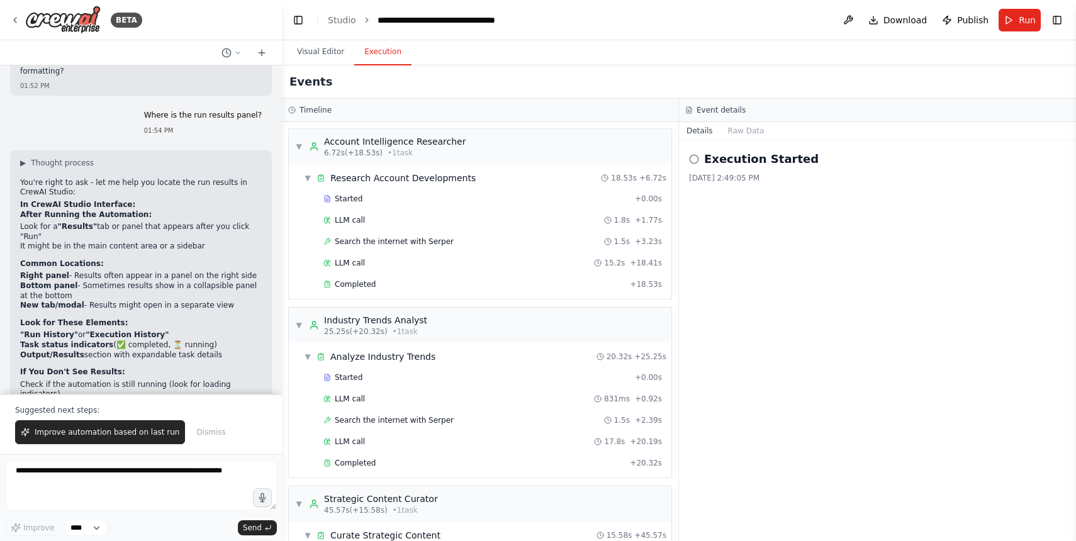
click at [696, 159] on icon at bounding box center [694, 159] width 10 height 10
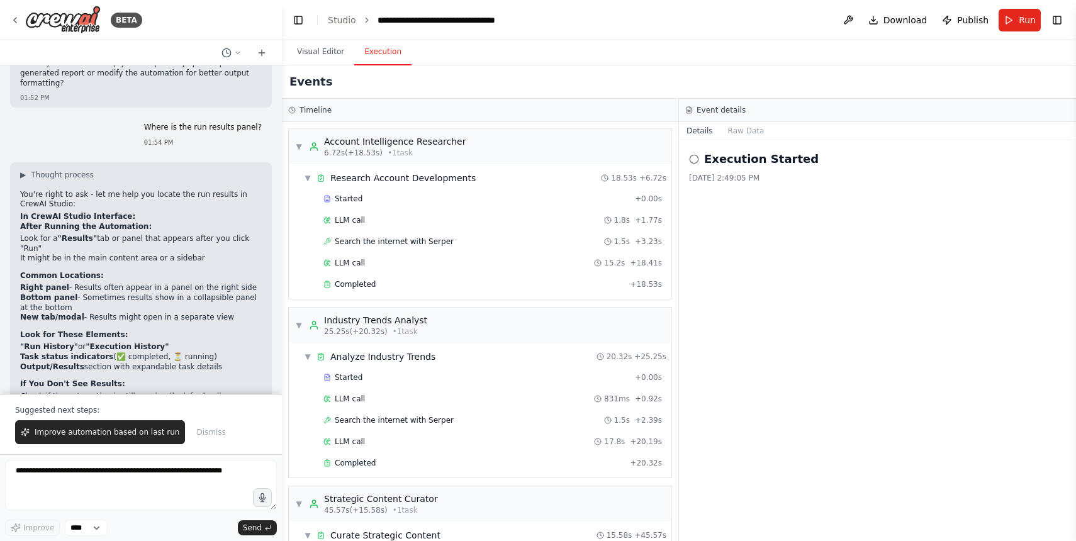
scroll to position [3442, 0]
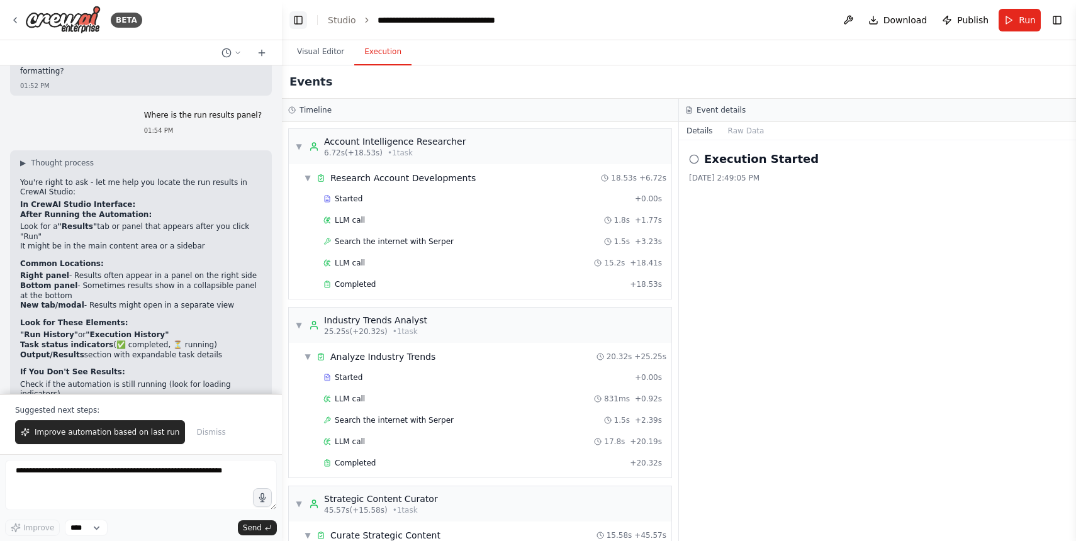
click at [305, 19] on button "Toggle Left Sidebar" at bounding box center [298, 20] width 18 height 18
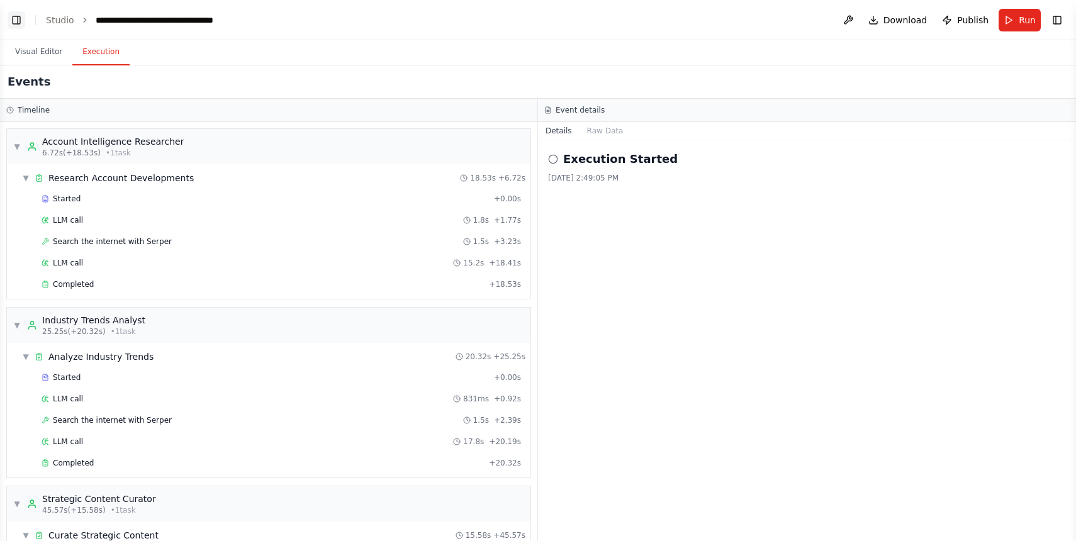
click at [16, 22] on button "Toggle Left Sidebar" at bounding box center [17, 20] width 18 height 18
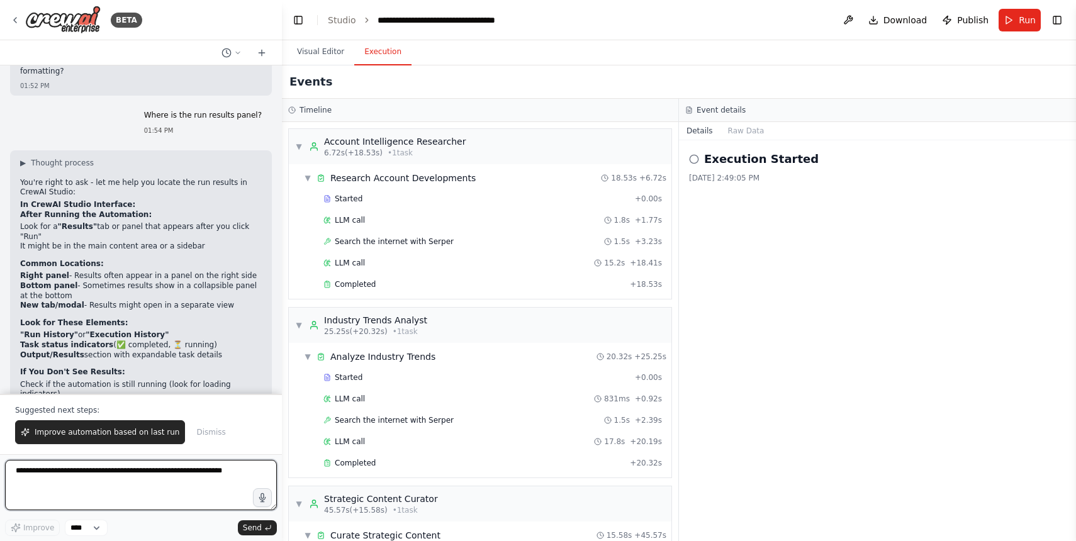
click at [111, 469] on textarea at bounding box center [141, 485] width 272 height 50
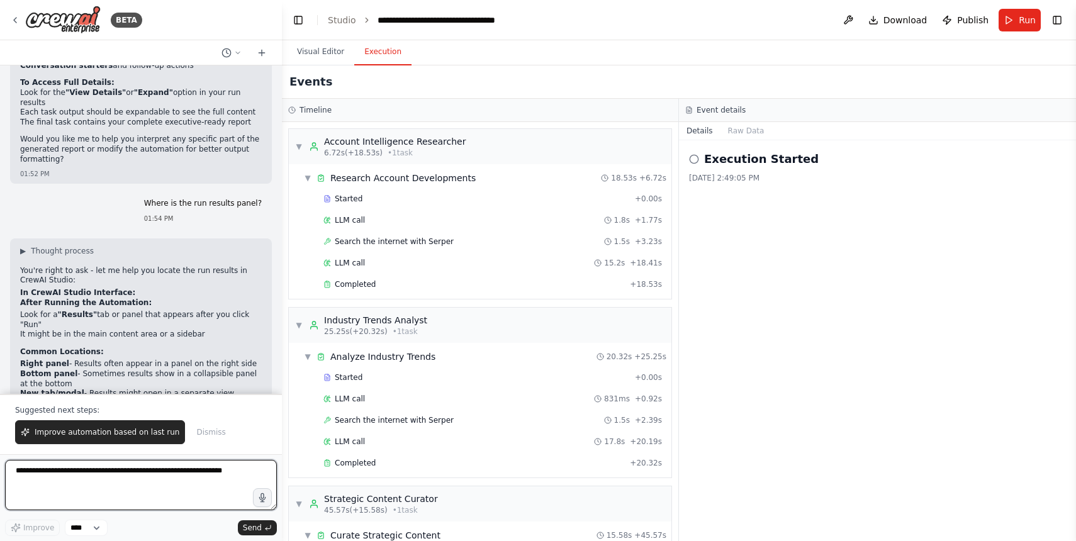
scroll to position [3354, 0]
click at [322, 50] on button "Visual Editor" at bounding box center [320, 52] width 67 height 26
click at [379, 53] on button "Execution" at bounding box center [382, 52] width 57 height 26
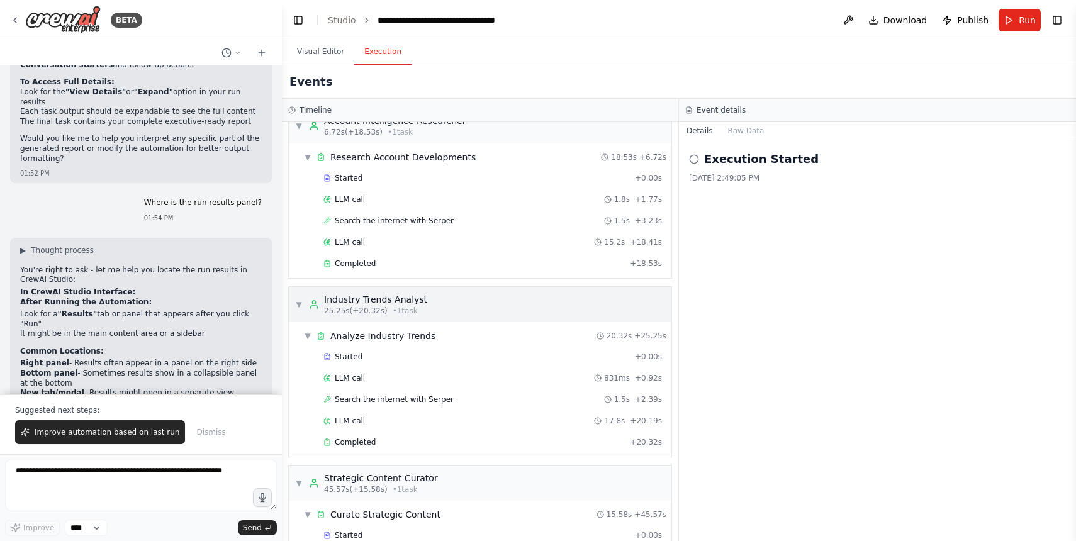
scroll to position [266, 0]
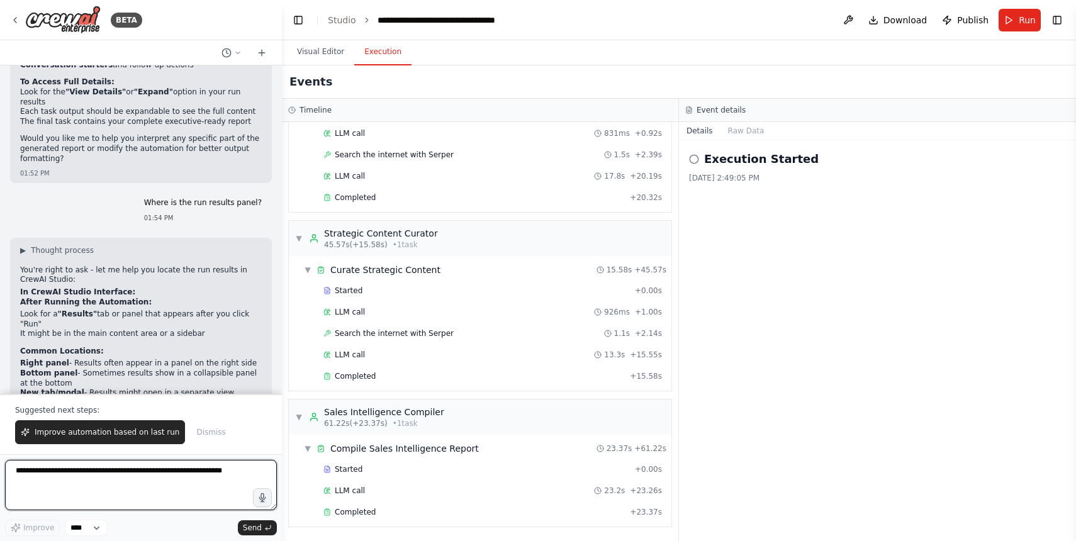
click at [143, 471] on textarea at bounding box center [141, 485] width 272 height 50
type textarea "*"
type textarea "**********"
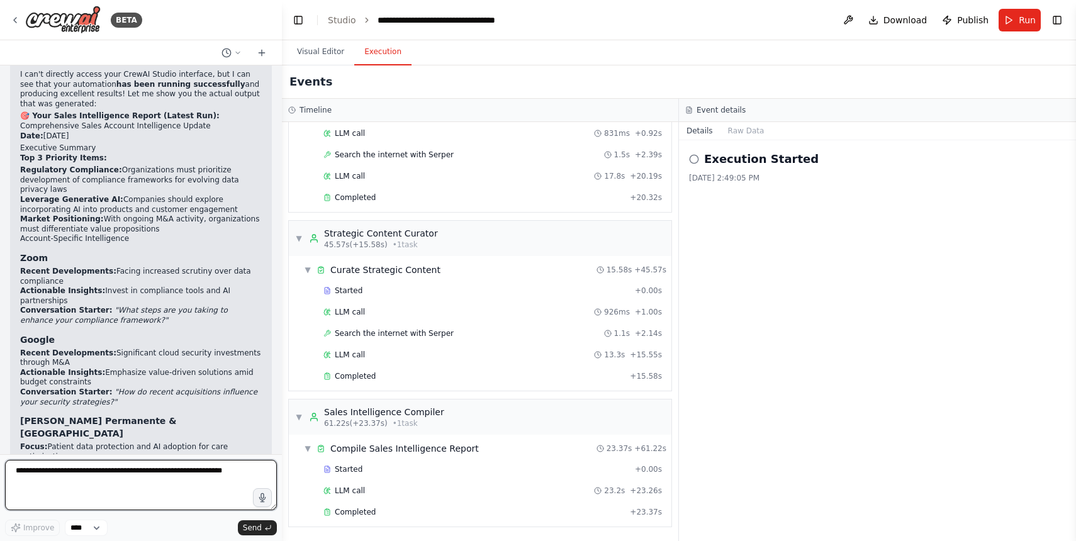
scroll to position [3978, 0]
click at [159, 468] on textarea at bounding box center [141, 485] width 272 height 50
click at [152, 468] on textarea at bounding box center [141, 485] width 272 height 50
type textarea "**********"
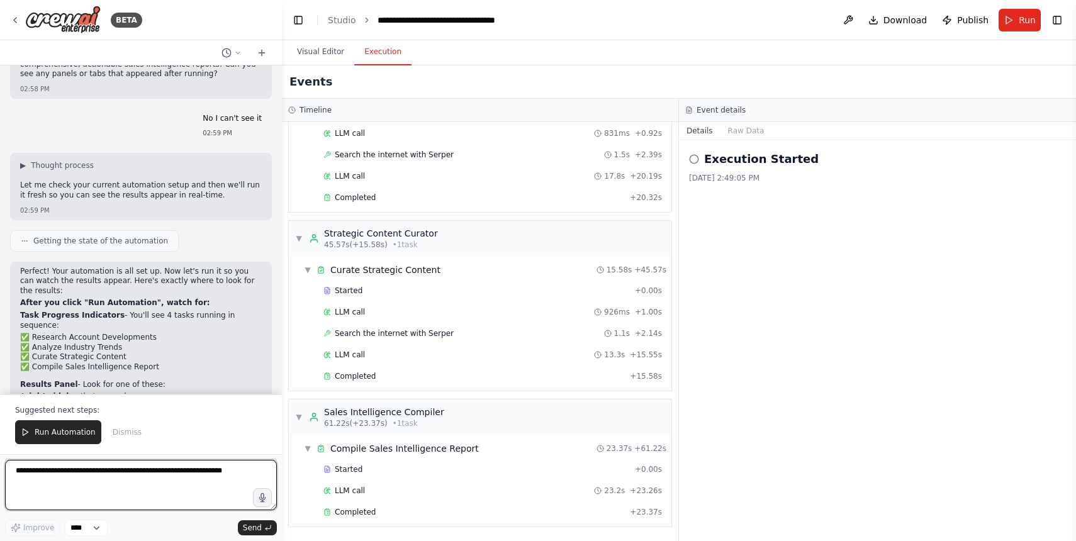
scroll to position [4495, 0]
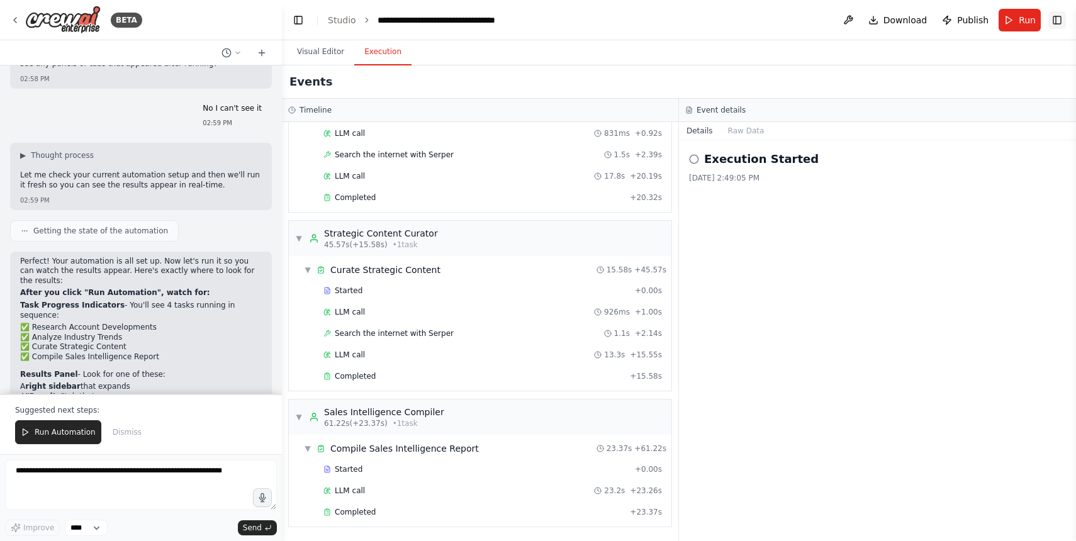
click at [1056, 25] on button "Toggle Right Sidebar" at bounding box center [1057, 20] width 18 height 18
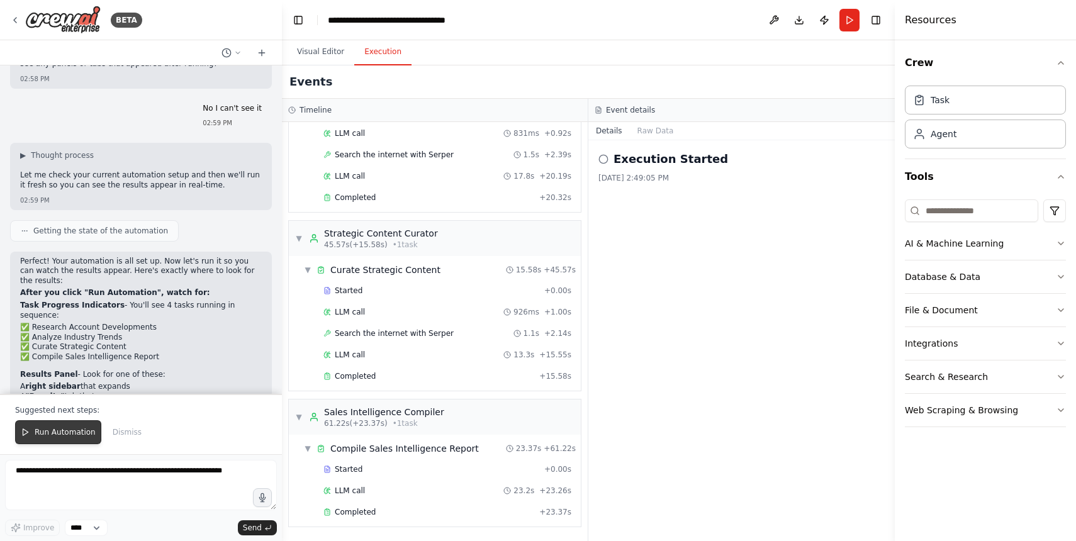
click at [46, 432] on span "Run Automation" at bounding box center [65, 432] width 61 height 10
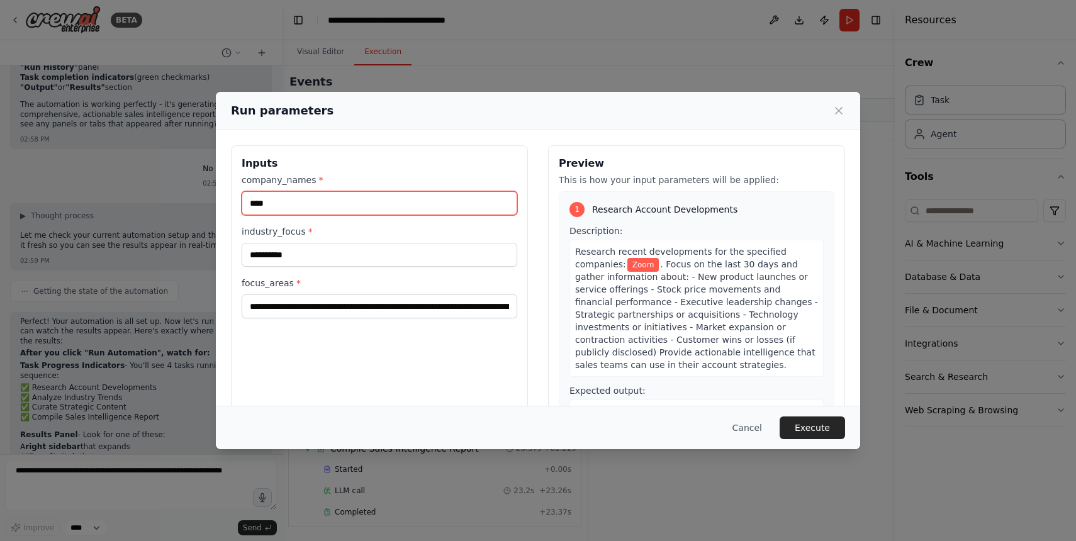
click at [304, 200] on input "****" at bounding box center [380, 203] width 276 height 24
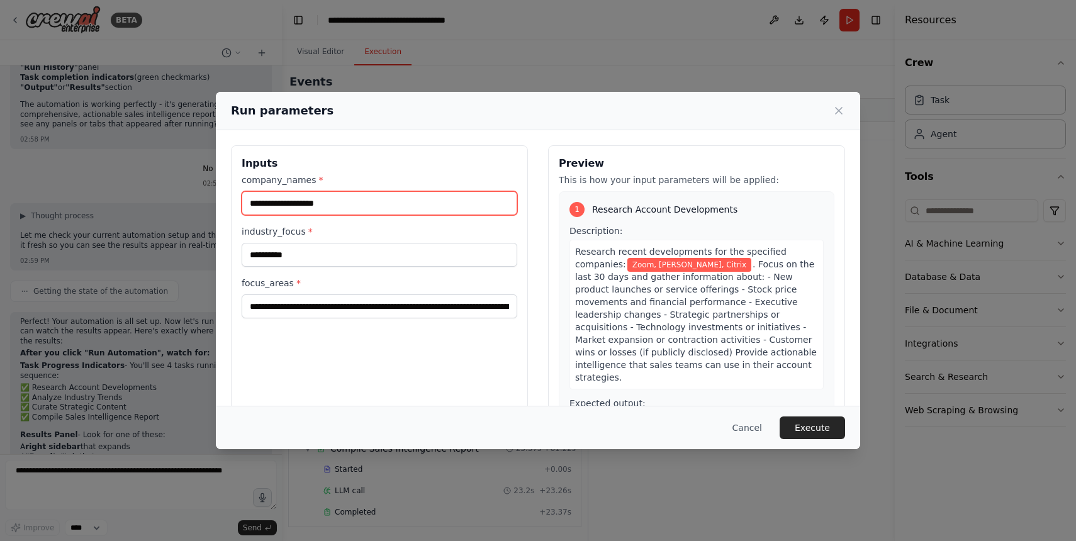
type input "**********"
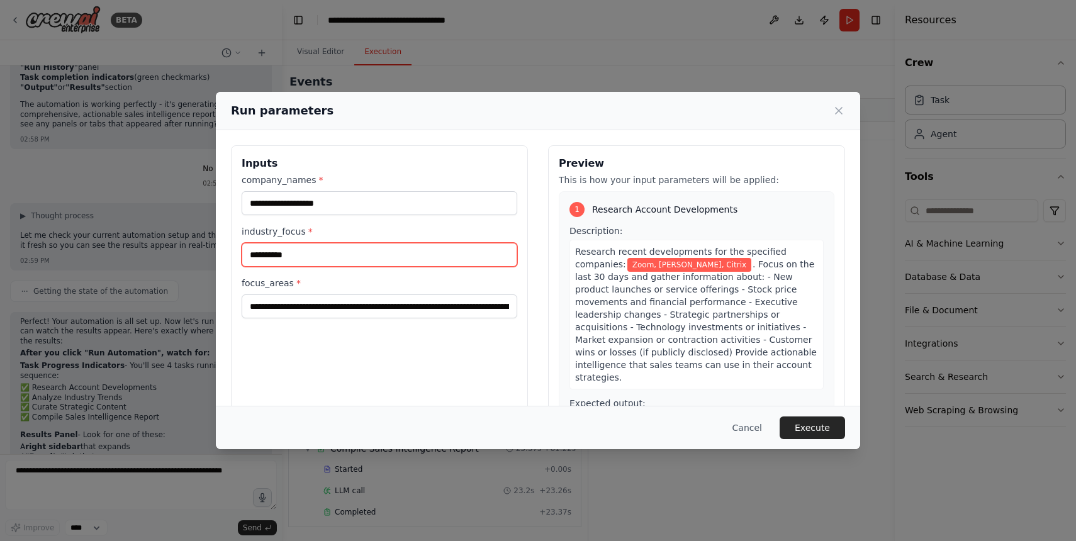
click at [304, 255] on input "**********" at bounding box center [380, 255] width 276 height 24
type input "**********"
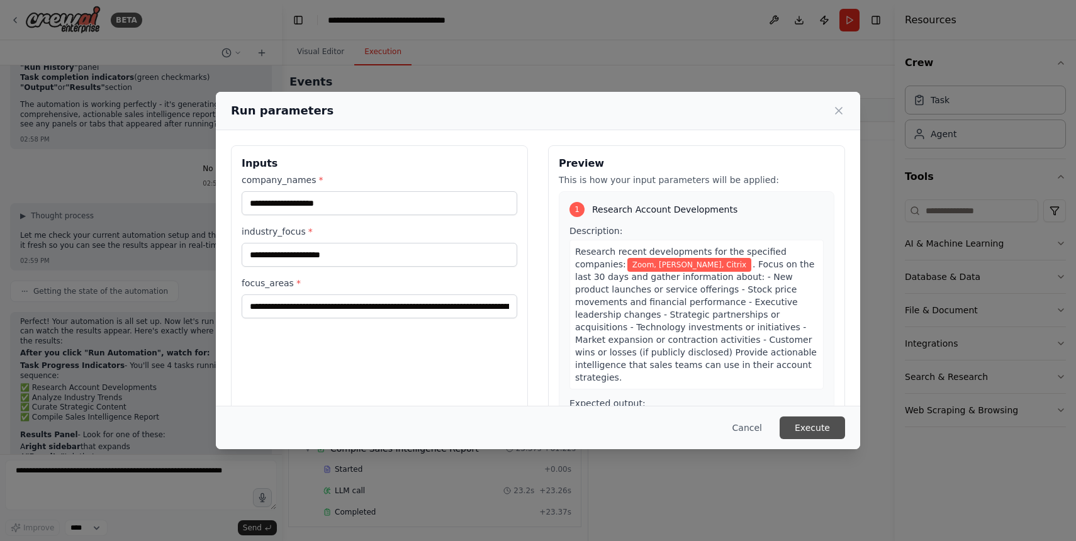
click at [829, 435] on button "Execute" at bounding box center [812, 428] width 65 height 23
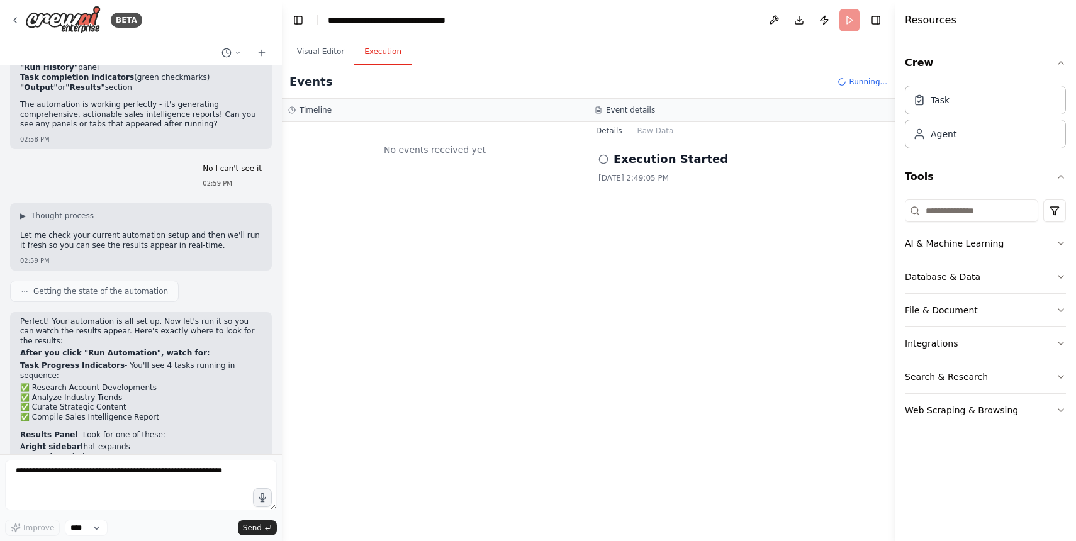
scroll to position [0, 0]
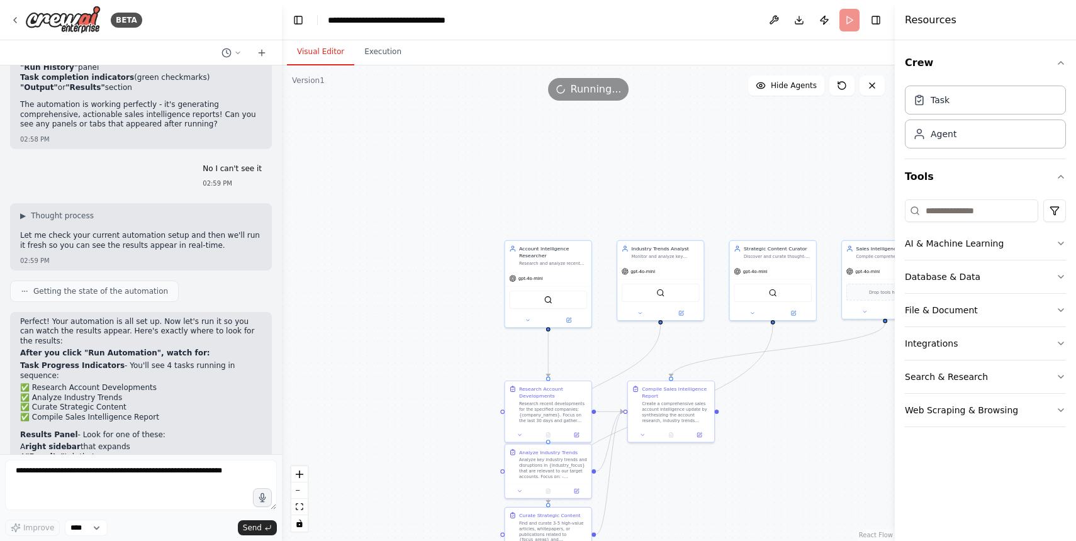
click at [327, 50] on button "Visual Editor" at bounding box center [320, 52] width 67 height 26
click at [1061, 176] on icon "button" at bounding box center [1060, 177] width 5 height 3
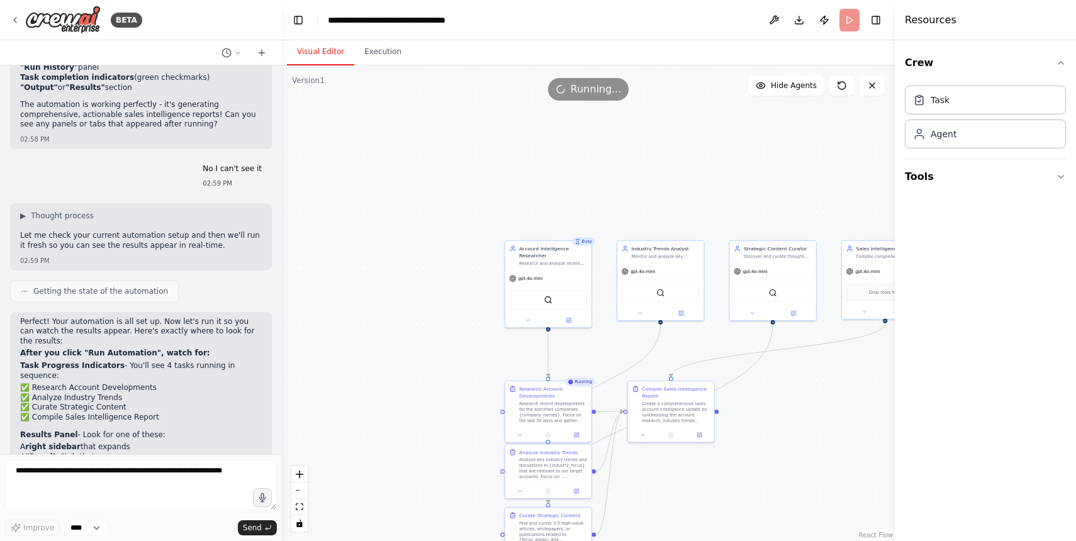
click at [1066, 64] on div "Crew Task Agent Tools" at bounding box center [985, 290] width 181 height 501
click at [1060, 62] on icon "button" at bounding box center [1060, 63] width 5 height 3
